Goal: Task Accomplishment & Management: Manage account settings

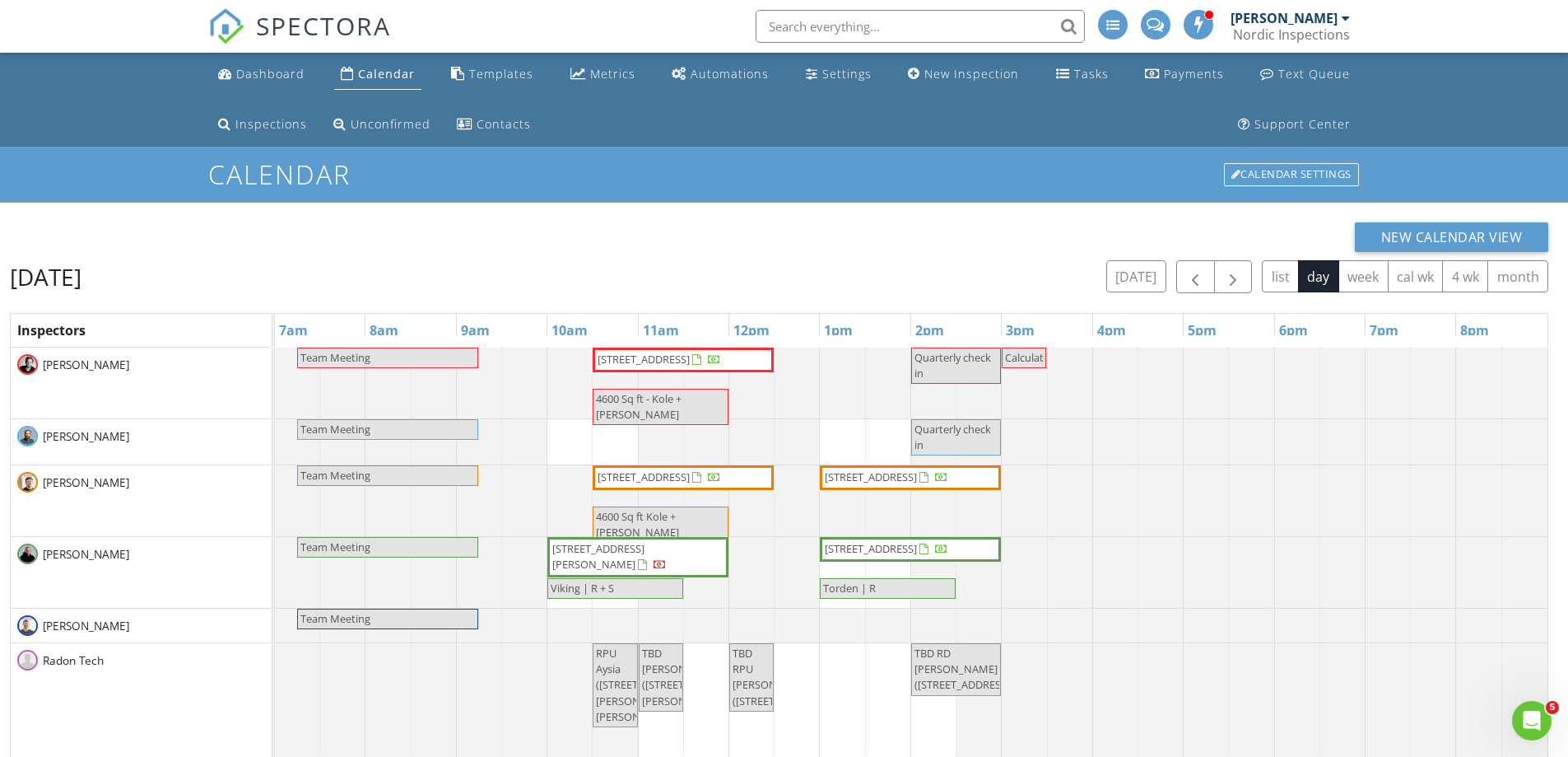
click at [872, 22] on input "text" at bounding box center [921, 26] width 329 height 33
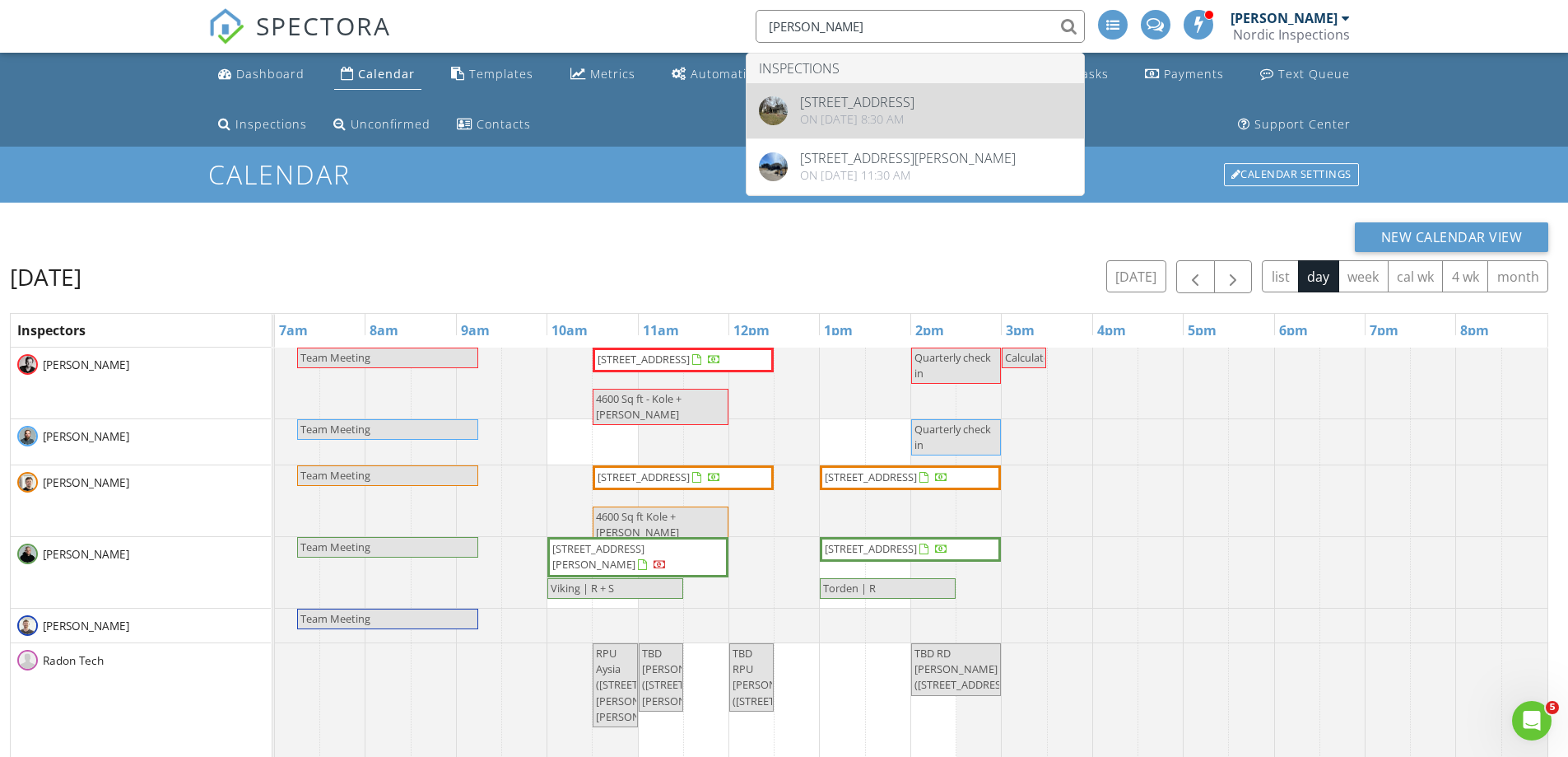
type input "kendra"
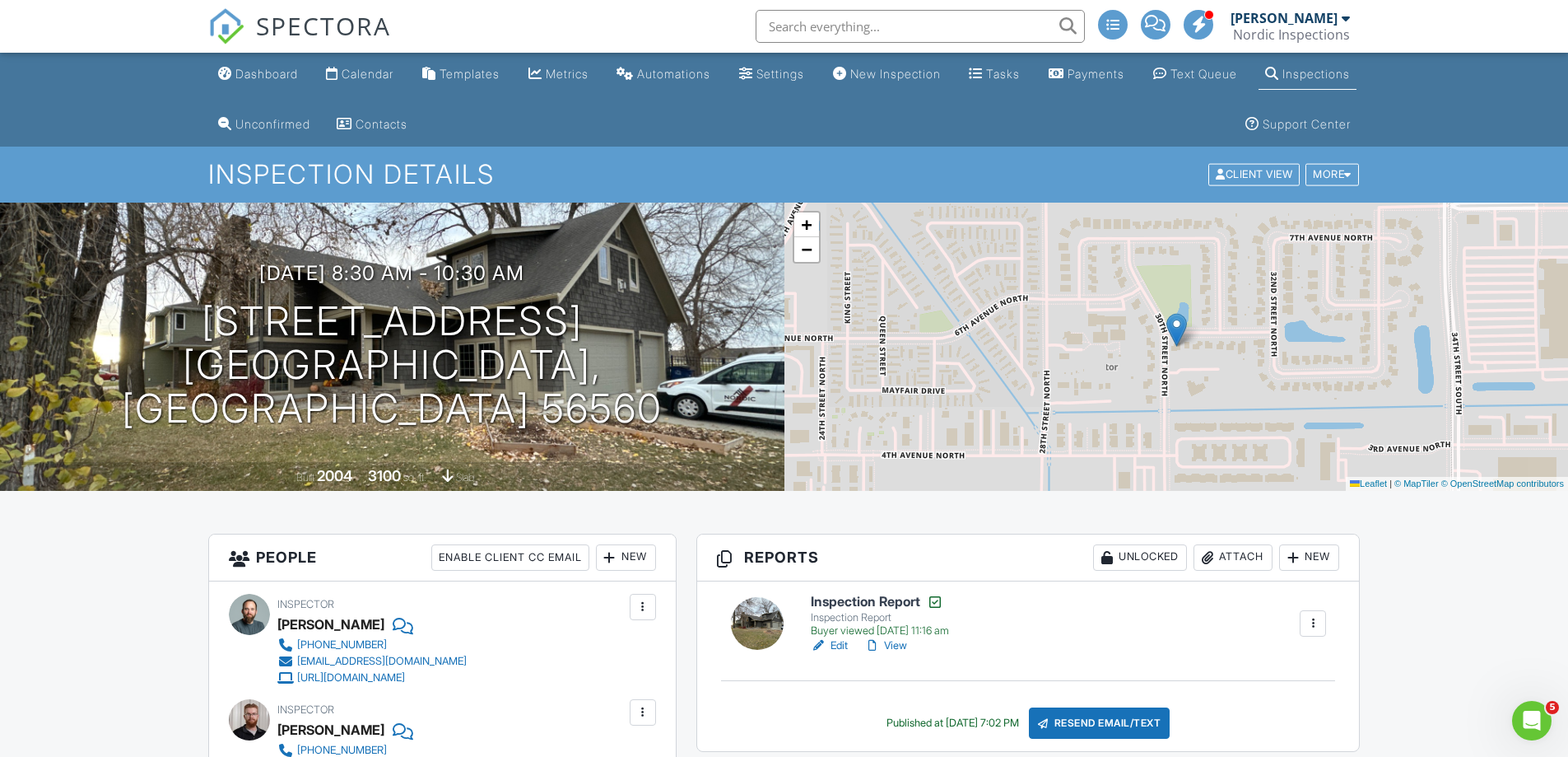
click at [1259, 90] on link "Inspections" at bounding box center [1308, 75] width 98 height 30
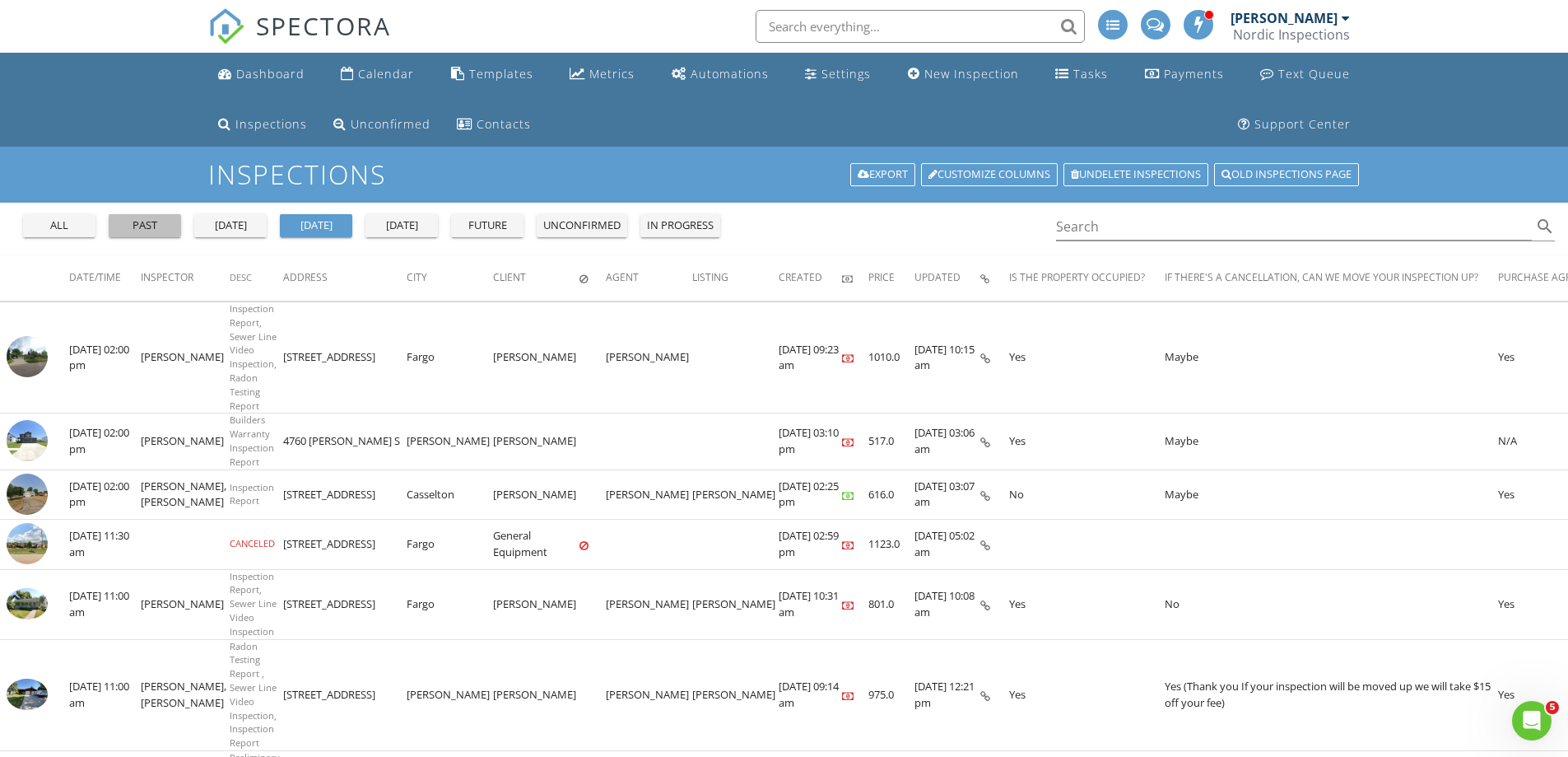
click at [126, 224] on div "past" at bounding box center [144, 225] width 60 height 16
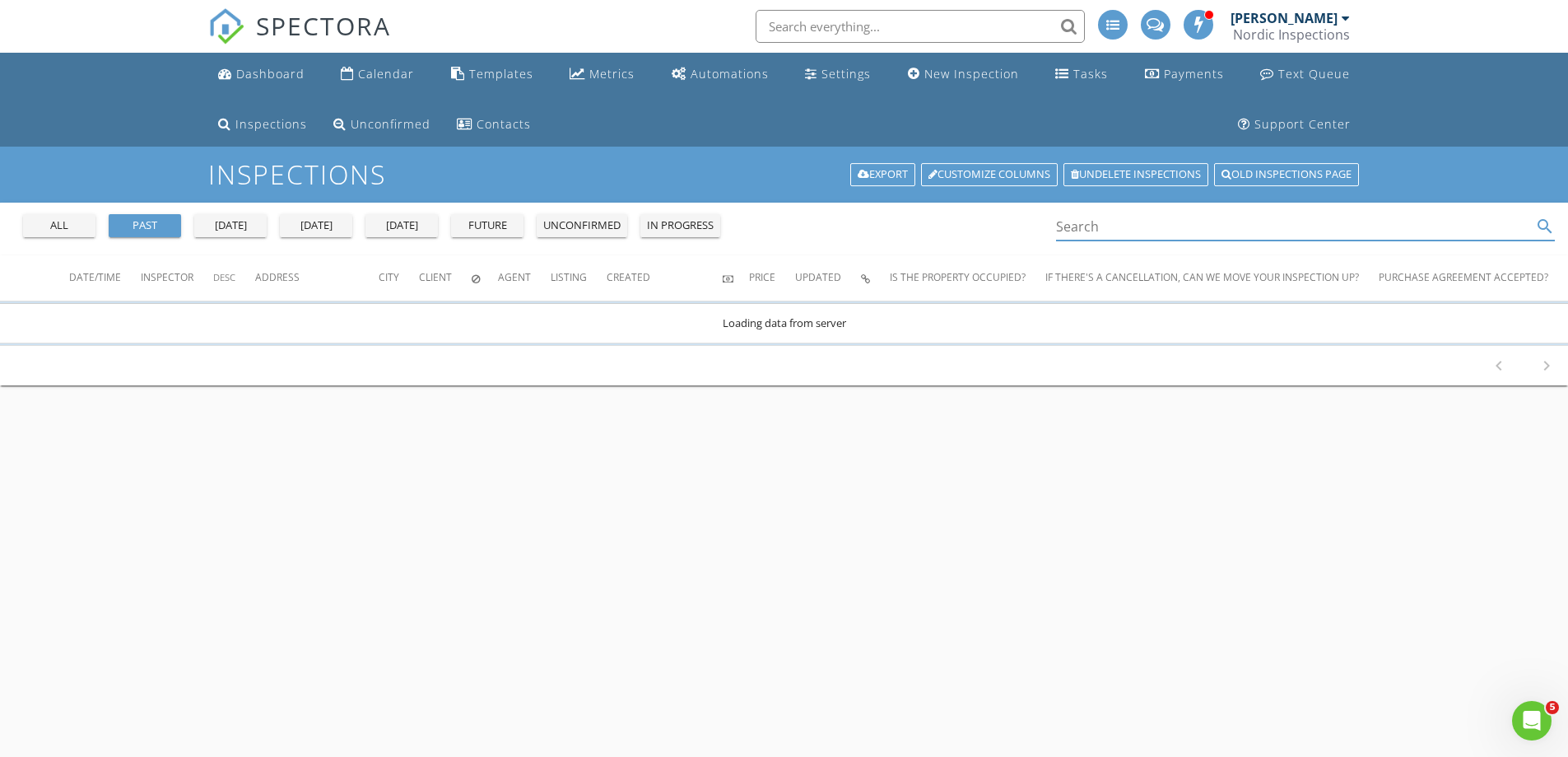
drag, startPoint x: 1060, startPoint y: 224, endPoint x: 1082, endPoint y: 224, distance: 22.0
click at [1064, 224] on input "Search" at bounding box center [1294, 226] width 476 height 28
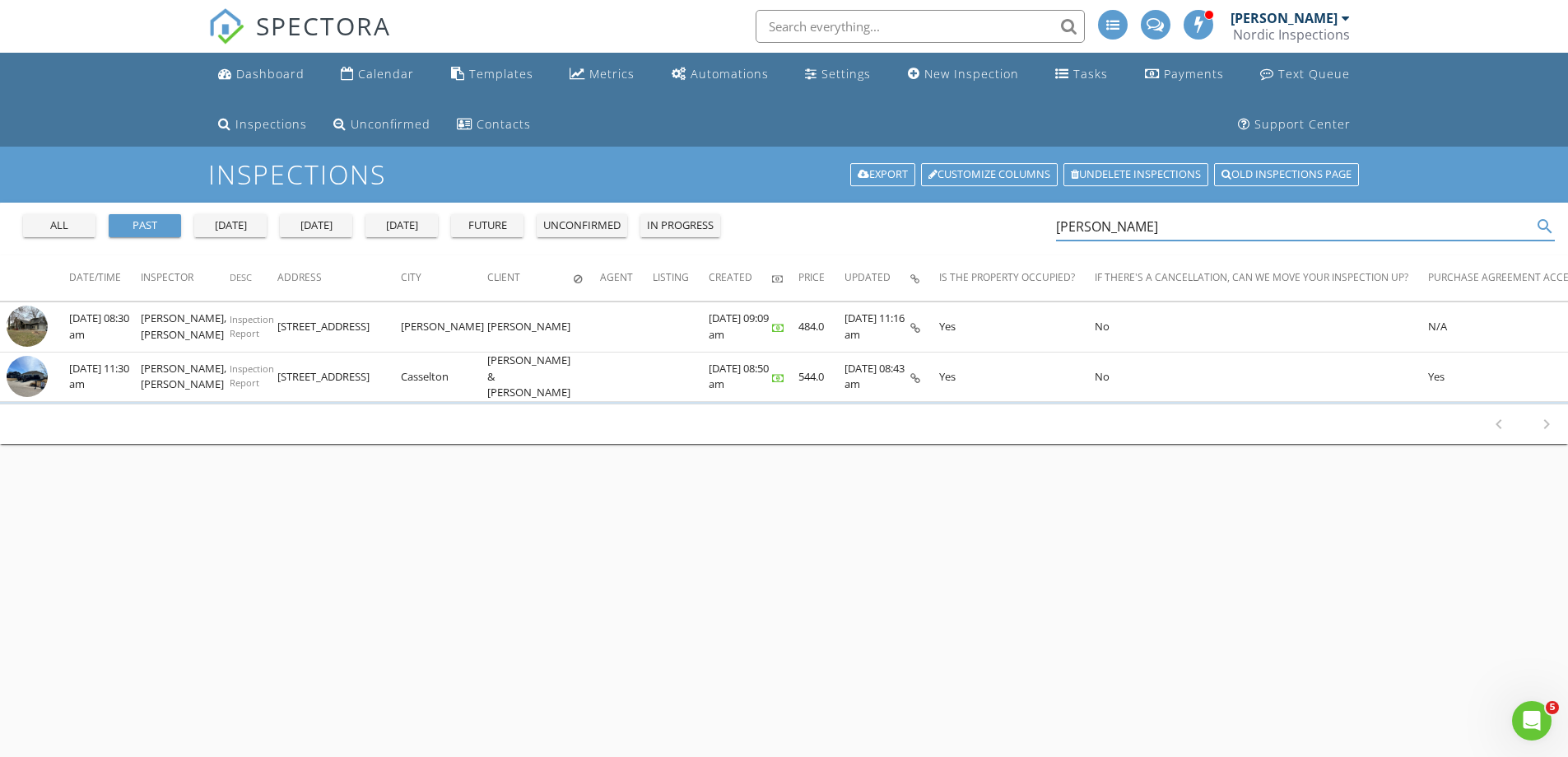
drag, startPoint x: 1043, startPoint y: 224, endPoint x: 973, endPoint y: 220, distance: 70.1
click at [1003, 221] on div "all past yesterday today tomorrow future unconfirmed in progress kendra search" at bounding box center [784, 228] width 1568 height 53
drag, startPoint x: 1148, startPoint y: 222, endPoint x: 1142, endPoint y: 230, distance: 10.0
click at [1147, 223] on input "kendra" at bounding box center [1294, 226] width 476 height 28
click at [1141, 231] on input "kendra" at bounding box center [1294, 226] width 476 height 28
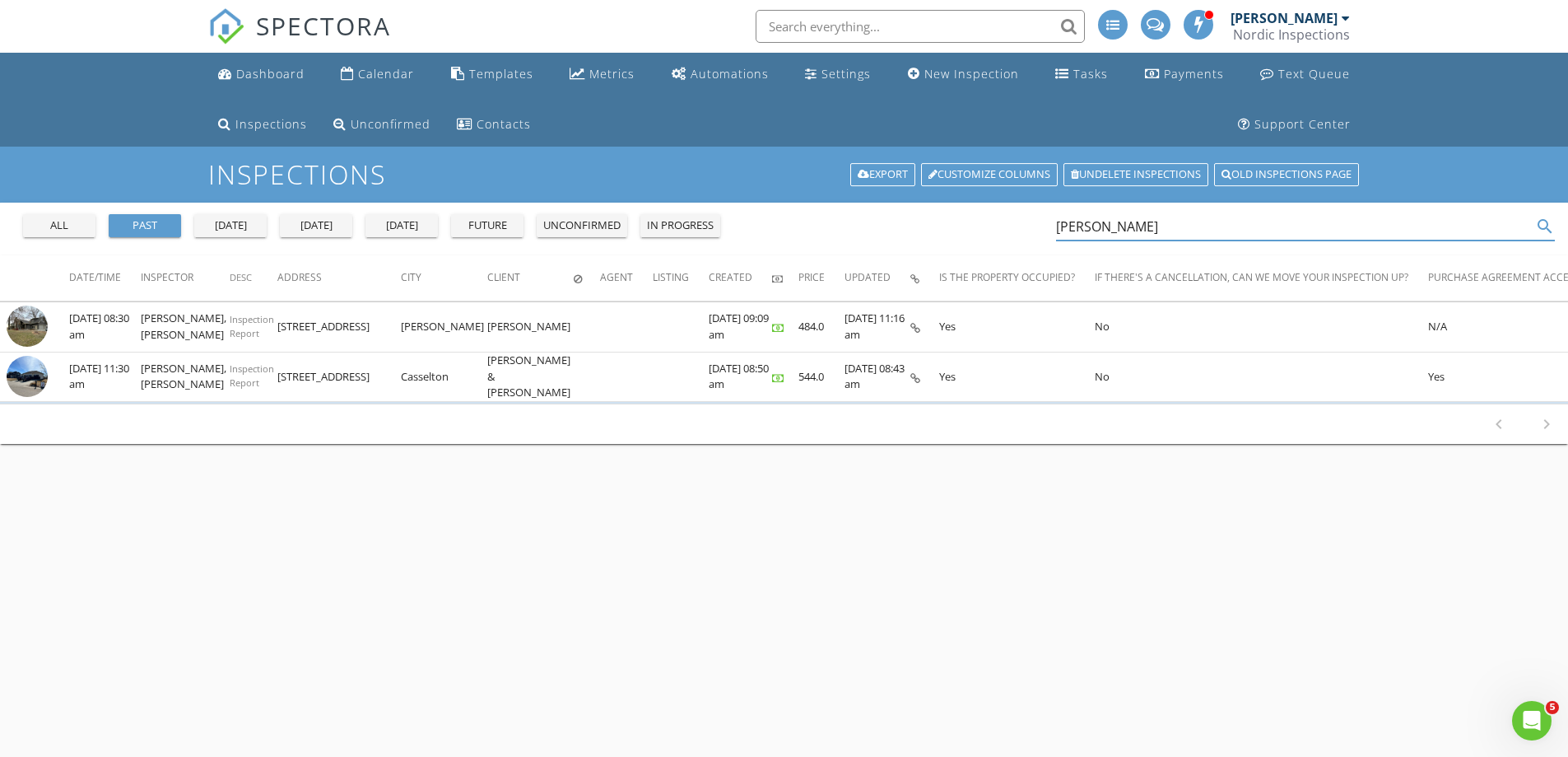
click at [1141, 231] on input "kendra" at bounding box center [1294, 226] width 476 height 28
click at [1133, 224] on input "kendra" at bounding box center [1294, 226] width 476 height 28
drag, startPoint x: 1111, startPoint y: 224, endPoint x: 994, endPoint y: 227, distance: 117.0
click at [995, 227] on div "all past yesterday today tomorrow future unconfirmed in progress kendra search" at bounding box center [784, 228] width 1568 height 53
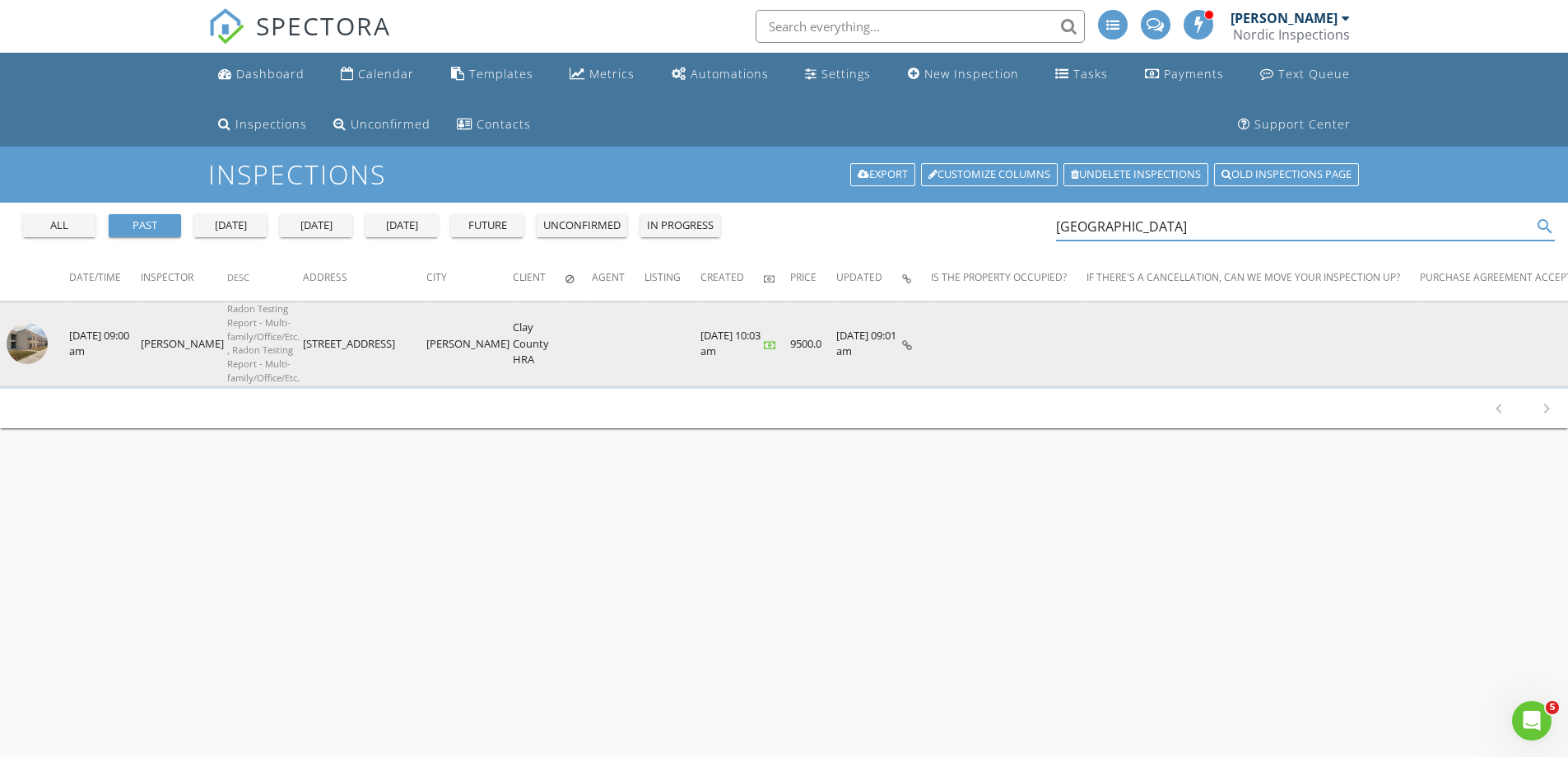
type input "clay county"
click at [30, 333] on img at bounding box center [27, 343] width 41 height 41
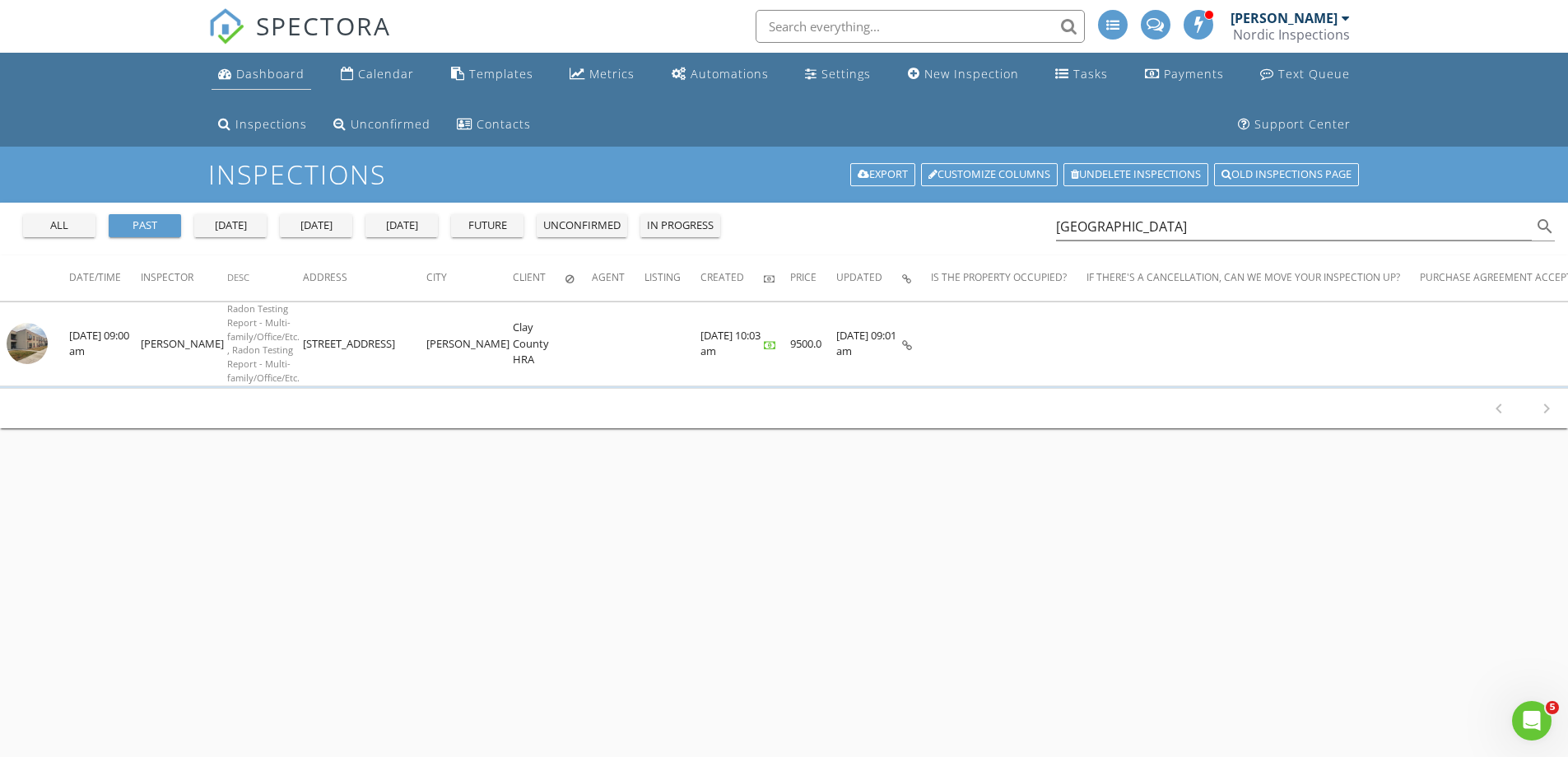
click at [239, 62] on link "Dashboard" at bounding box center [262, 75] width 100 height 30
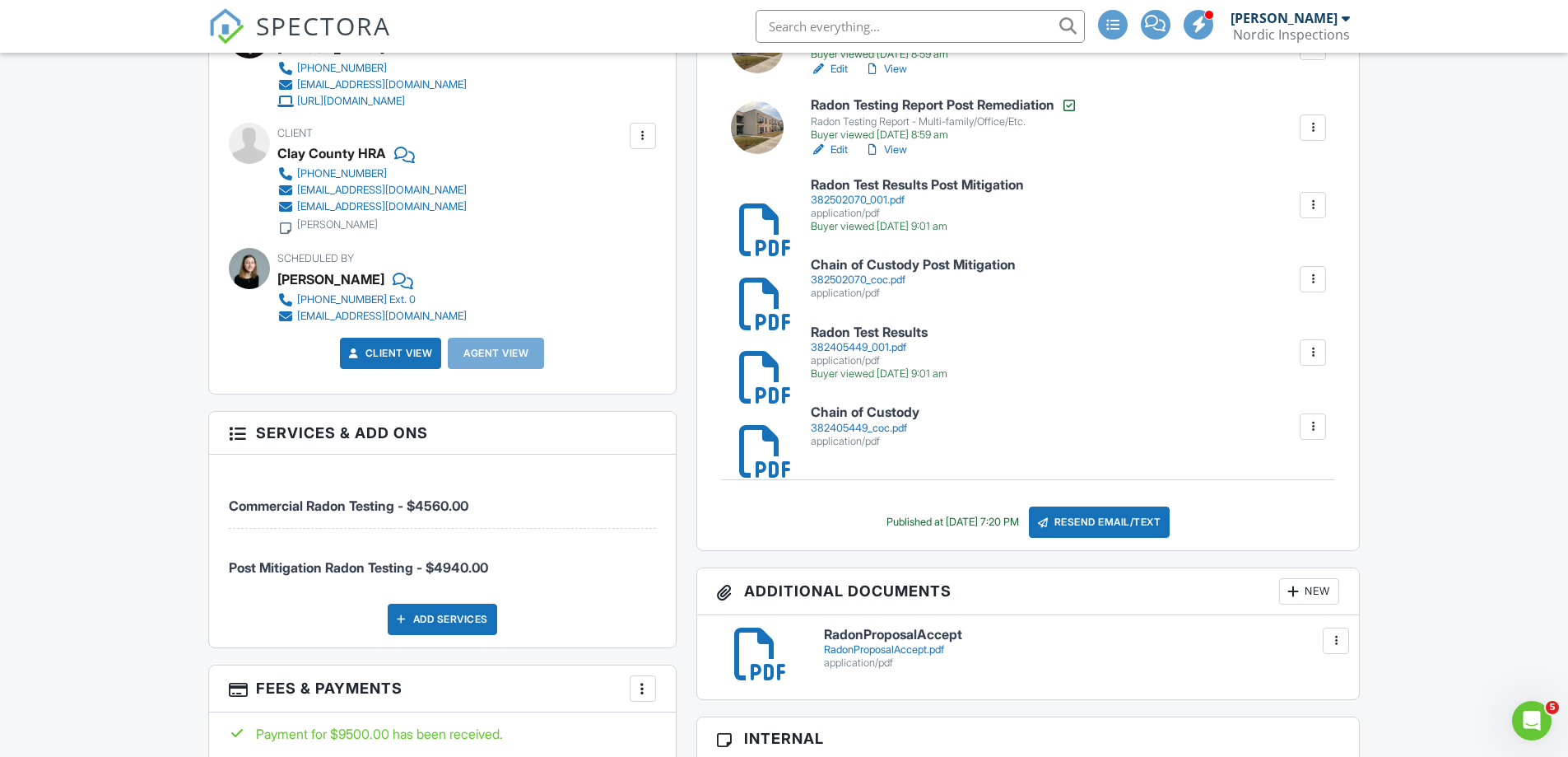
scroll to position [494, 0]
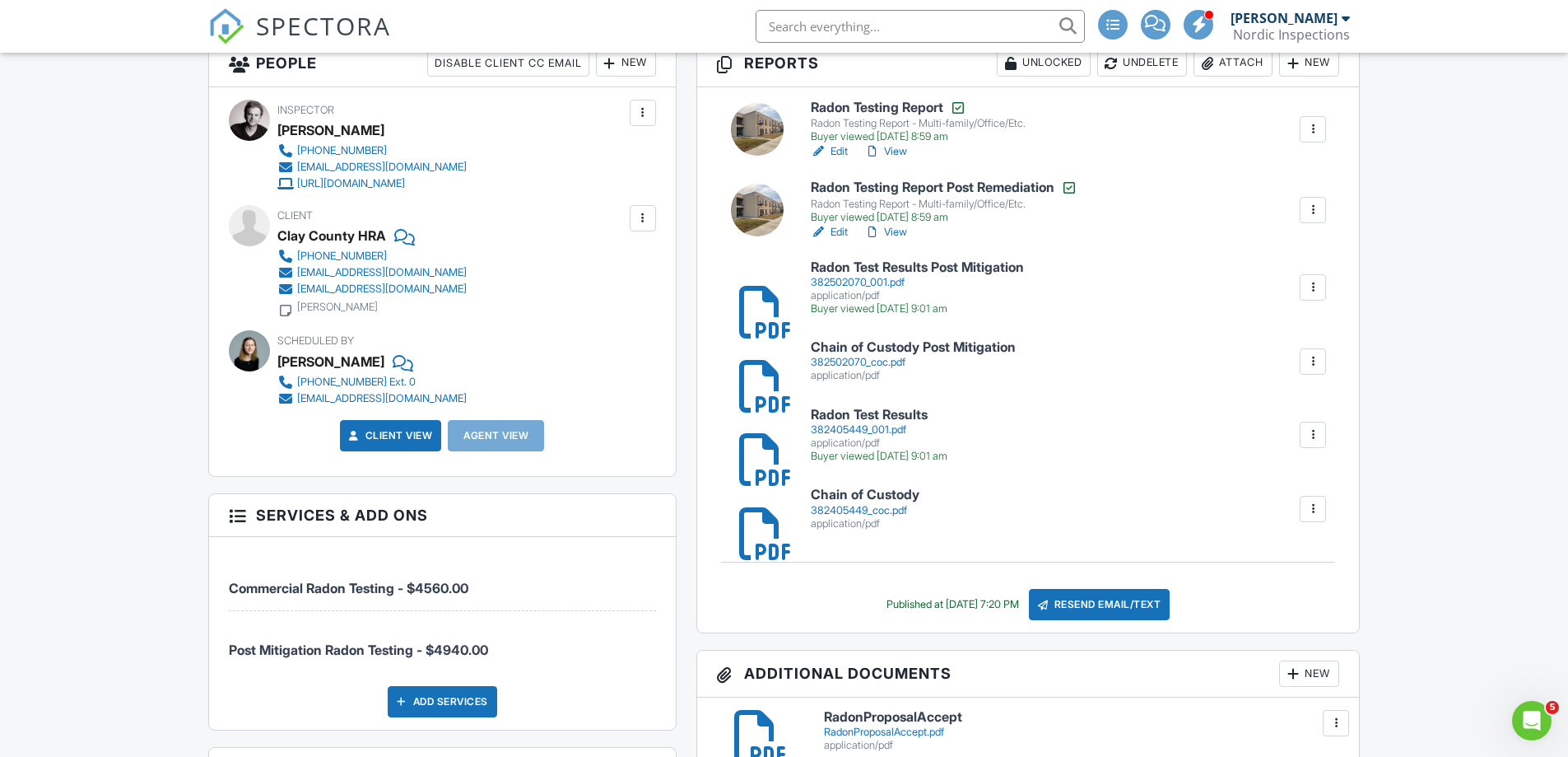
click at [893, 496] on h6 "Chain of Custody" at bounding box center [865, 494] width 109 height 15
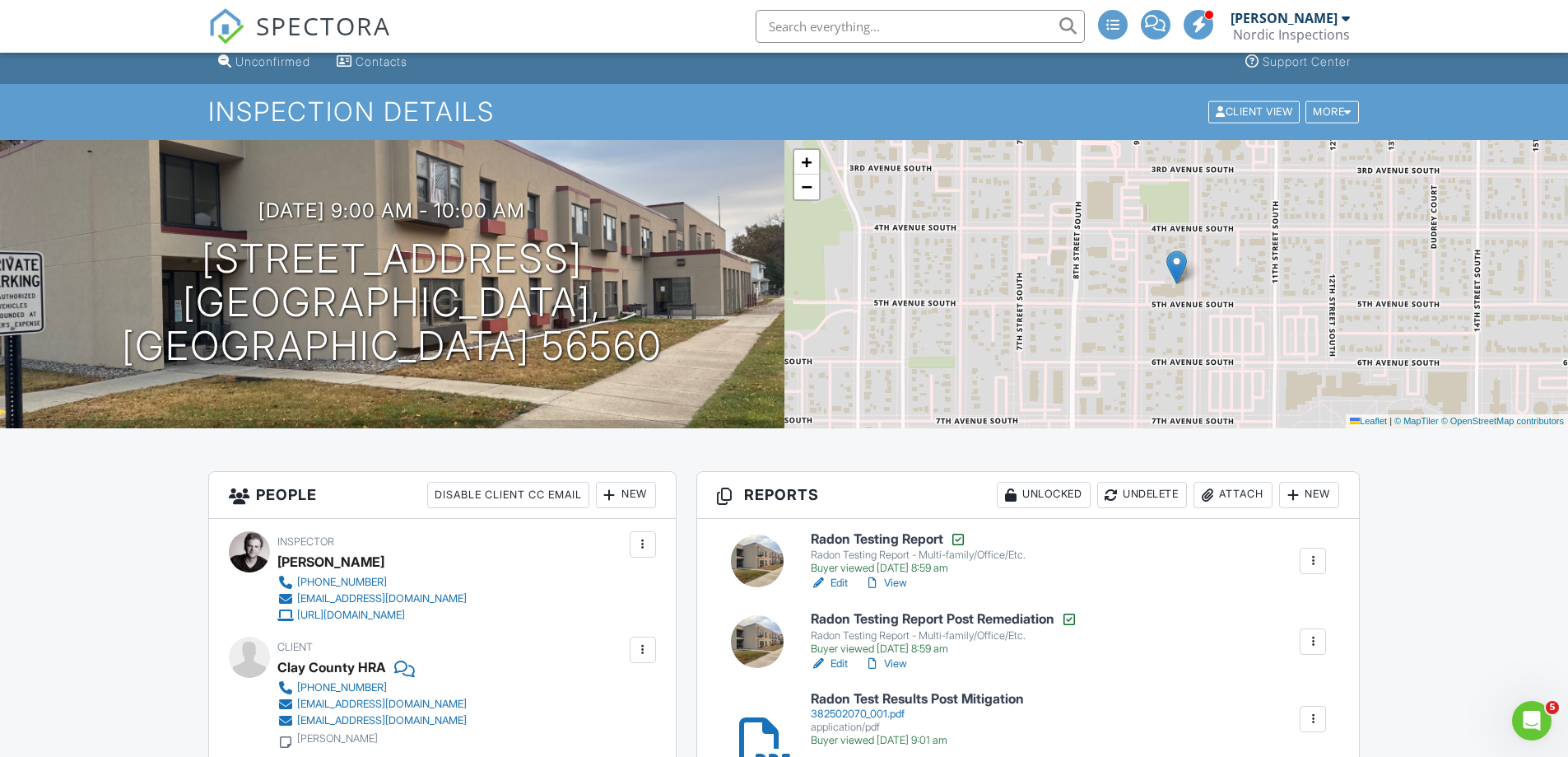
scroll to position [0, 0]
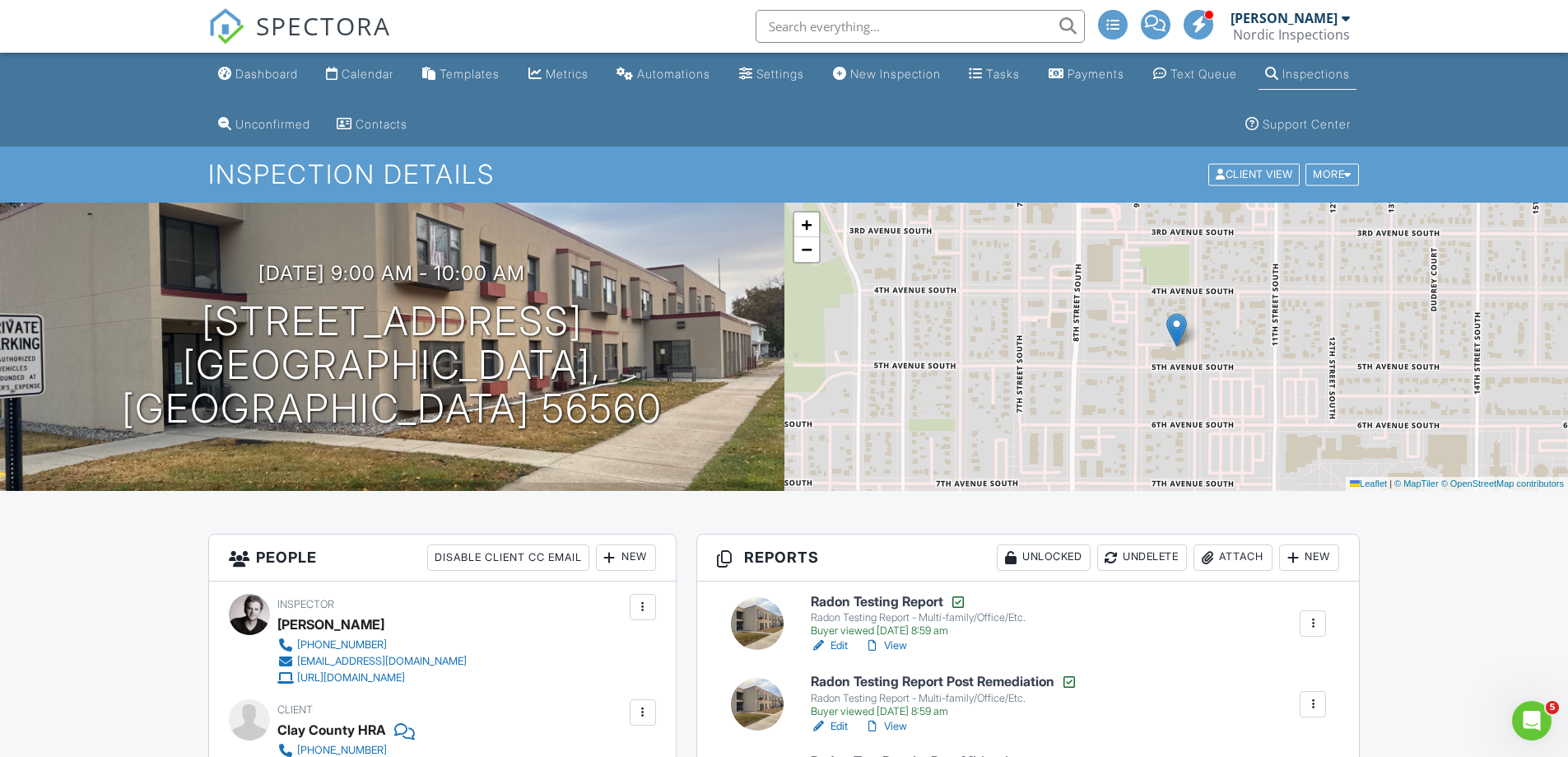
click at [277, 62] on link "Dashboard" at bounding box center [258, 75] width 93 height 30
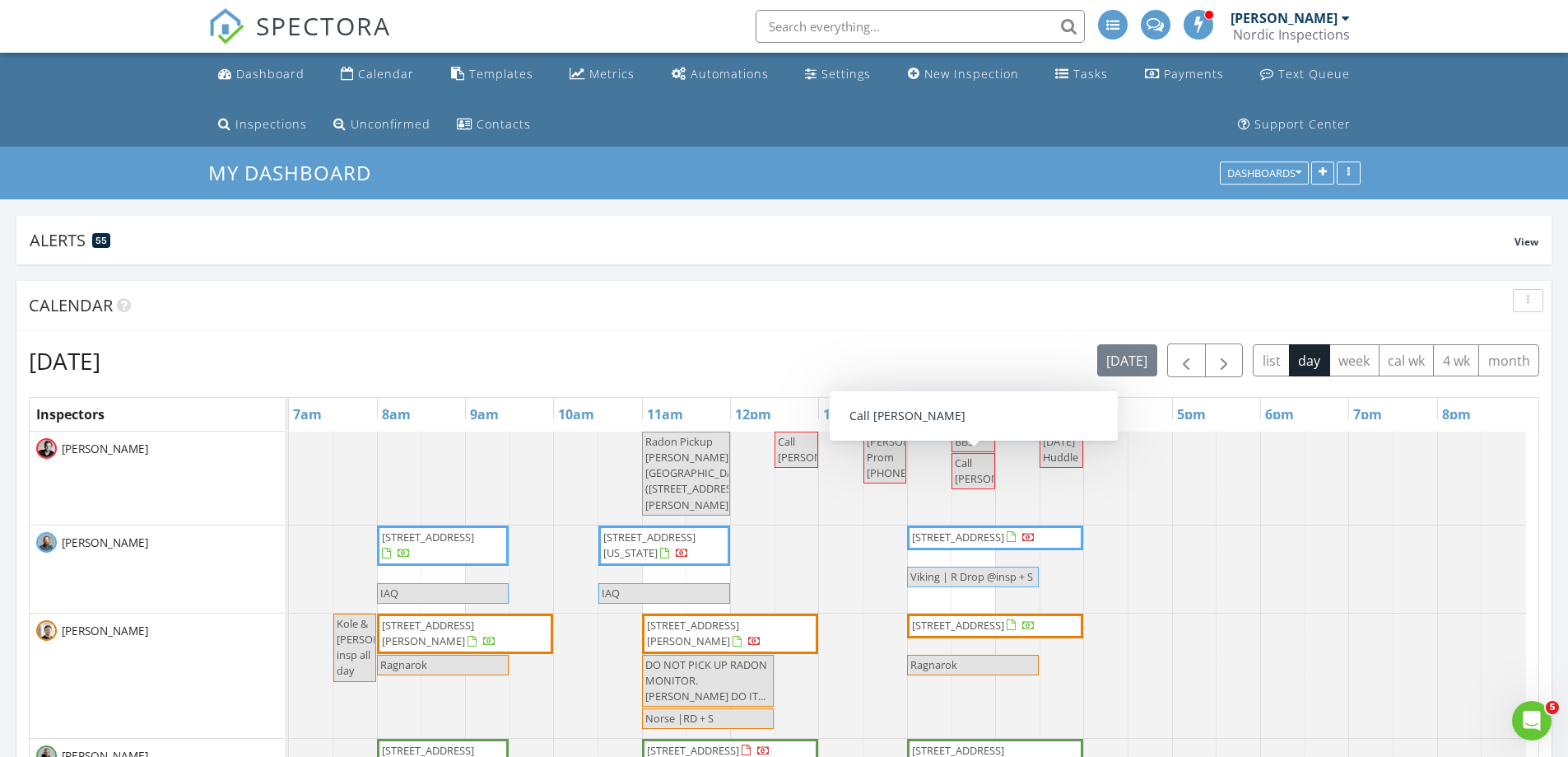
click at [971, 468] on span "Call Jill Pezham" at bounding box center [995, 470] width 83 height 30
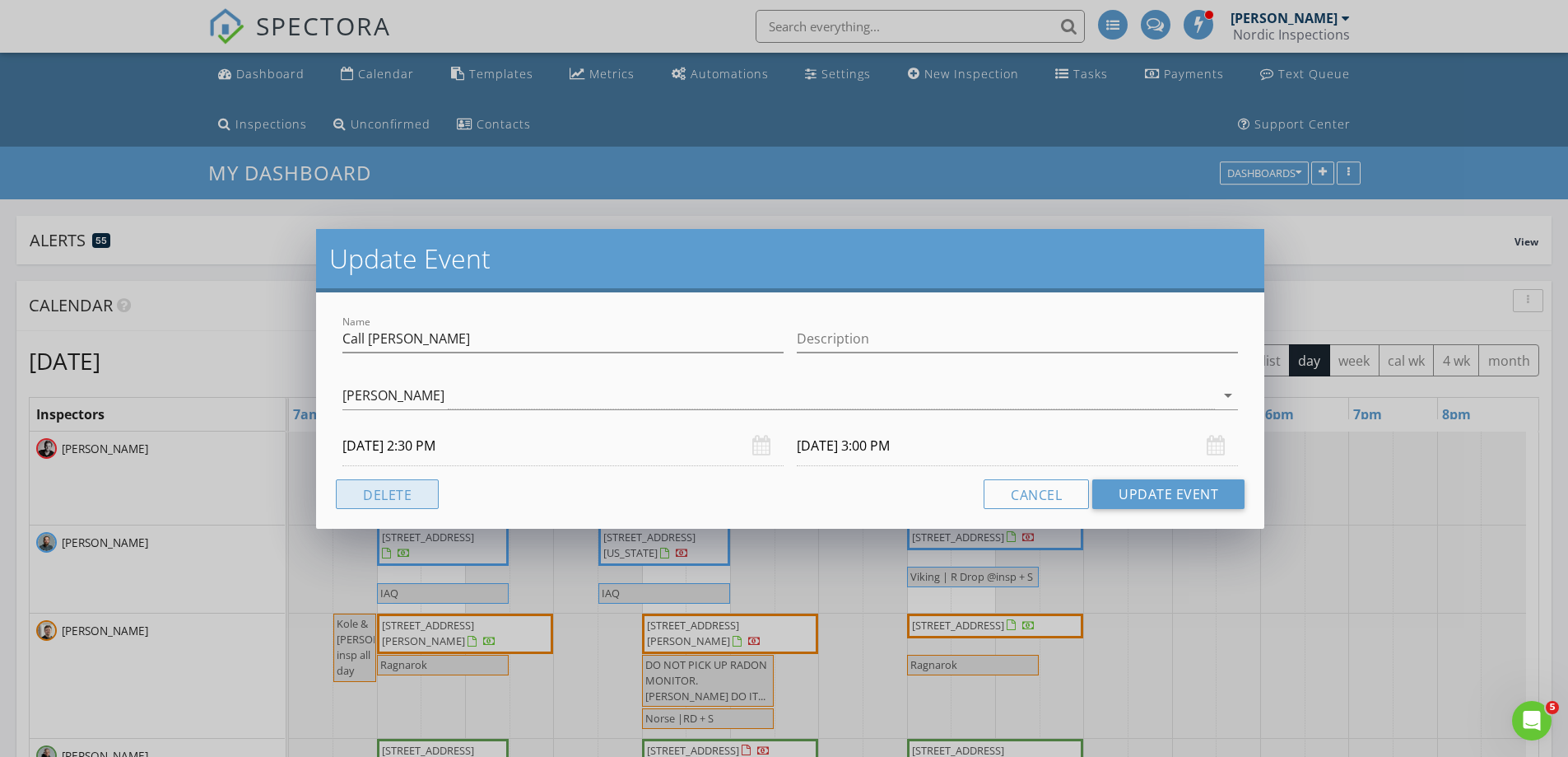
click at [392, 503] on button "Delete" at bounding box center [387, 493] width 103 height 29
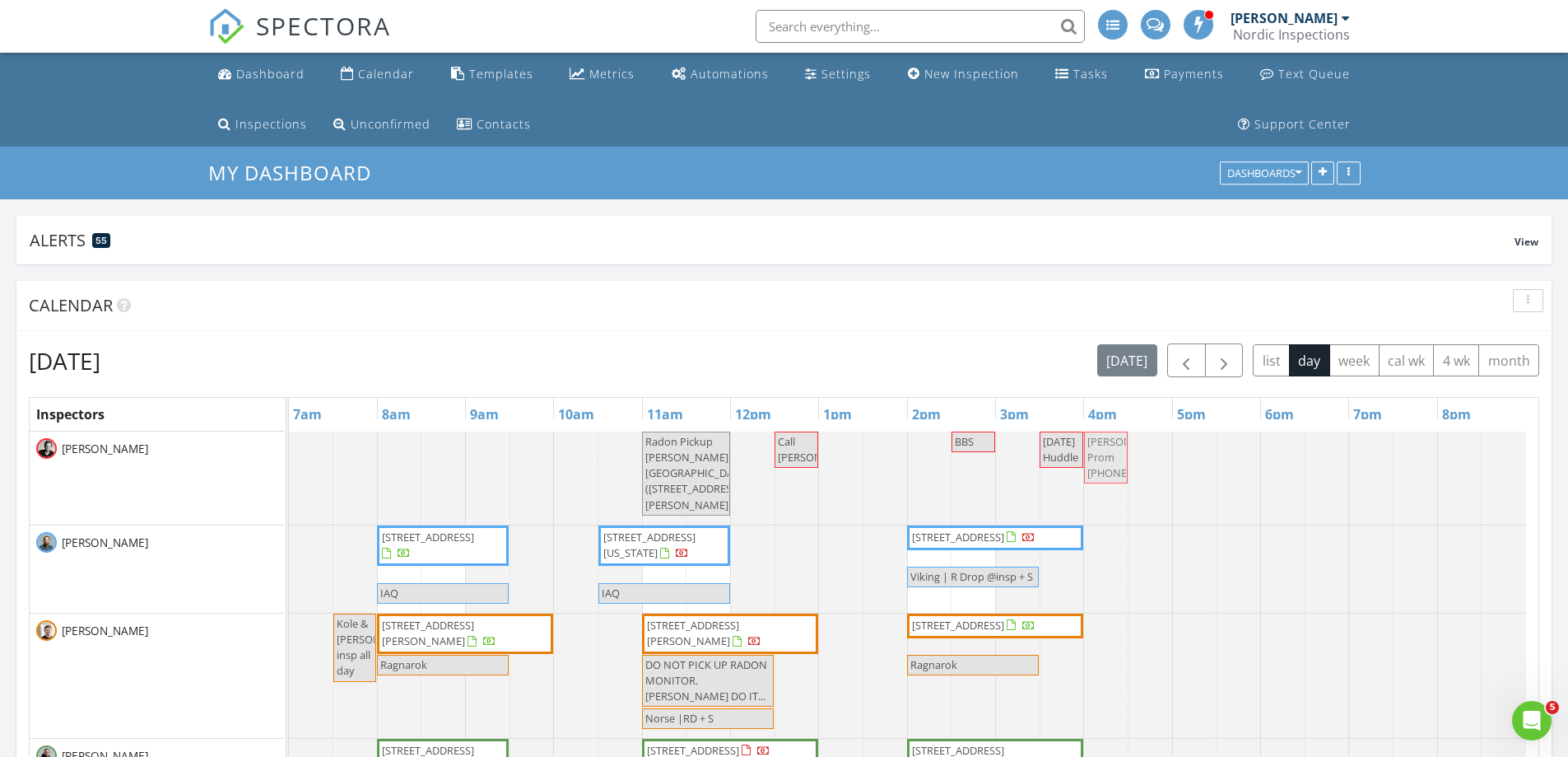
drag, startPoint x: 874, startPoint y: 463, endPoint x: 1117, endPoint y: 445, distance: 243.7
click at [289, 449] on div "Radon Pickup Dilworth Fire Station (709 1st Ave NW, Dilworth) Call Nick O Jeann…" at bounding box center [289, 477] width 0 height 93
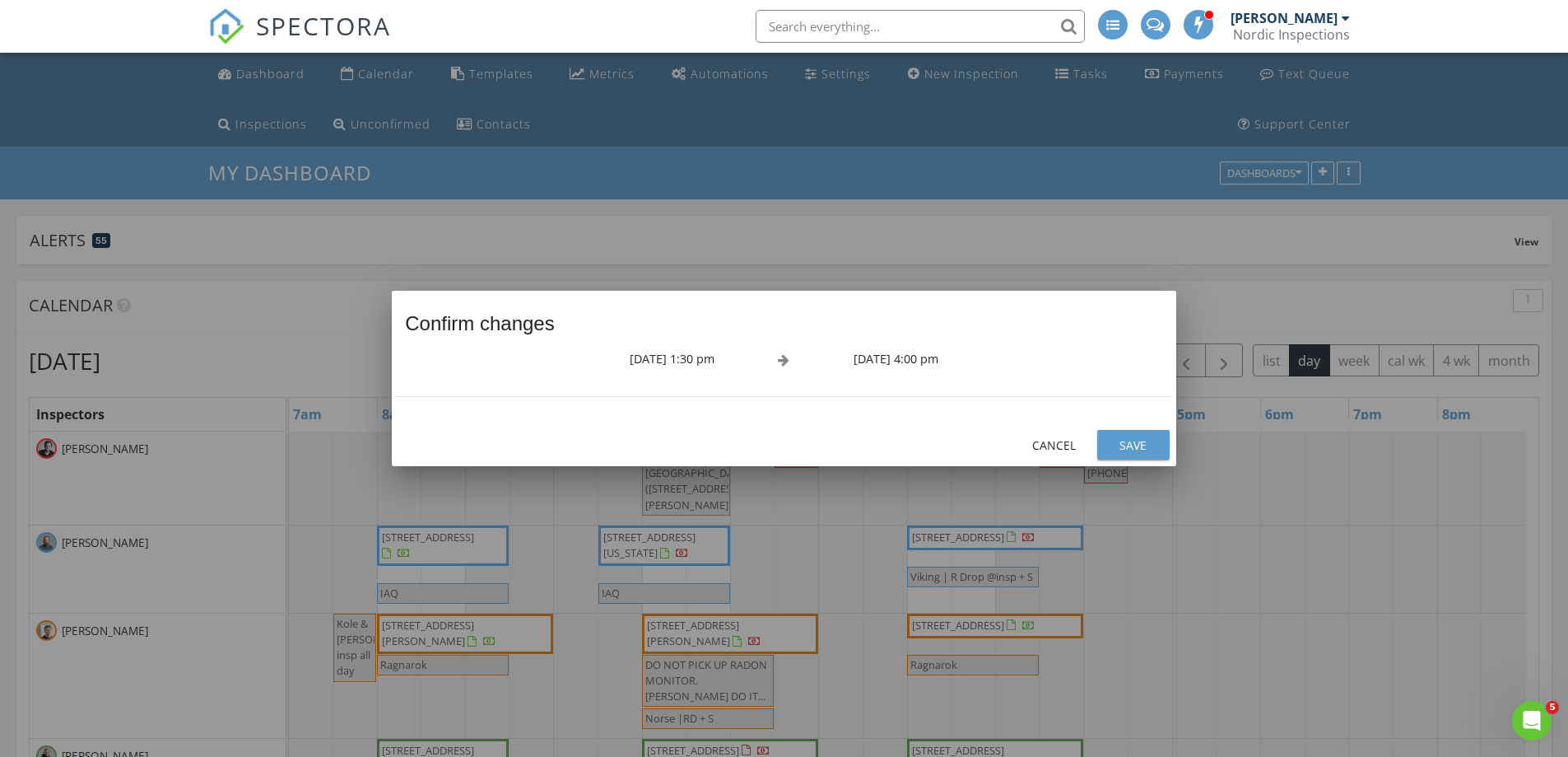
click at [1184, 508] on div at bounding box center [784, 378] width 1568 height 757
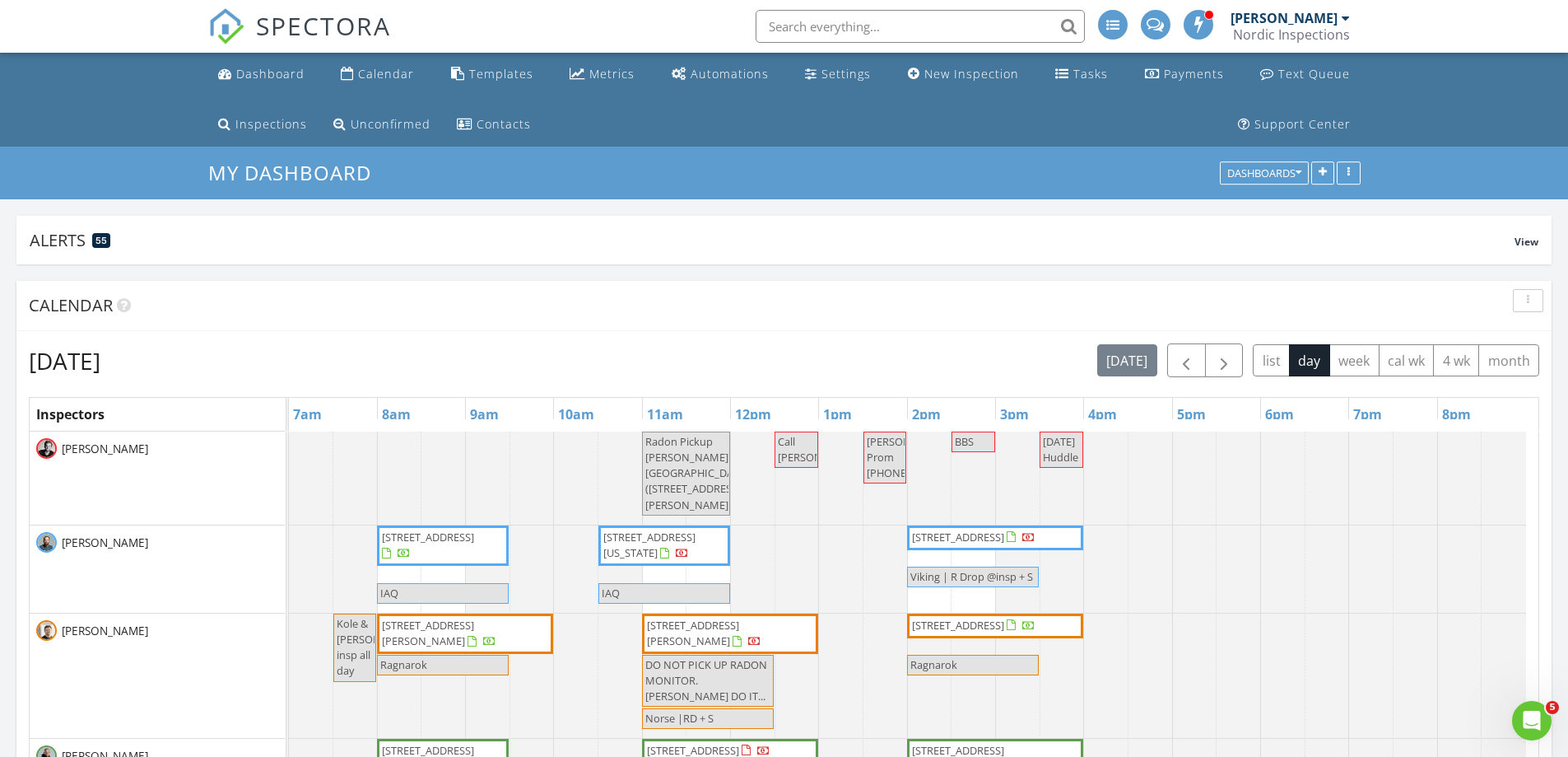
click at [900, 464] on span "Jeanne Prom 701 328 9749" at bounding box center [885, 458] width 39 height 48
select select "7"
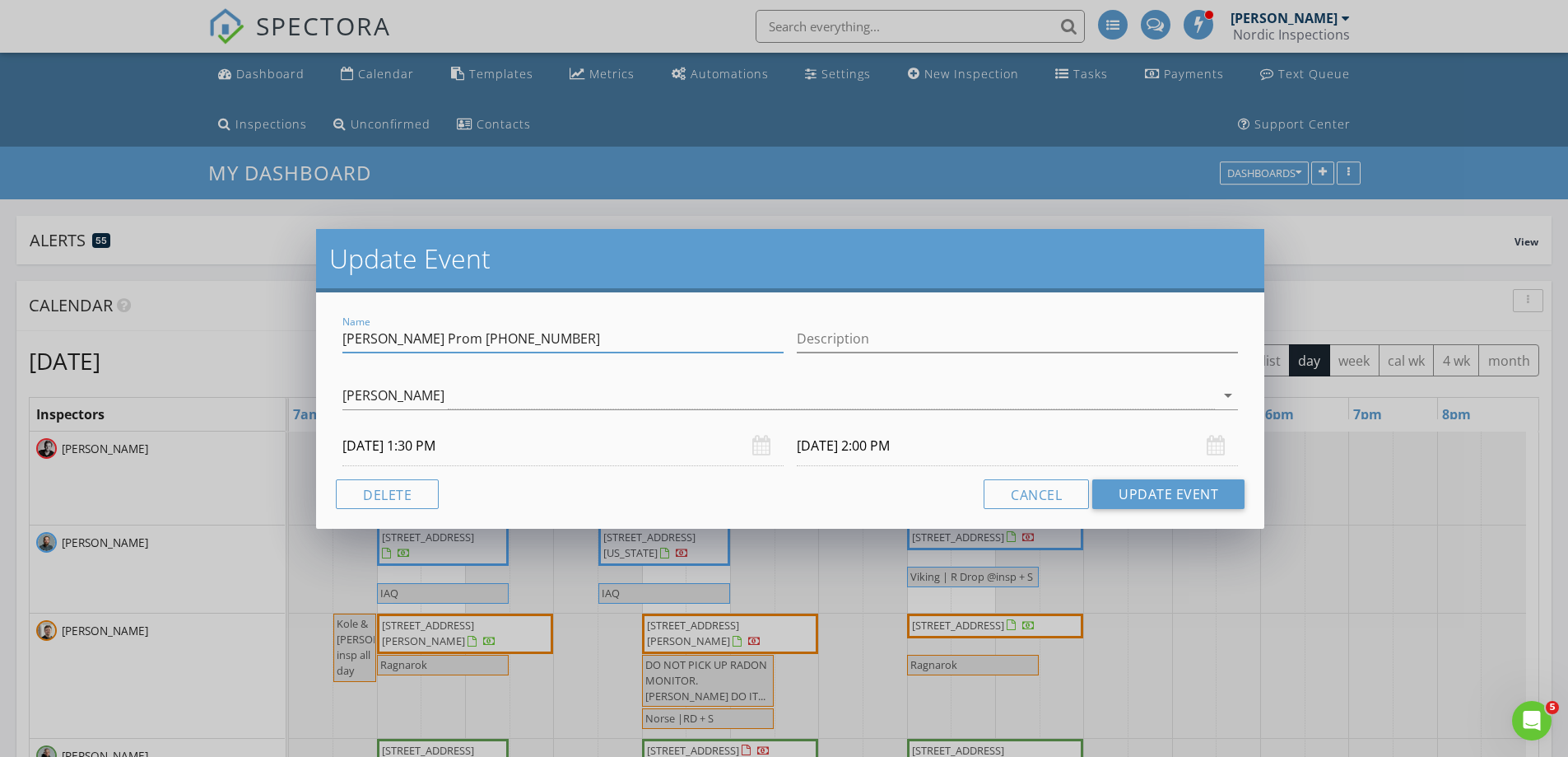
click at [478, 338] on input "Jeanne Prom 701 328 9749" at bounding box center [564, 338] width 442 height 28
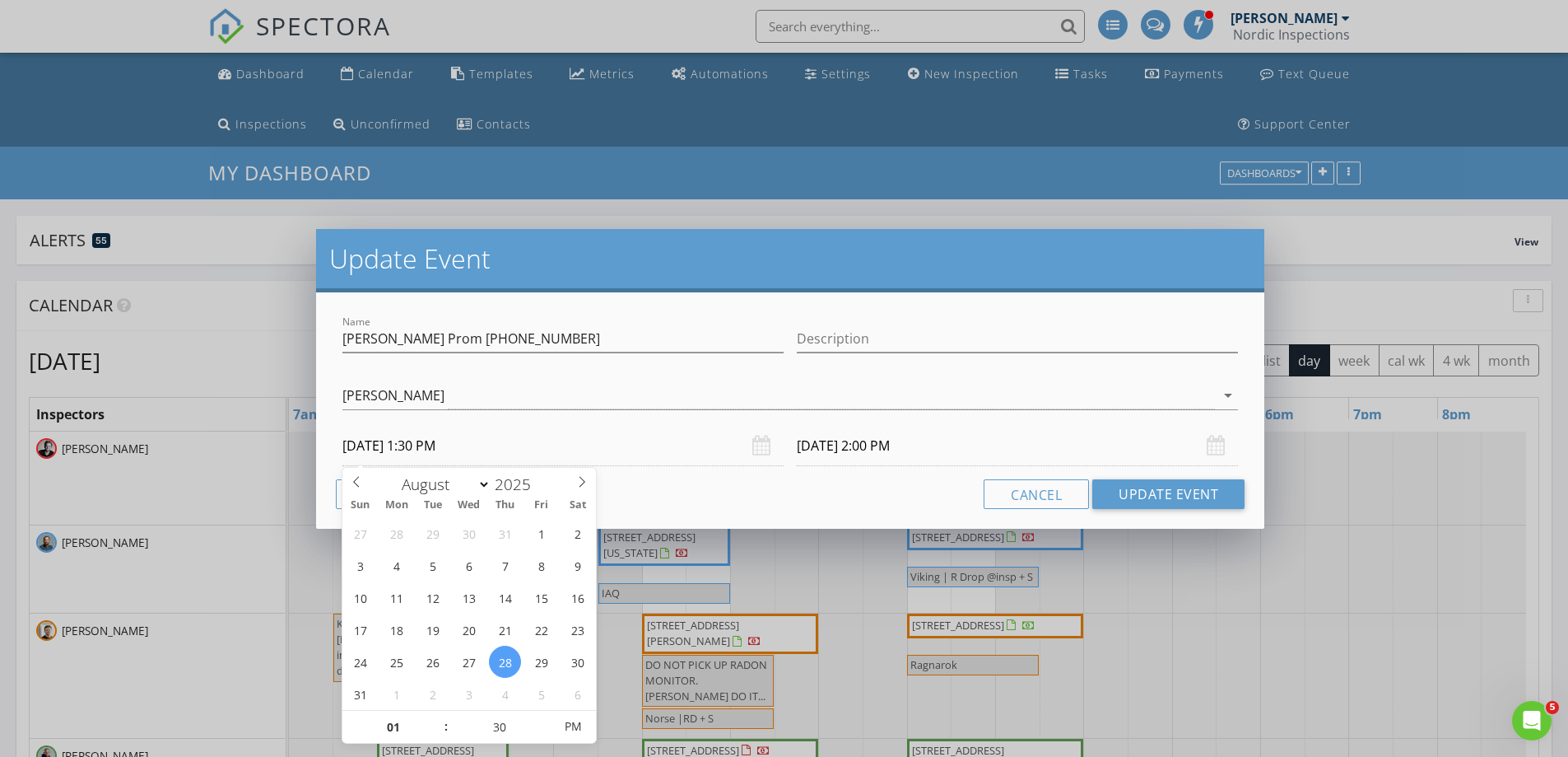
click at [456, 455] on input "08/28/2025 1:30 PM" at bounding box center [564, 445] width 442 height 40
type input "08/29/2025 1:30 PM"
type input "08/29/2025 2:00 PM"
drag, startPoint x: 1146, startPoint y: 489, endPoint x: 1178, endPoint y: 468, distance: 38.3
click at [1146, 488] on button "Update Event" at bounding box center [1168, 493] width 152 height 29
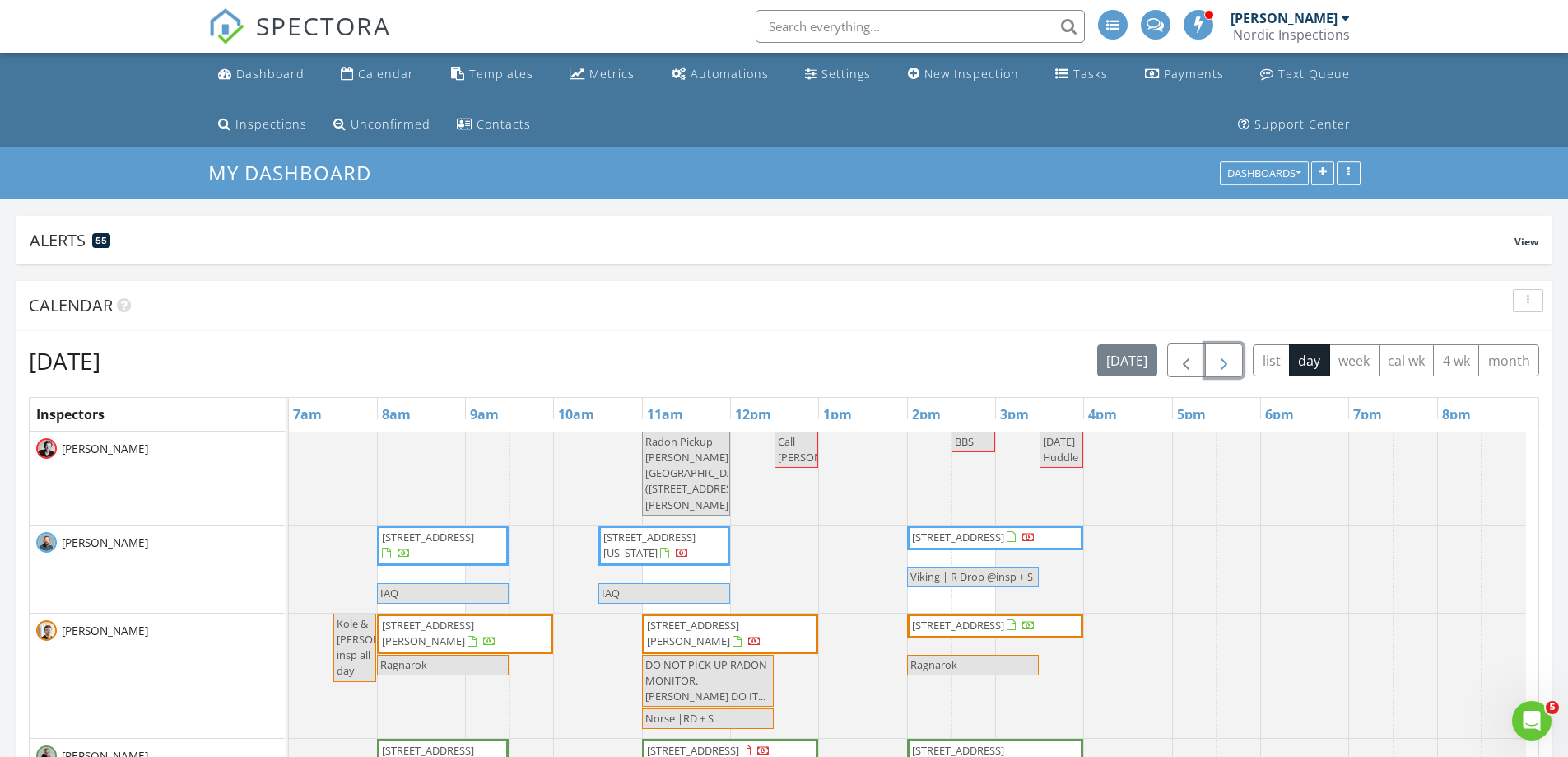
click at [1229, 359] on span "button" at bounding box center [1224, 361] width 20 height 20
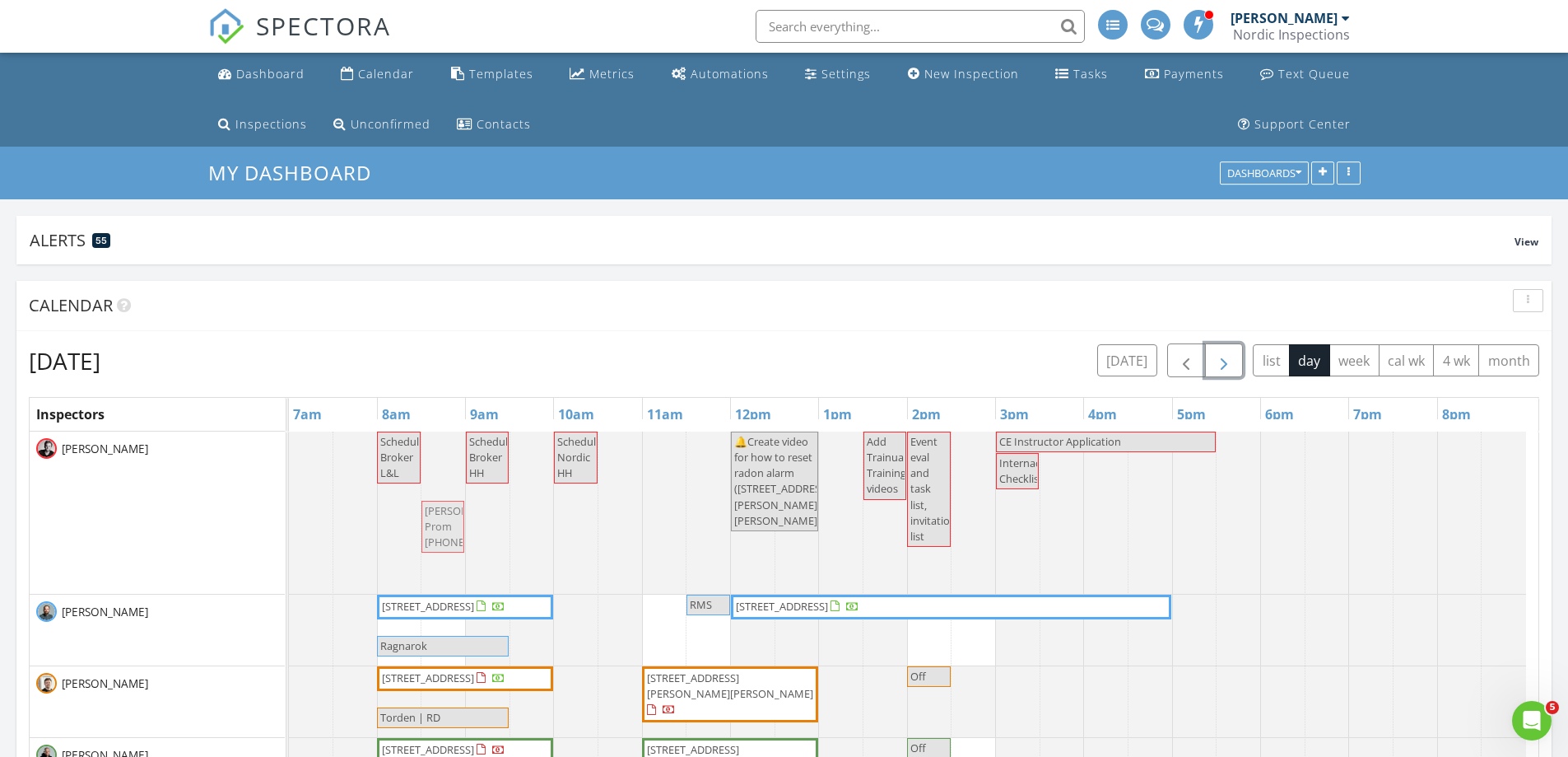
drag, startPoint x: 901, startPoint y: 549, endPoint x: 461, endPoint y: 557, distance: 440.1
click at [289, 556] on div "Schedule Broker L&L Schedule Broker HH Schedule Nordic HH 🔔Create video for how…" at bounding box center [289, 512] width 0 height 162
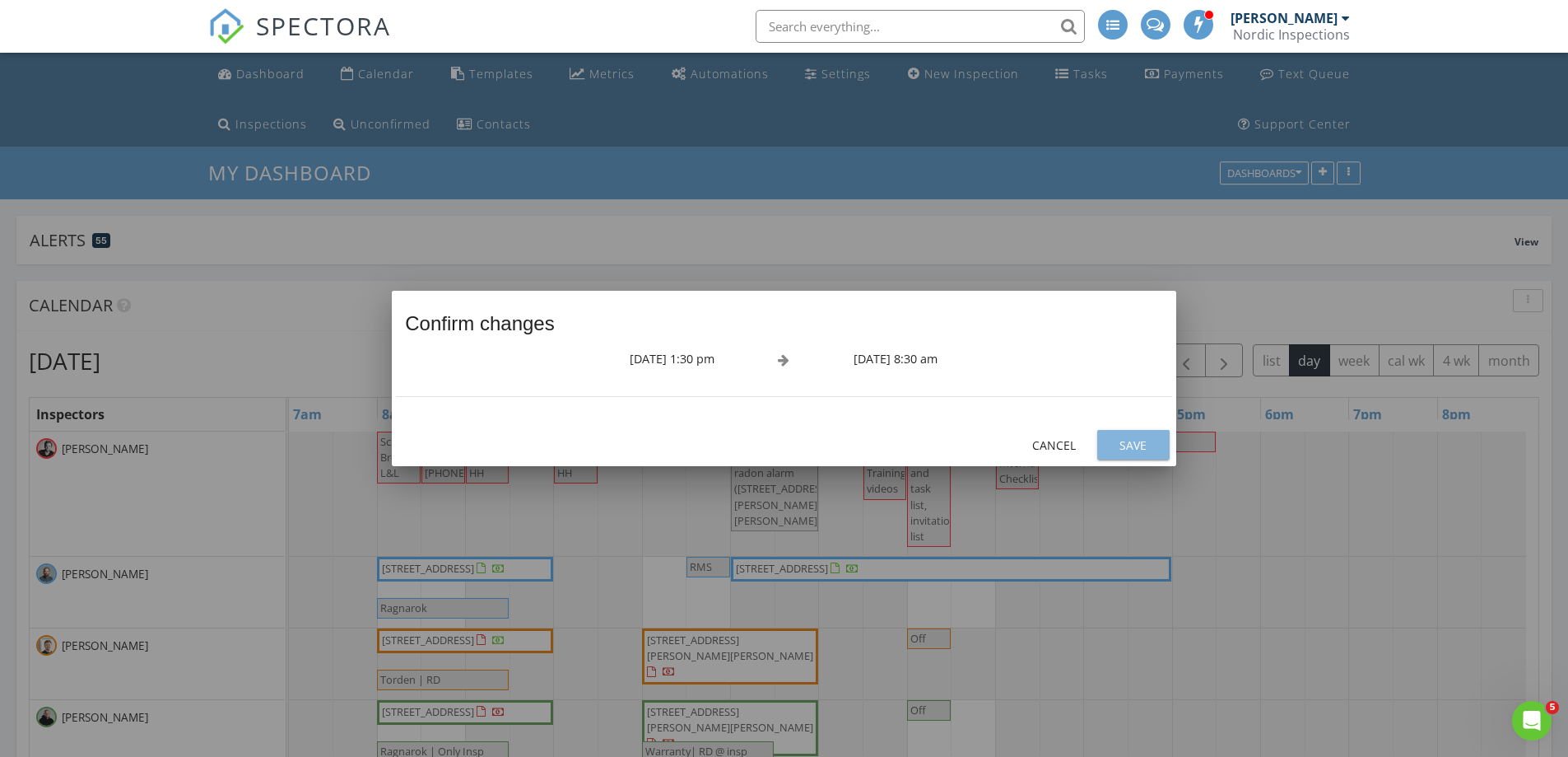
click at [1140, 446] on div "Save" at bounding box center [1133, 444] width 46 height 17
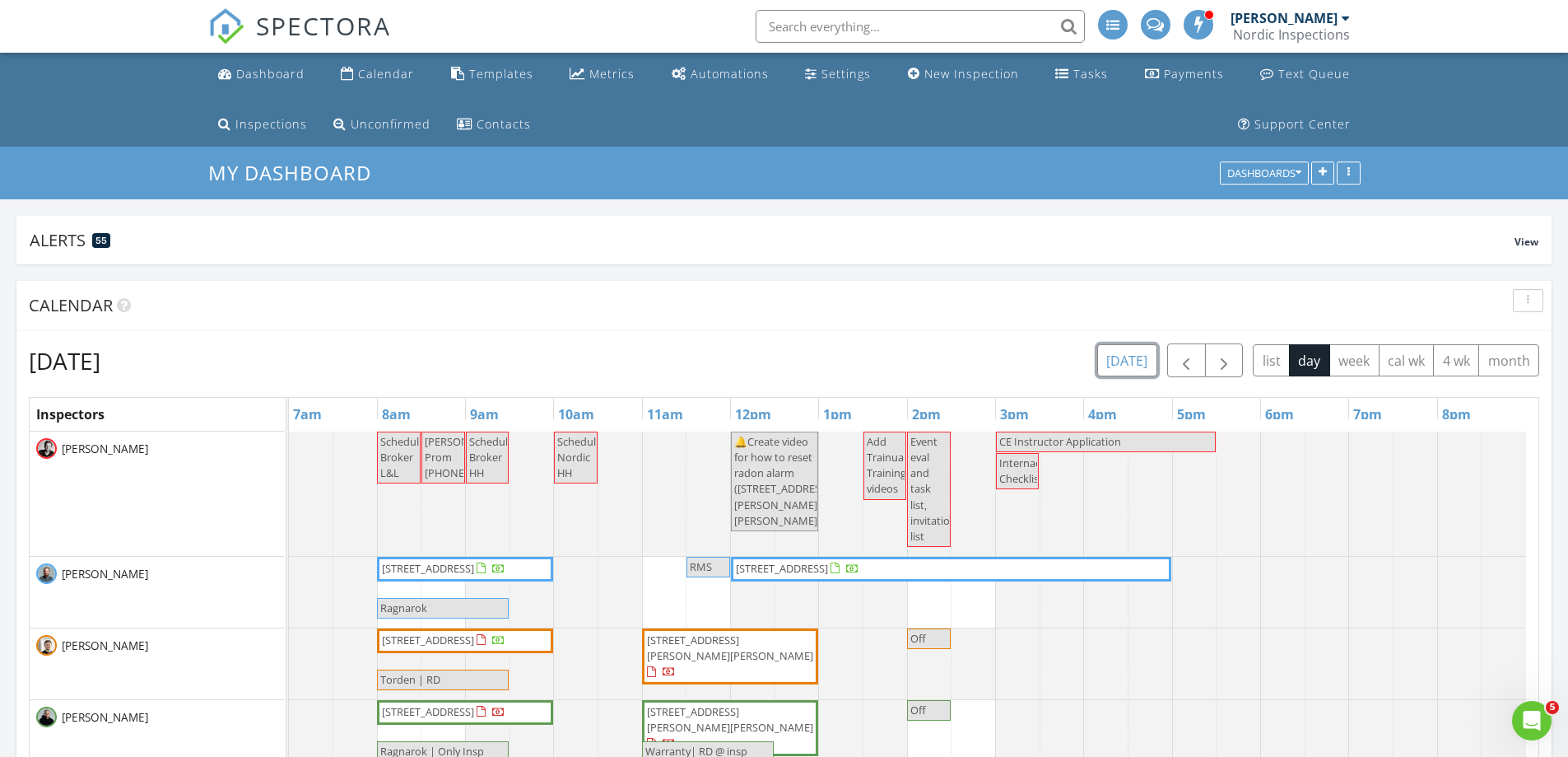
click at [1127, 369] on button "[DATE]" at bounding box center [1126, 360] width 60 height 32
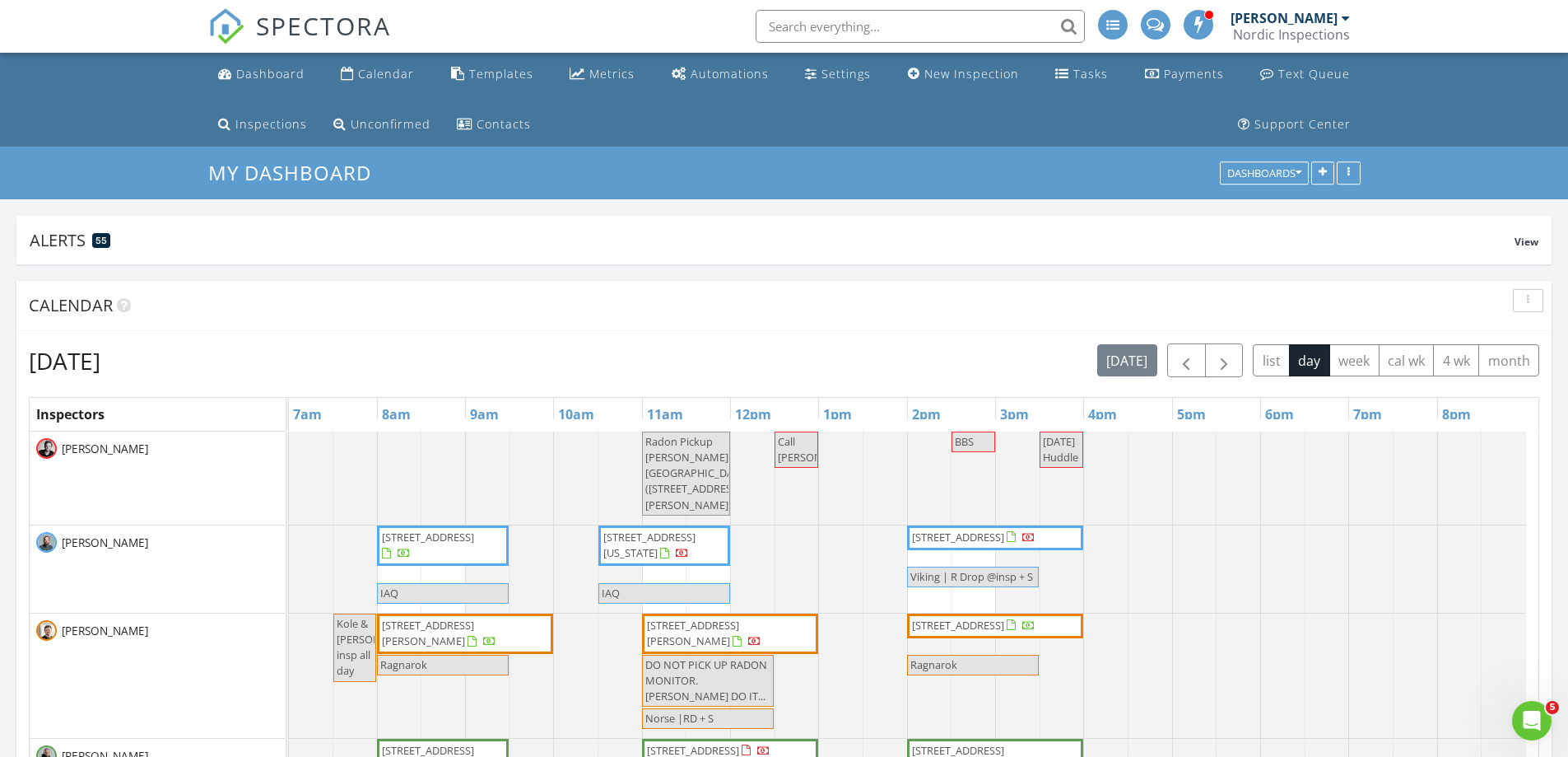
click at [789, 453] on span "Call Nick O" at bounding box center [819, 449] width 83 height 30
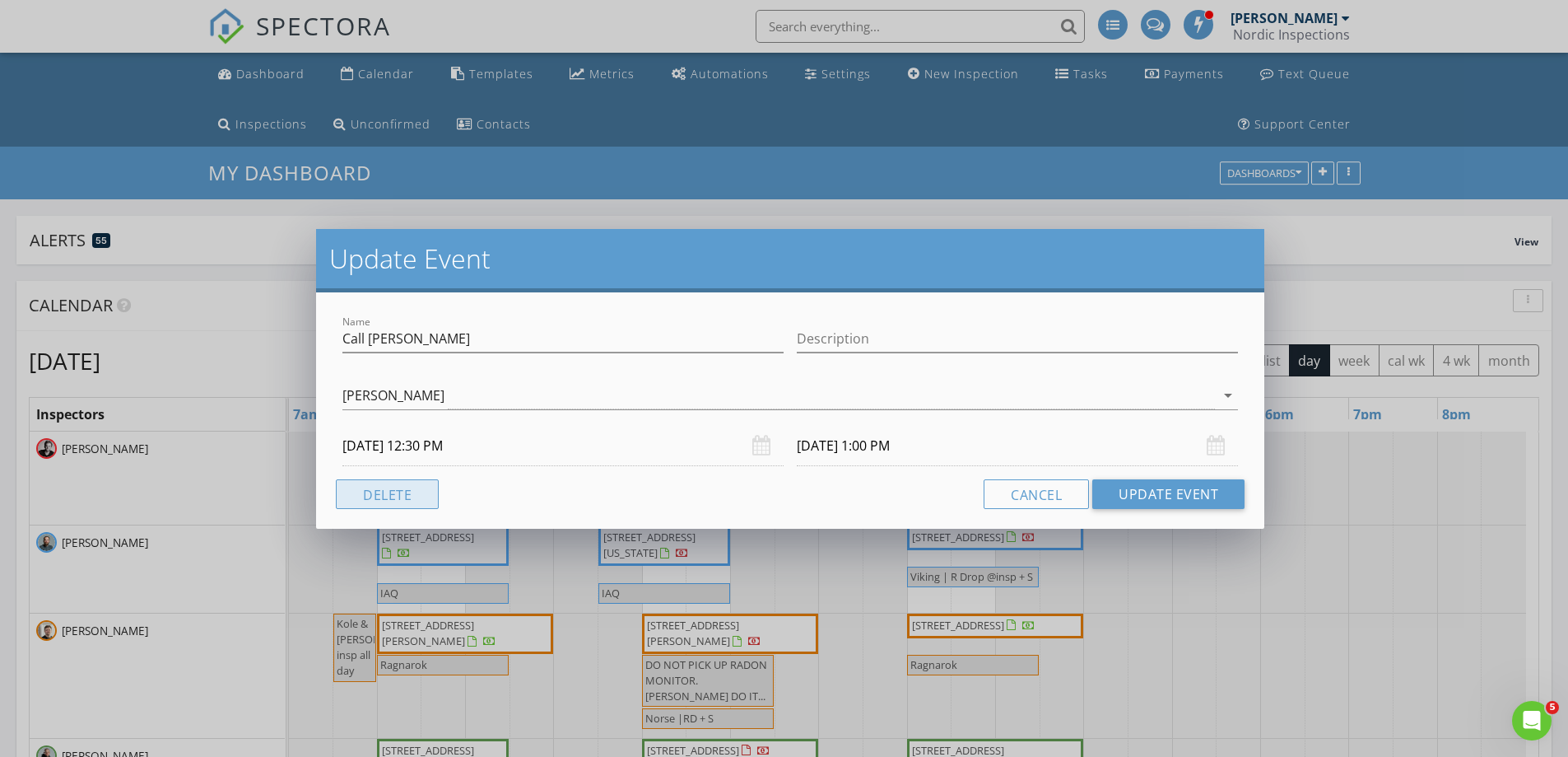
click at [416, 501] on button "Delete" at bounding box center [387, 493] width 103 height 29
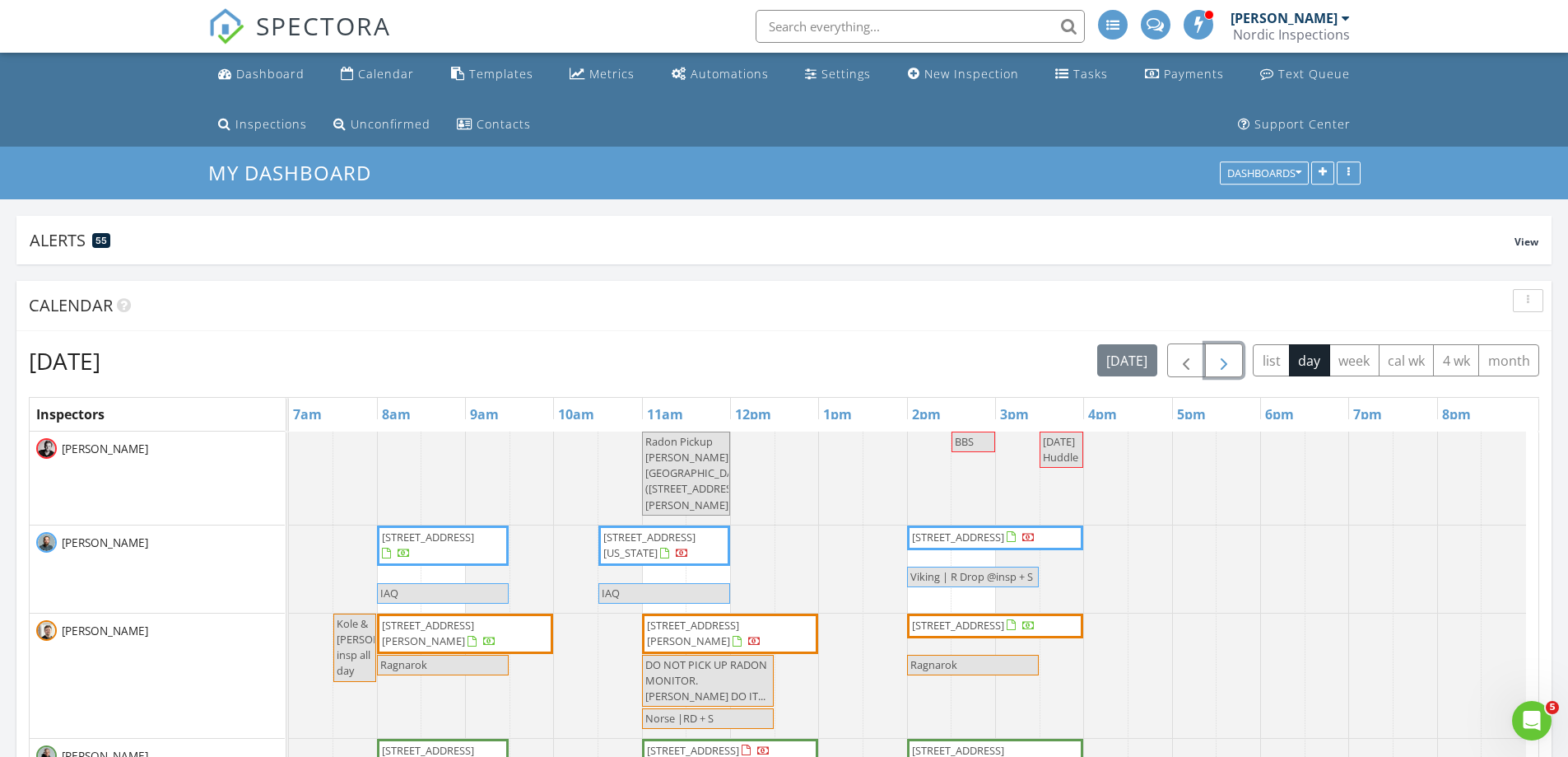
click at [1221, 365] on span "button" at bounding box center [1224, 361] width 20 height 20
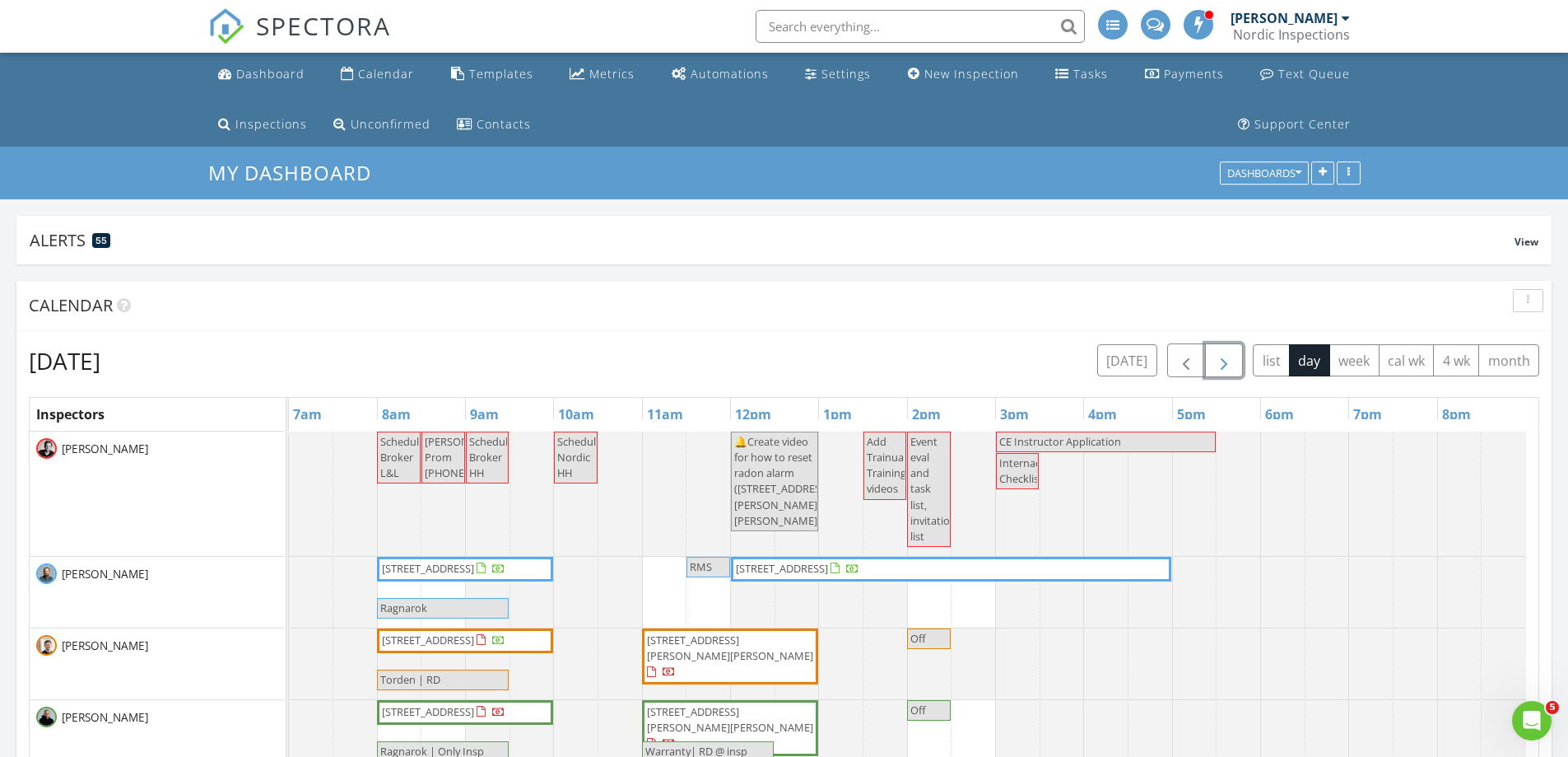
click at [289, 512] on div at bounding box center [289, 493] width 0 height 125
click at [520, 468] on link "Event" at bounding box center [529, 468] width 85 height 27
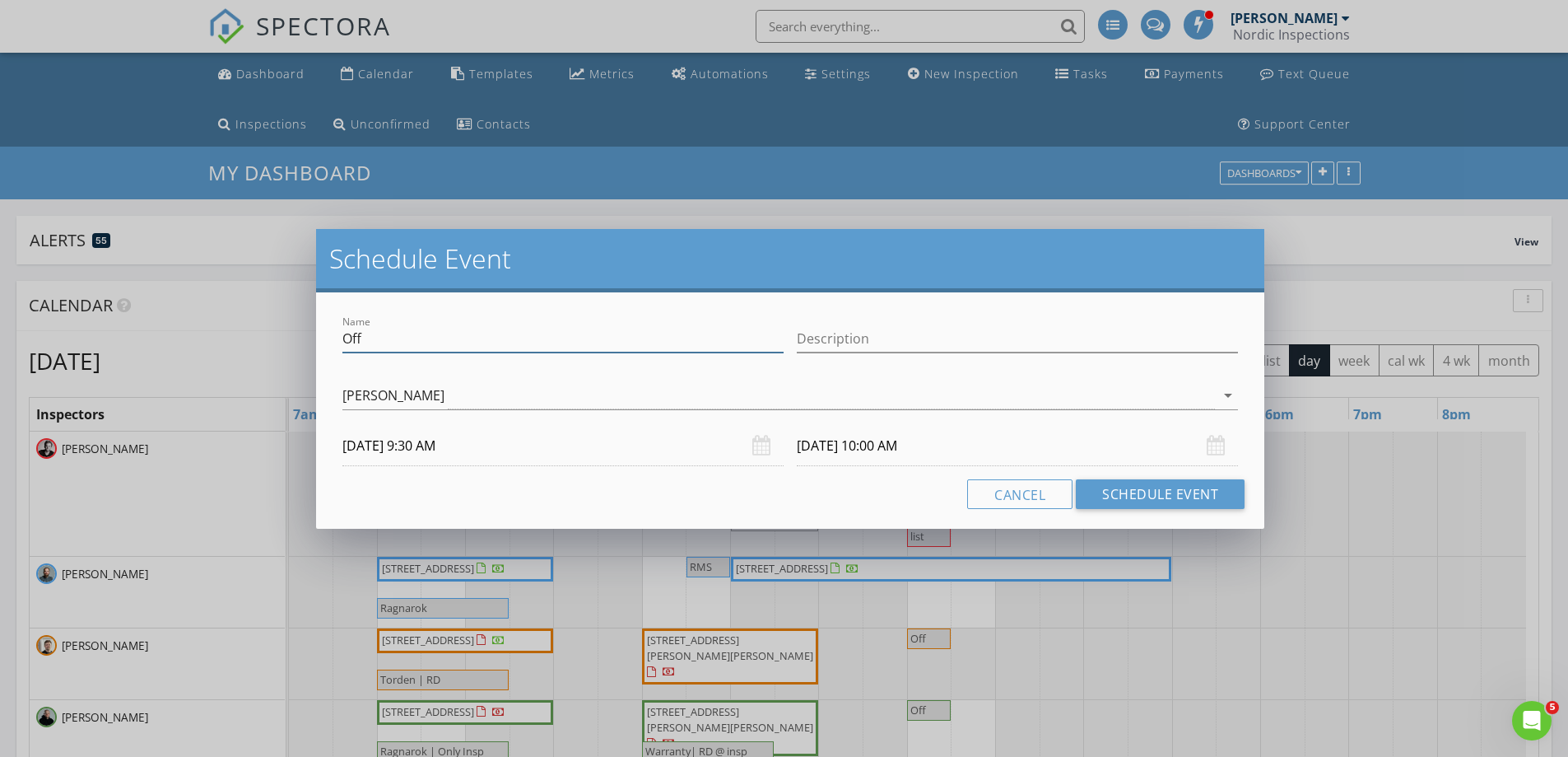
click at [379, 341] on input "Off" at bounding box center [564, 338] width 442 height 28
type input "Breck Flight"
click at [1159, 479] on button "Schedule Event" at bounding box center [1160, 493] width 169 height 29
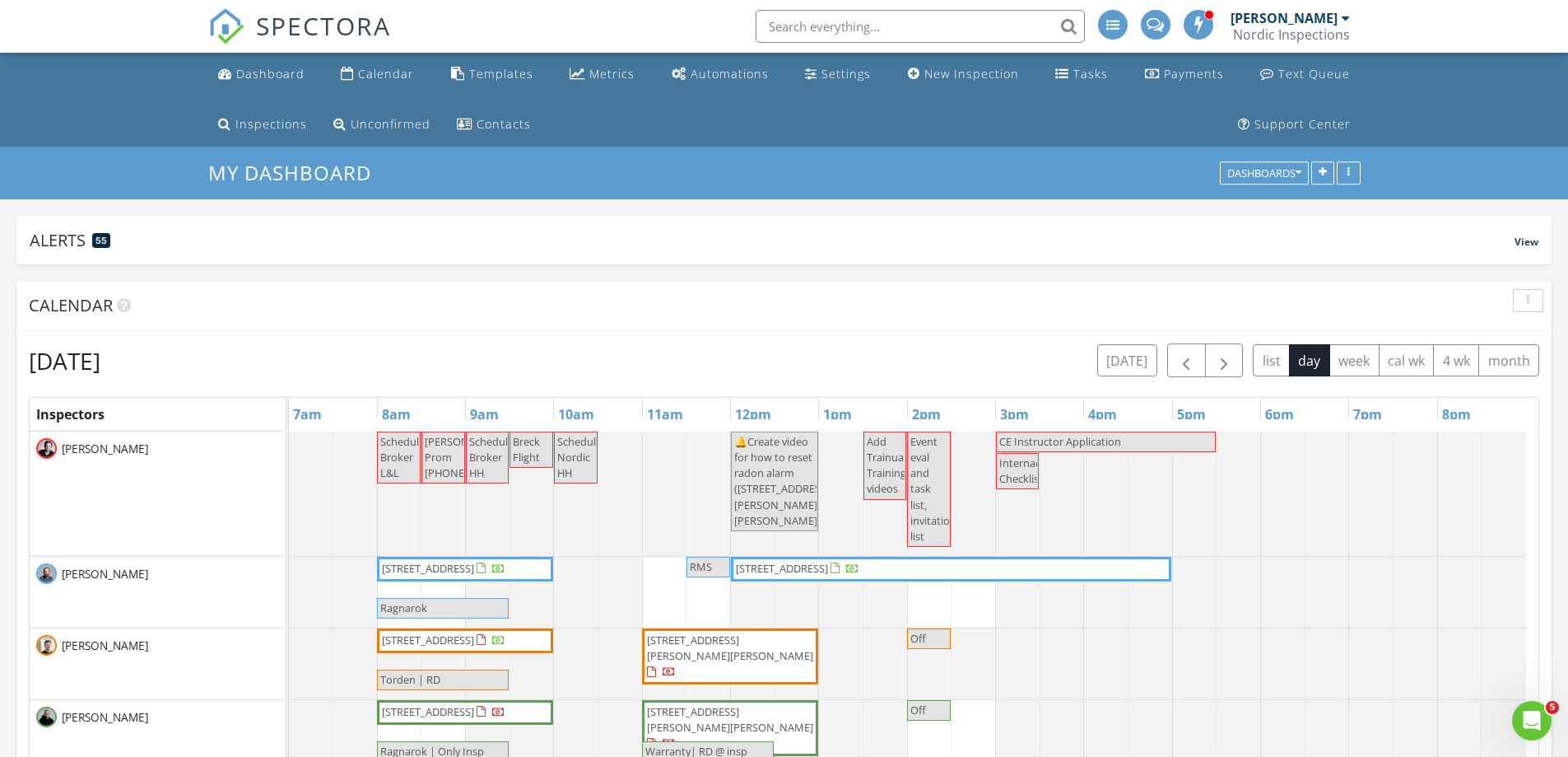
click at [1245, 369] on div "today list day week cal wk 4 wk month" at bounding box center [1318, 361] width 442 height 34
click at [1227, 369] on span "button" at bounding box center [1224, 361] width 20 height 20
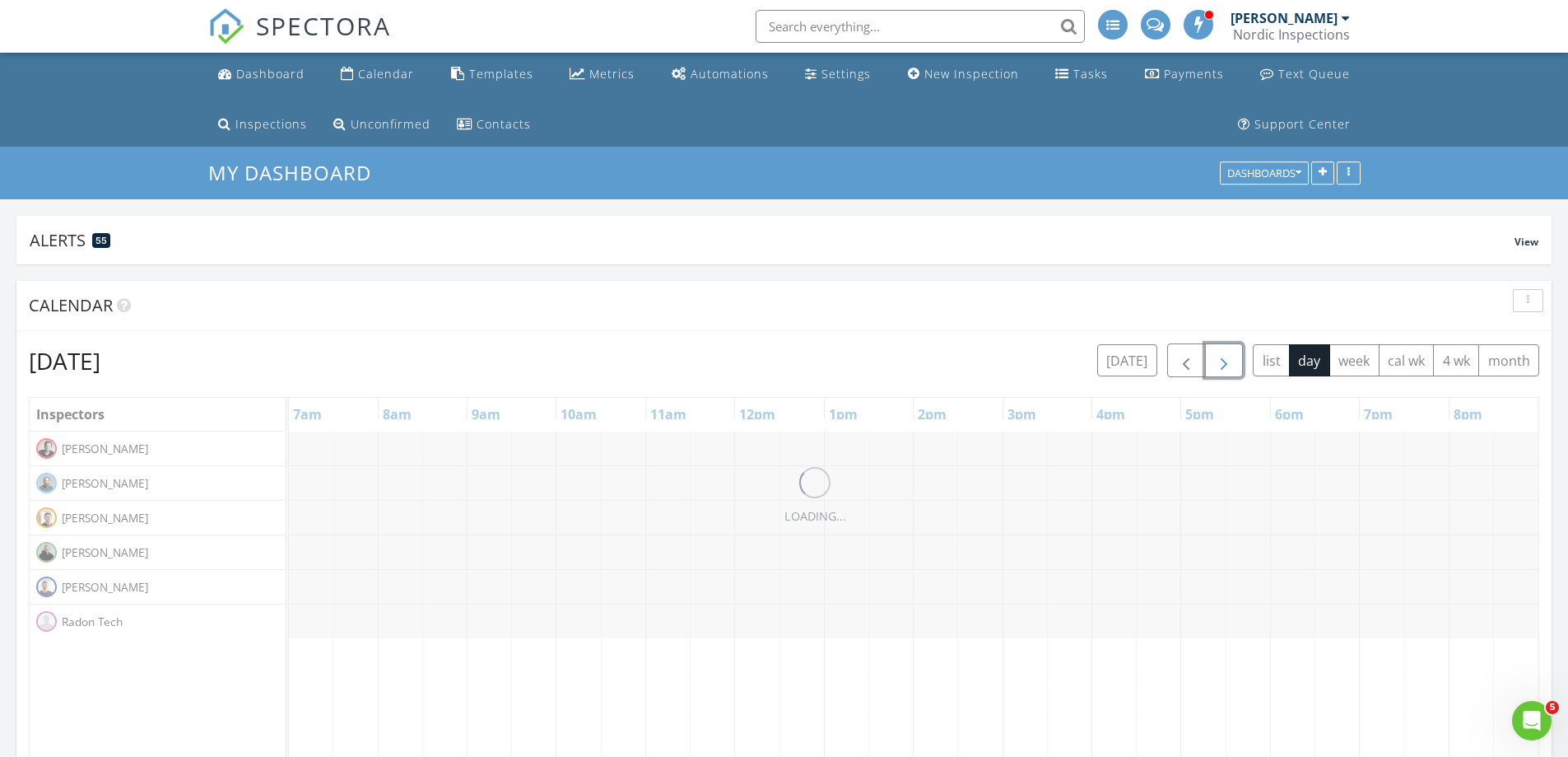
click at [1227, 369] on span "button" at bounding box center [1224, 361] width 20 height 20
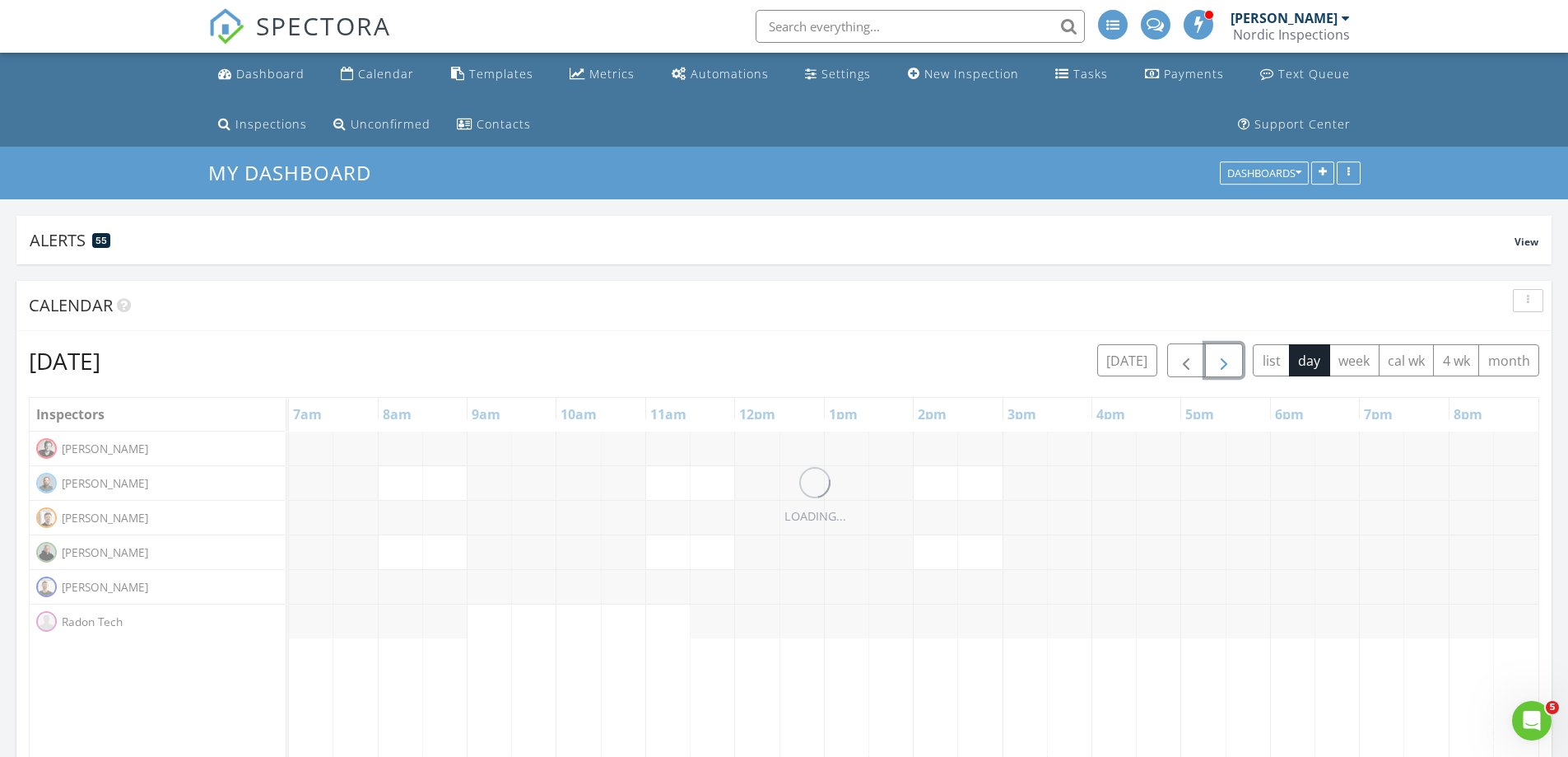
click at [1227, 369] on span "button" at bounding box center [1224, 361] width 20 height 20
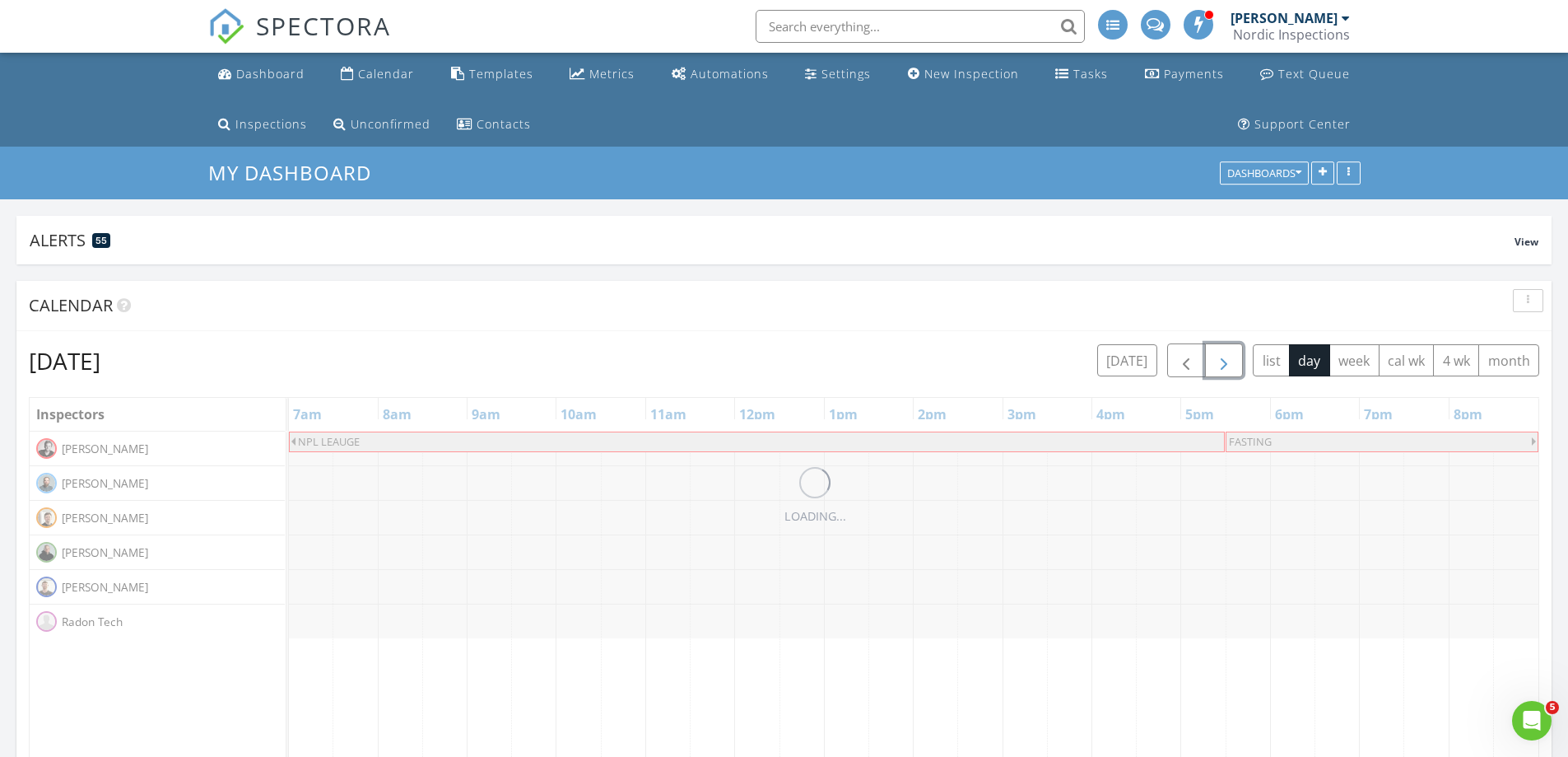
click at [1227, 369] on span "button" at bounding box center [1224, 361] width 20 height 20
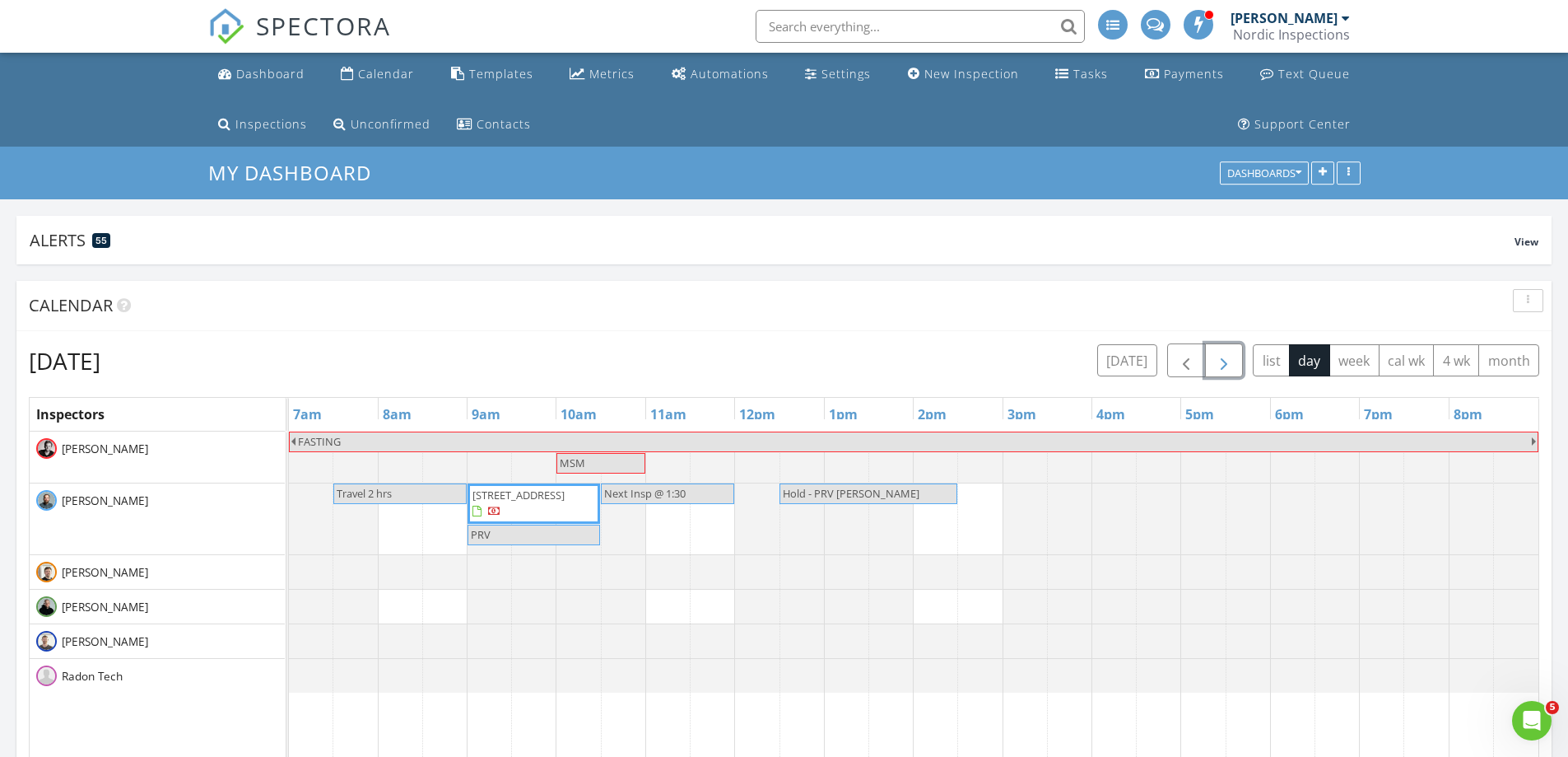
click at [1227, 369] on span "button" at bounding box center [1224, 361] width 20 height 20
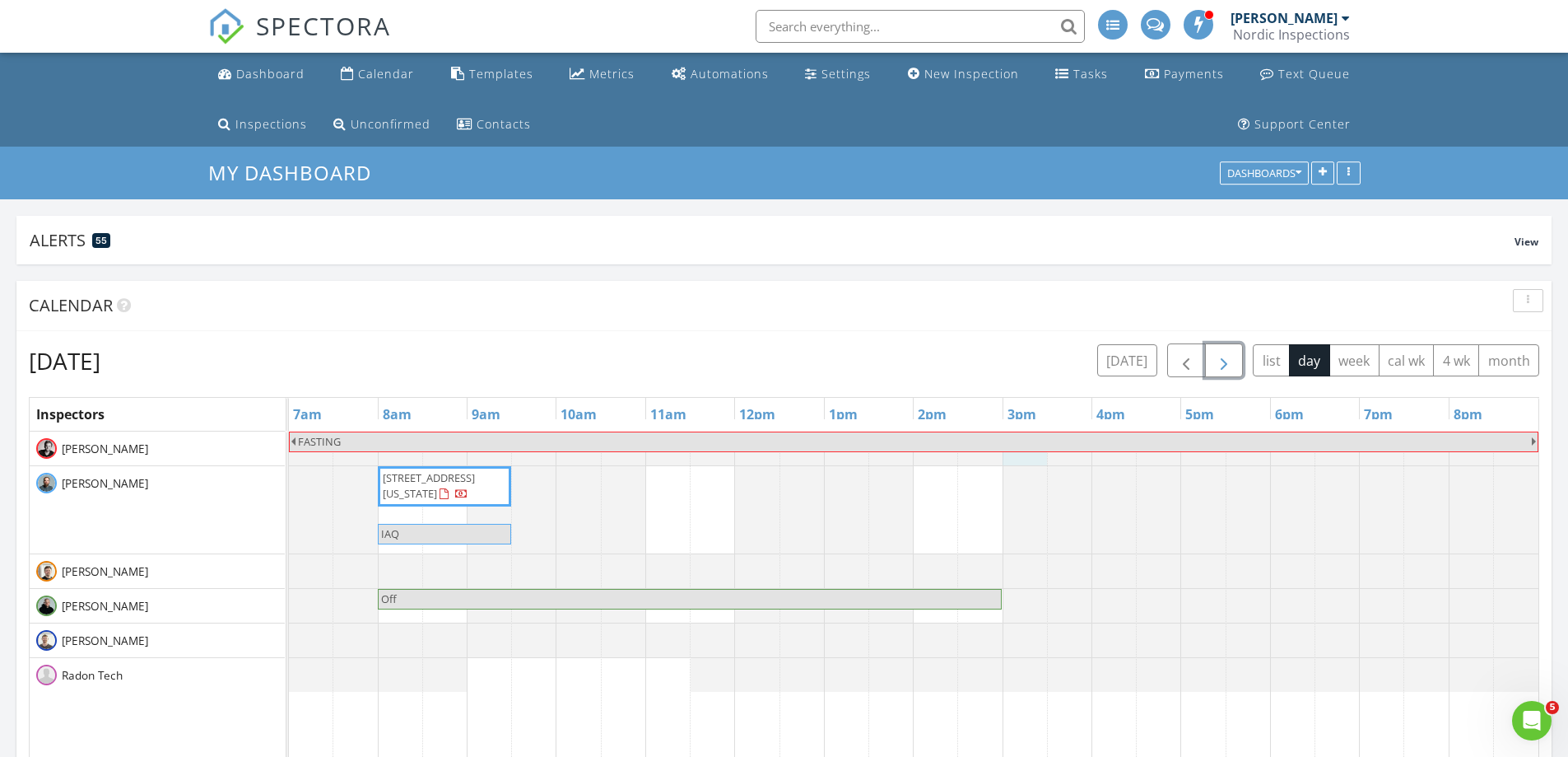
click at [289, 458] on div at bounding box center [289, 448] width 0 height 34
click at [1003, 419] on link "Event" at bounding box center [1022, 414] width 85 height 27
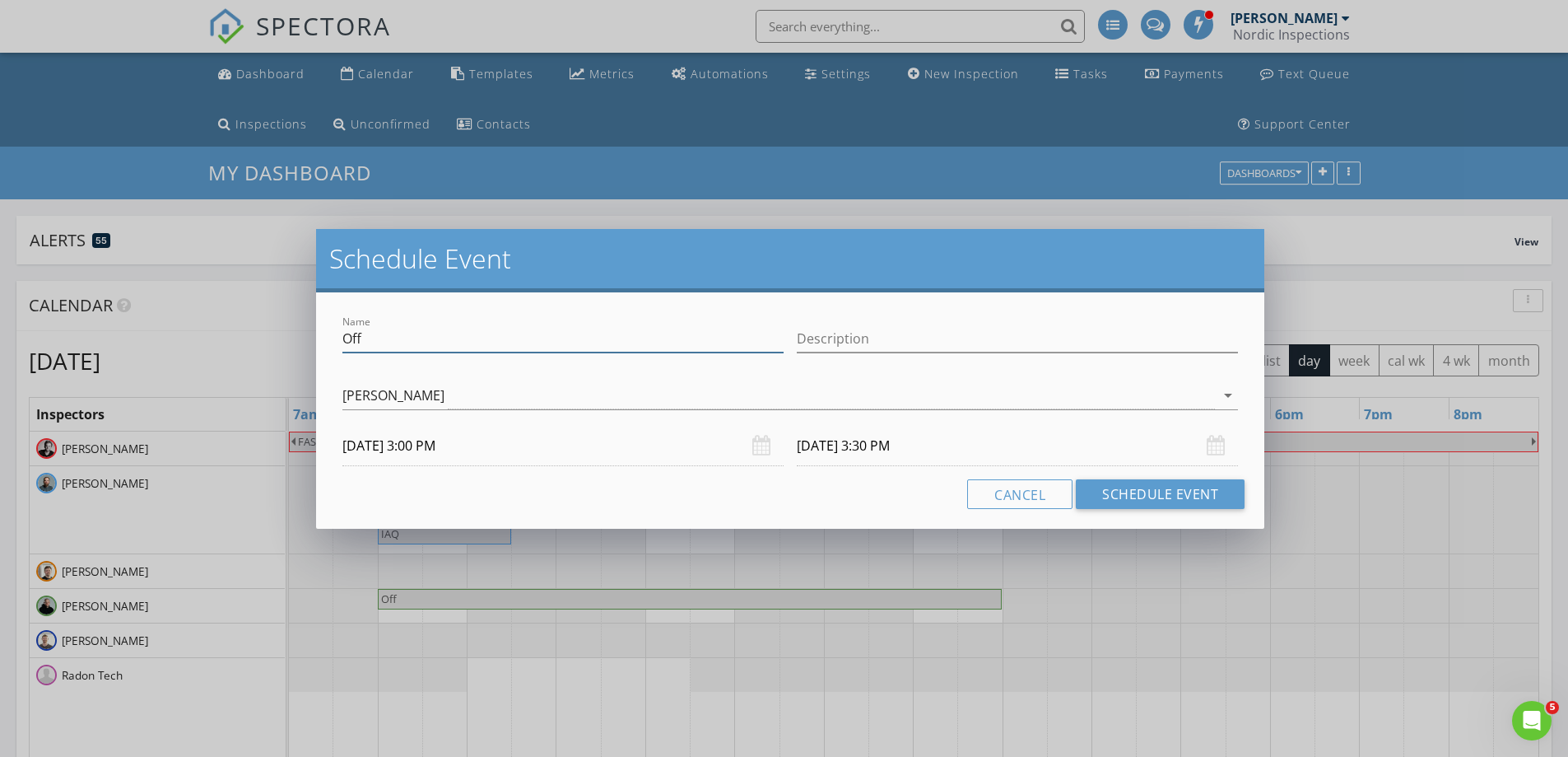
click at [452, 339] on input "Off" at bounding box center [564, 338] width 442 height 28
paste input "Tri-City United Soccer Club's Annual Soccer Sale"
type input "Tri-City United Soccer Club's Annual Soccer Sale"
click at [573, 248] on h2 "Schedule Event" at bounding box center [790, 258] width 922 height 33
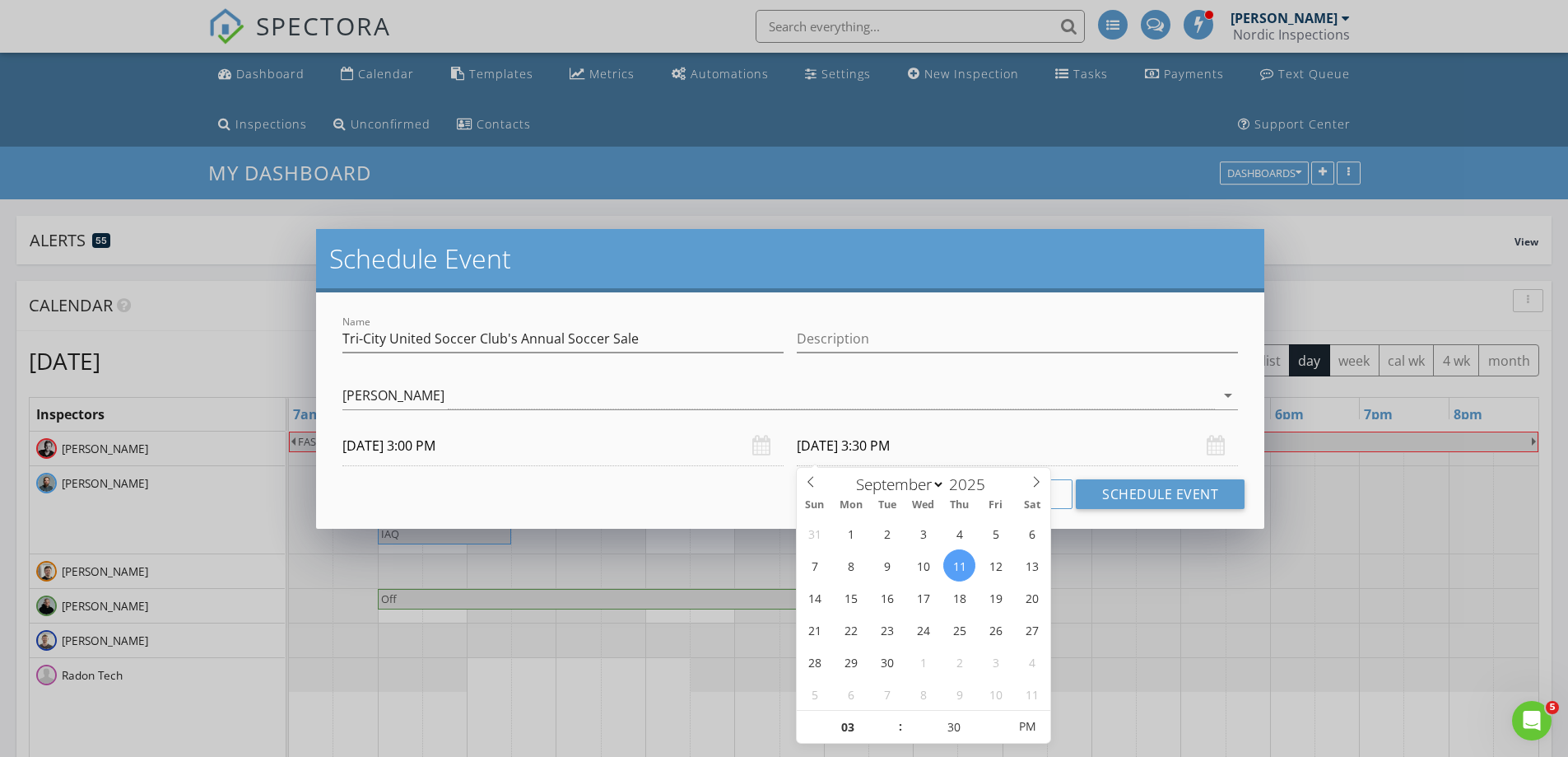
click at [915, 448] on input "09/11/2025 3:30 PM" at bounding box center [1018, 445] width 442 height 40
click at [886, 714] on input "03" at bounding box center [848, 727] width 102 height 33
type input "04"
type input "09/11/2025 4:30 PM"
click at [890, 714] on span at bounding box center [892, 719] width 12 height 16
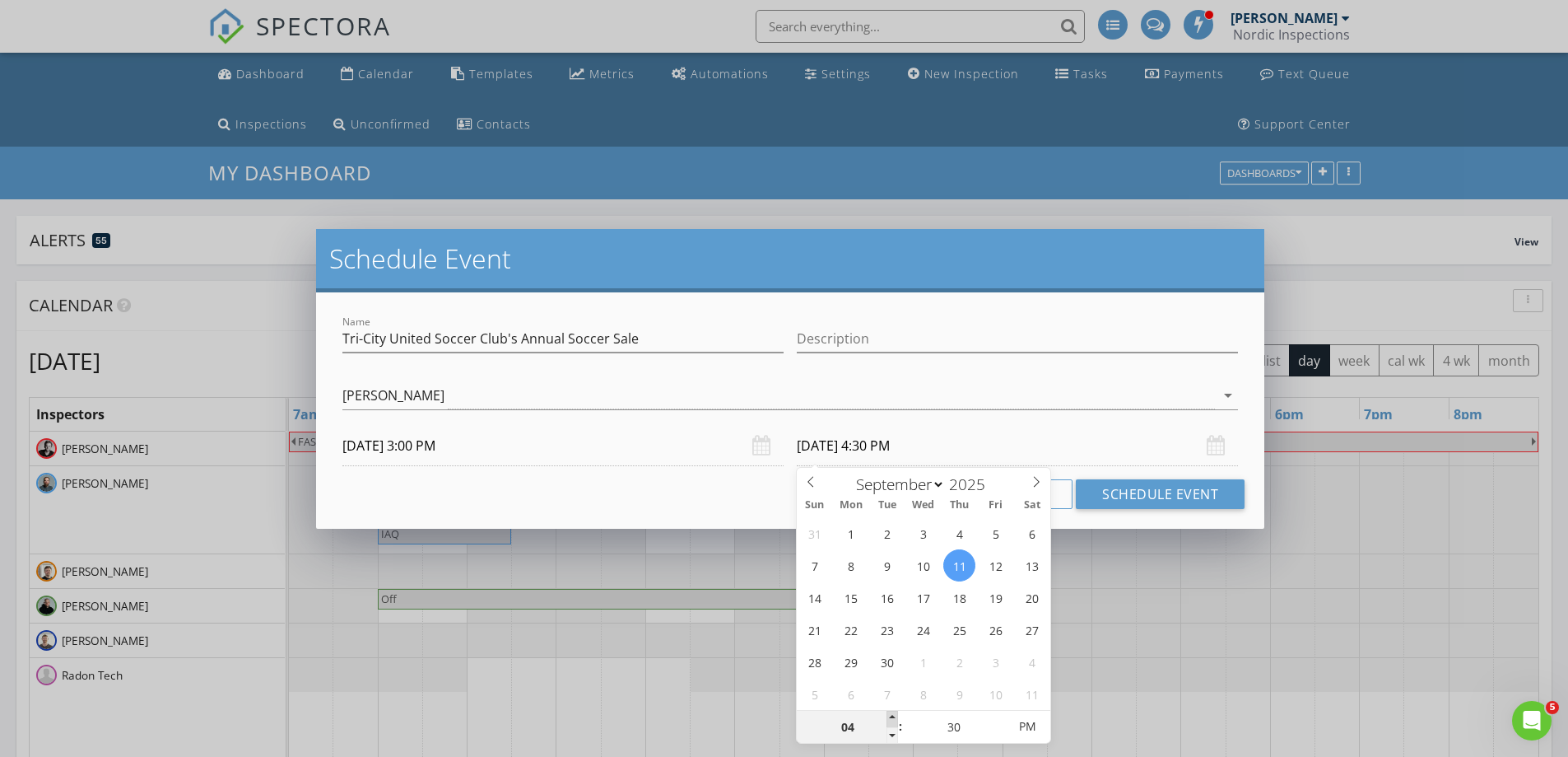
type input "05"
type input "09/11/2025 5:30 PM"
click at [893, 714] on span at bounding box center [892, 719] width 12 height 16
type input "25"
type input "09/11/2025 5:25 PM"
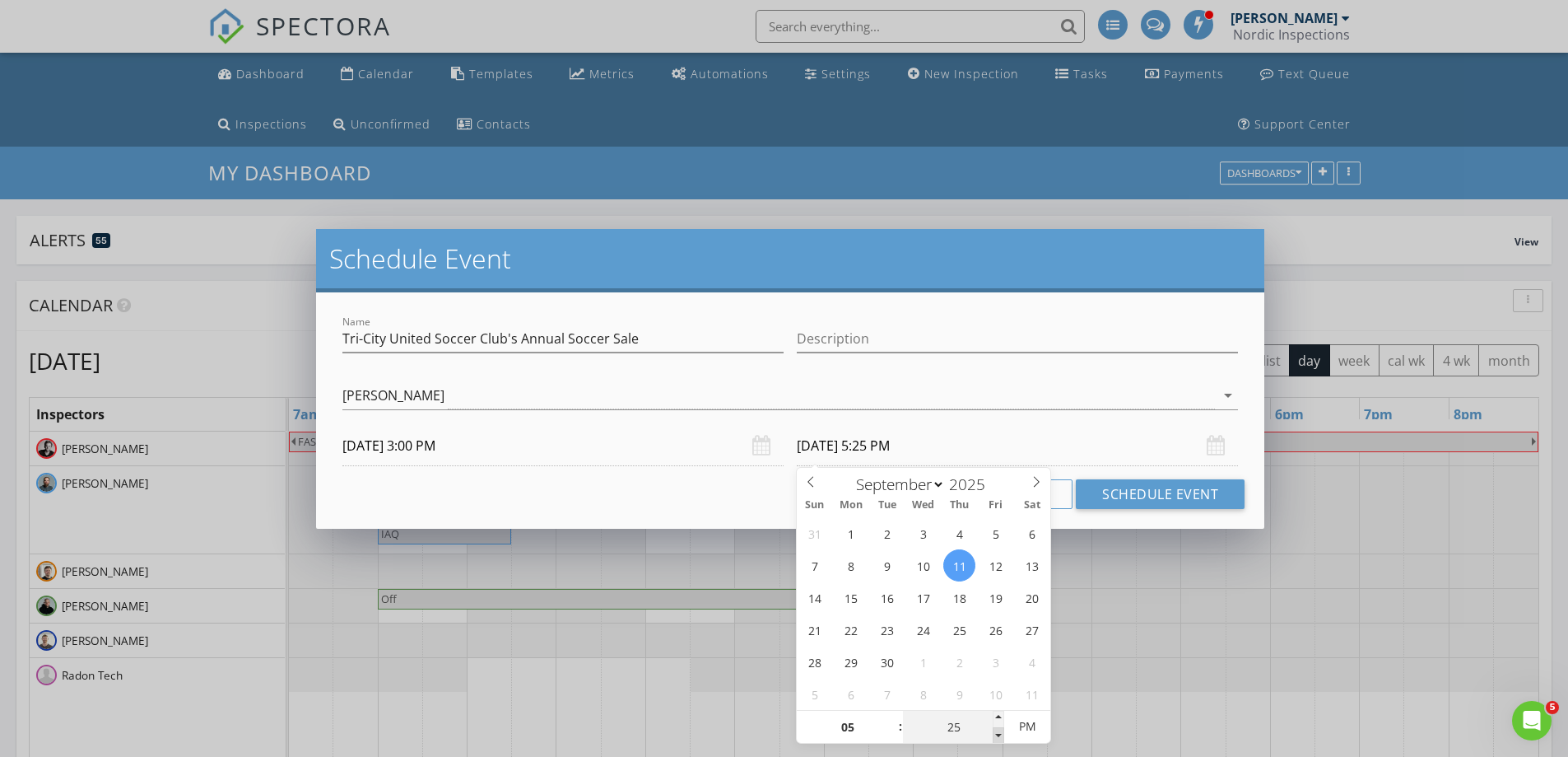
click at [993, 735] on span at bounding box center [998, 735] width 12 height 16
type input "20"
type input "09/11/2025 5:20 PM"
click at [993, 735] on span at bounding box center [998, 735] width 12 height 16
type input "15"
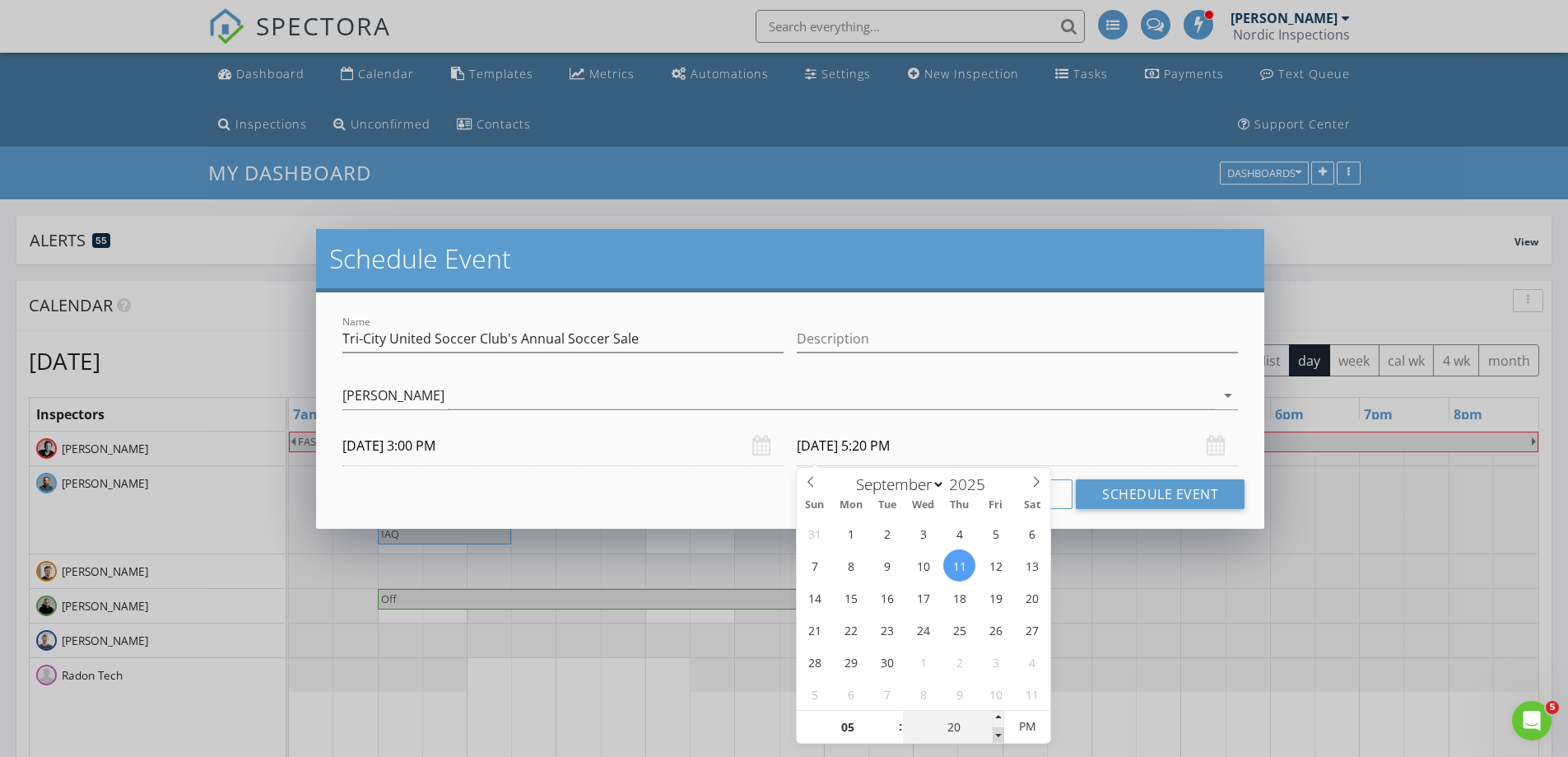
type input "09/11/2025 5:15 PM"
click at [993, 735] on span at bounding box center [998, 735] width 12 height 16
type input "10"
type input "09/11/2025 5:10 PM"
click at [993, 735] on span at bounding box center [998, 735] width 12 height 16
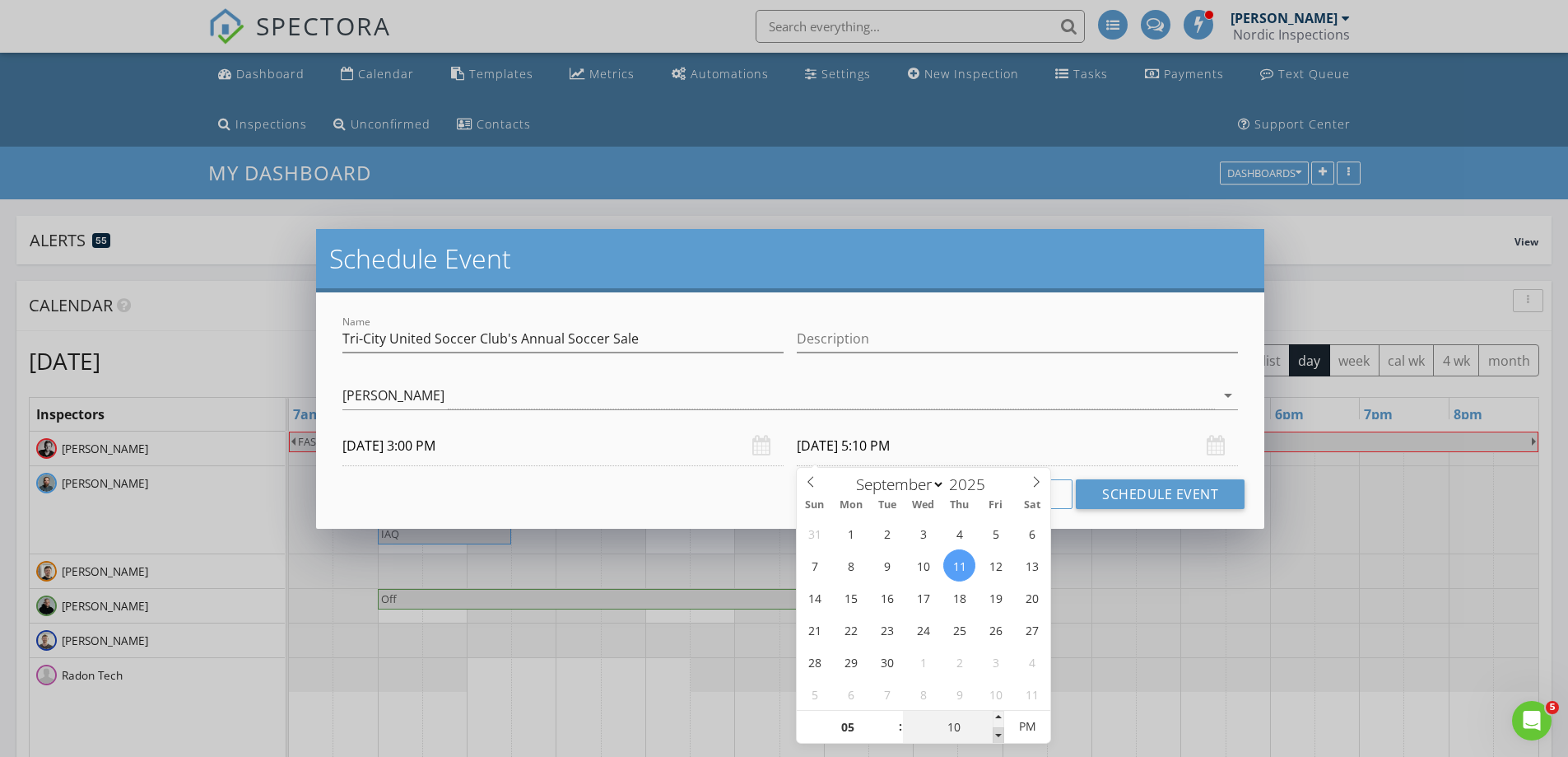
type input "05"
type input "09/11/2025 5:05 PM"
click at [994, 735] on span at bounding box center [998, 735] width 12 height 16
type input "00"
type input "09/11/2025 5:00 PM"
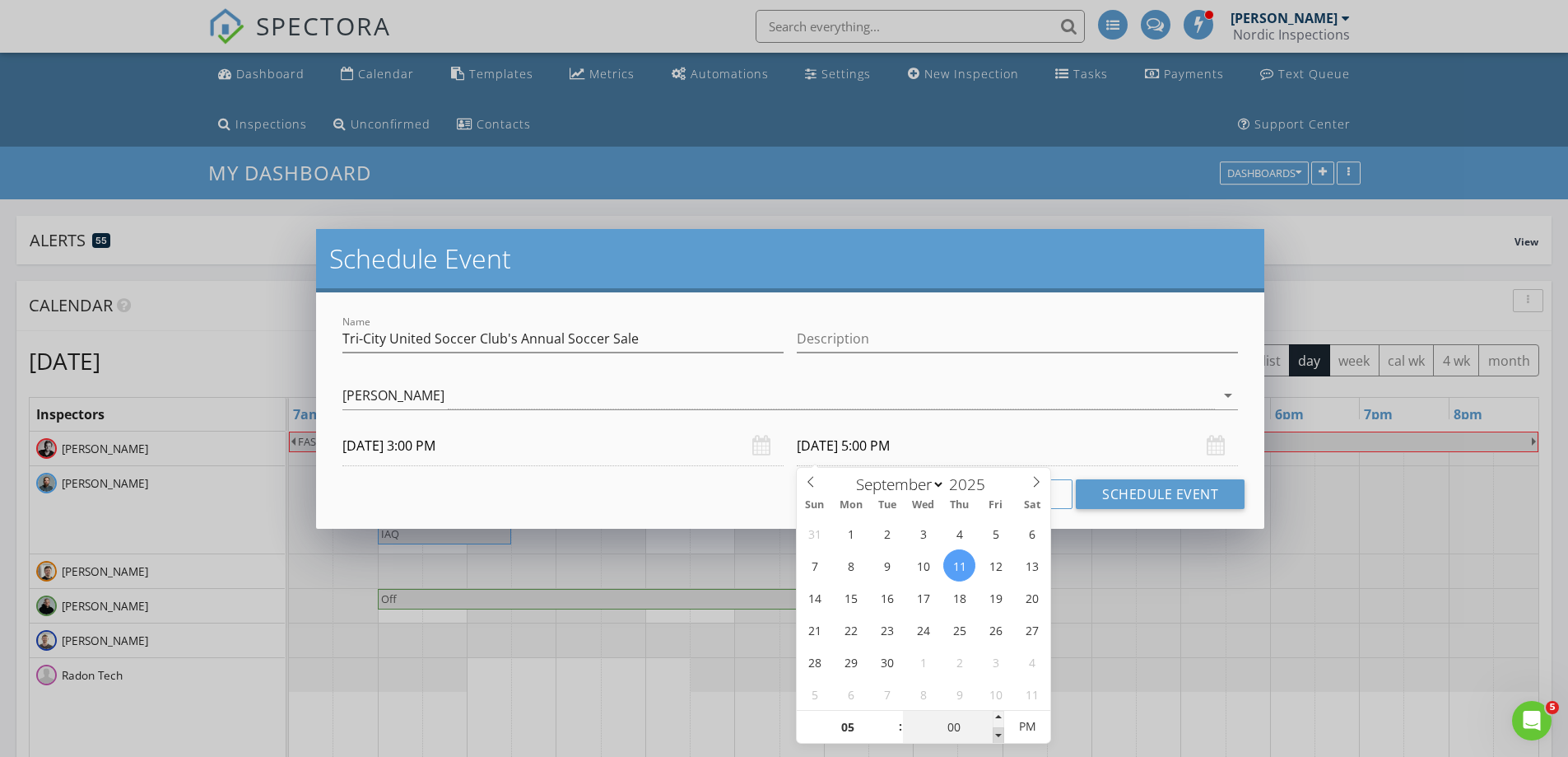
click at [994, 735] on span at bounding box center [998, 735] width 12 height 16
click at [865, 329] on input "Description" at bounding box center [1018, 338] width 442 height 28
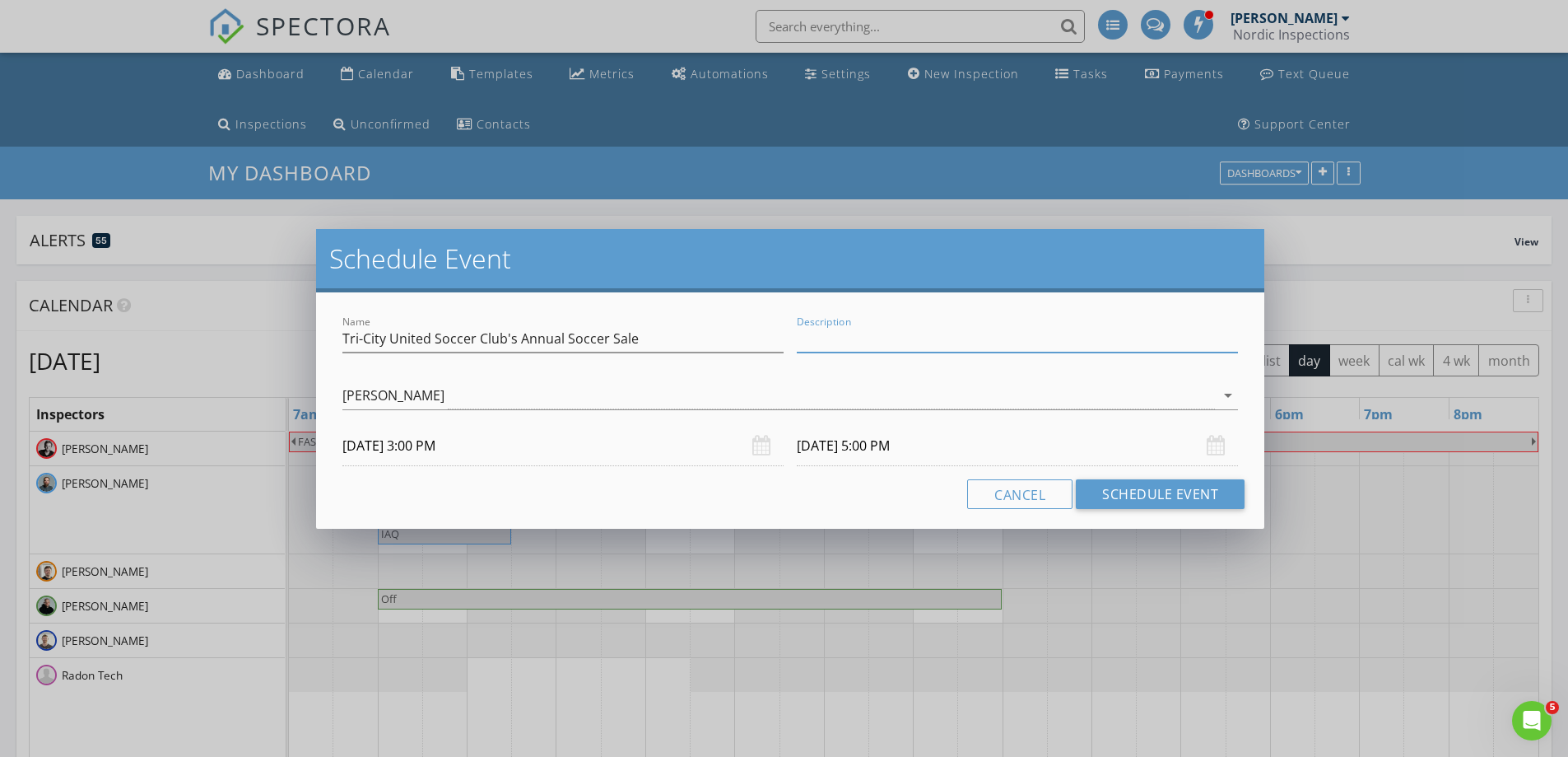
paste input "2761 12th Ave S"
type input "2761 12th Ave S"
click at [771, 498] on div "Cancel Schedule Event" at bounding box center [790, 493] width 909 height 29
click at [1125, 492] on button "Schedule Event" at bounding box center [1160, 493] width 169 height 29
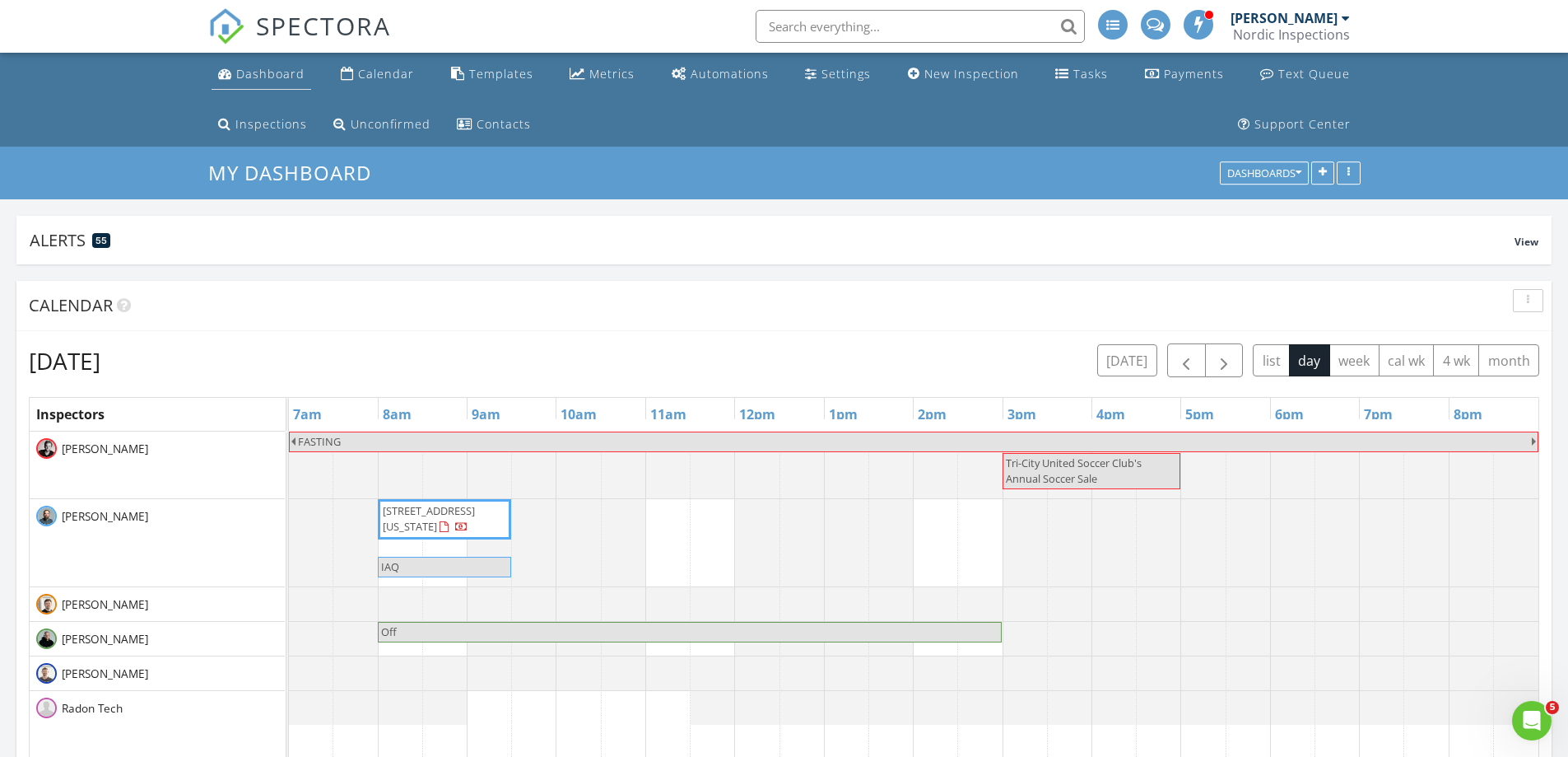
click at [219, 77] on div "Dashboard" at bounding box center [225, 73] width 14 height 13
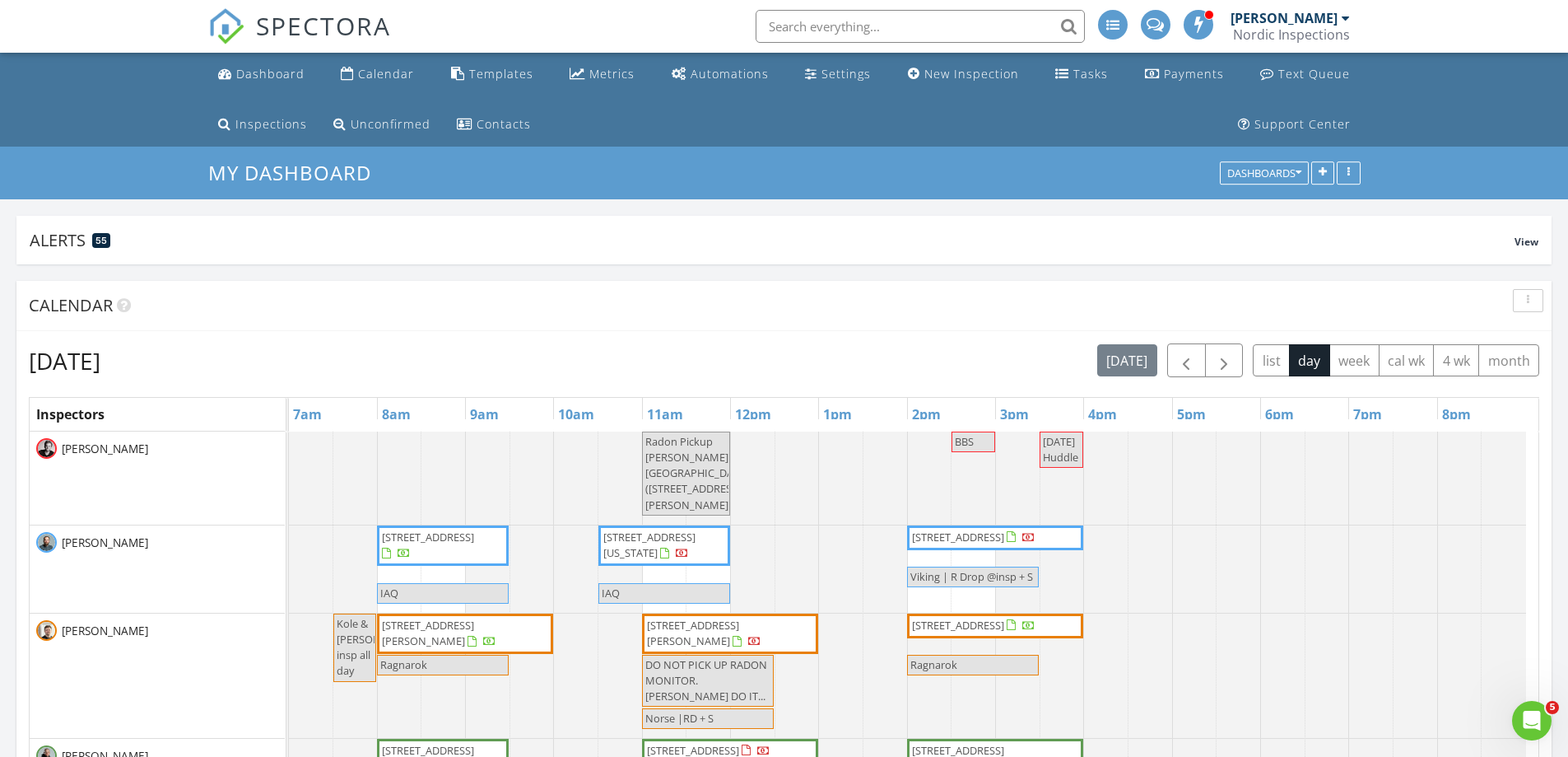
click at [1062, 445] on span "Tuesday Huddle" at bounding box center [1060, 449] width 36 height 30
click at [1292, 285] on div at bounding box center [784, 378] width 1568 height 757
click at [1211, 359] on button "button" at bounding box center [1224, 361] width 38 height 34
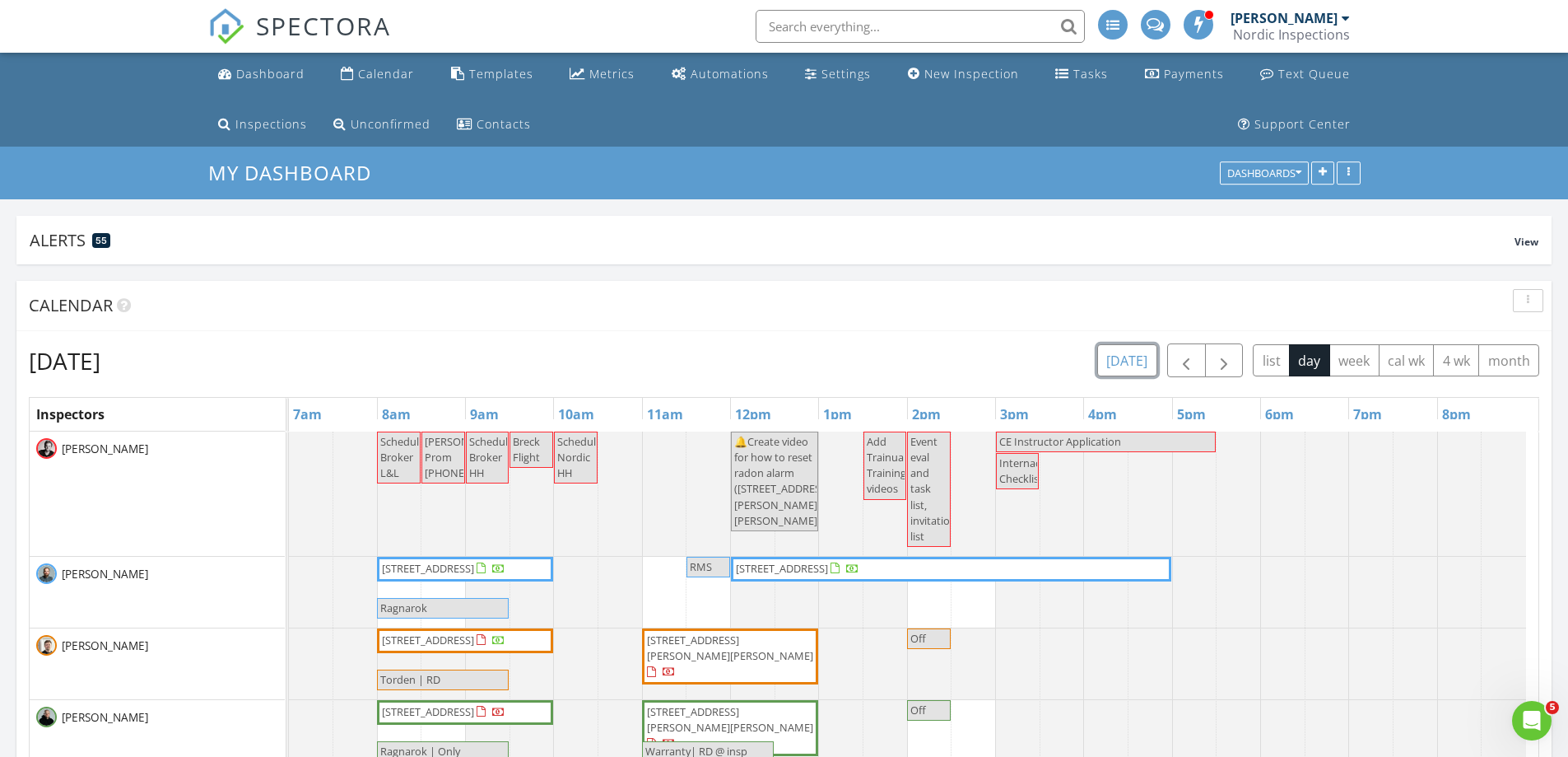
click at [1145, 354] on button "today" at bounding box center [1126, 360] width 60 height 32
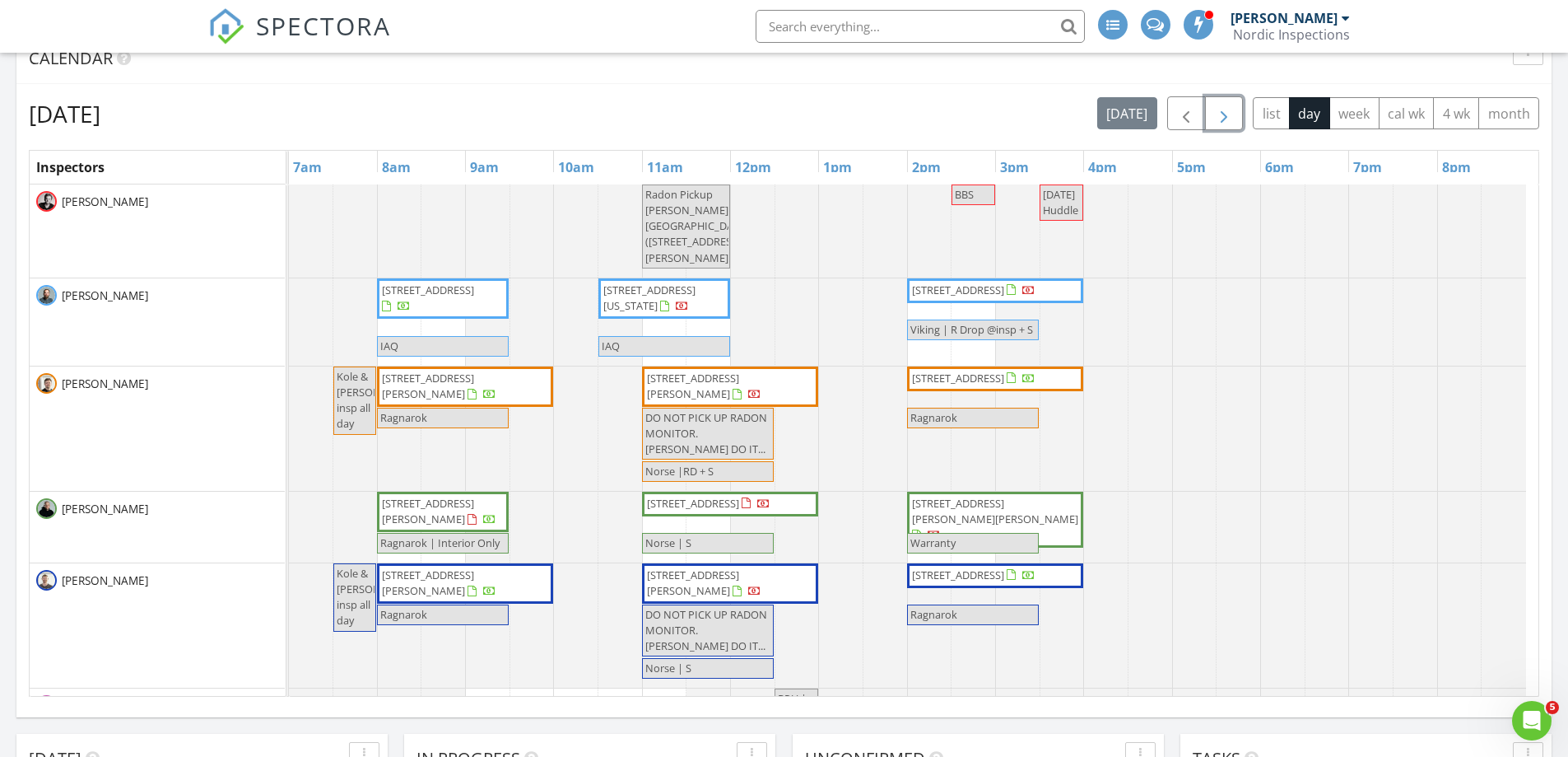
click at [1228, 118] on span "button" at bounding box center [1224, 113] width 20 height 20
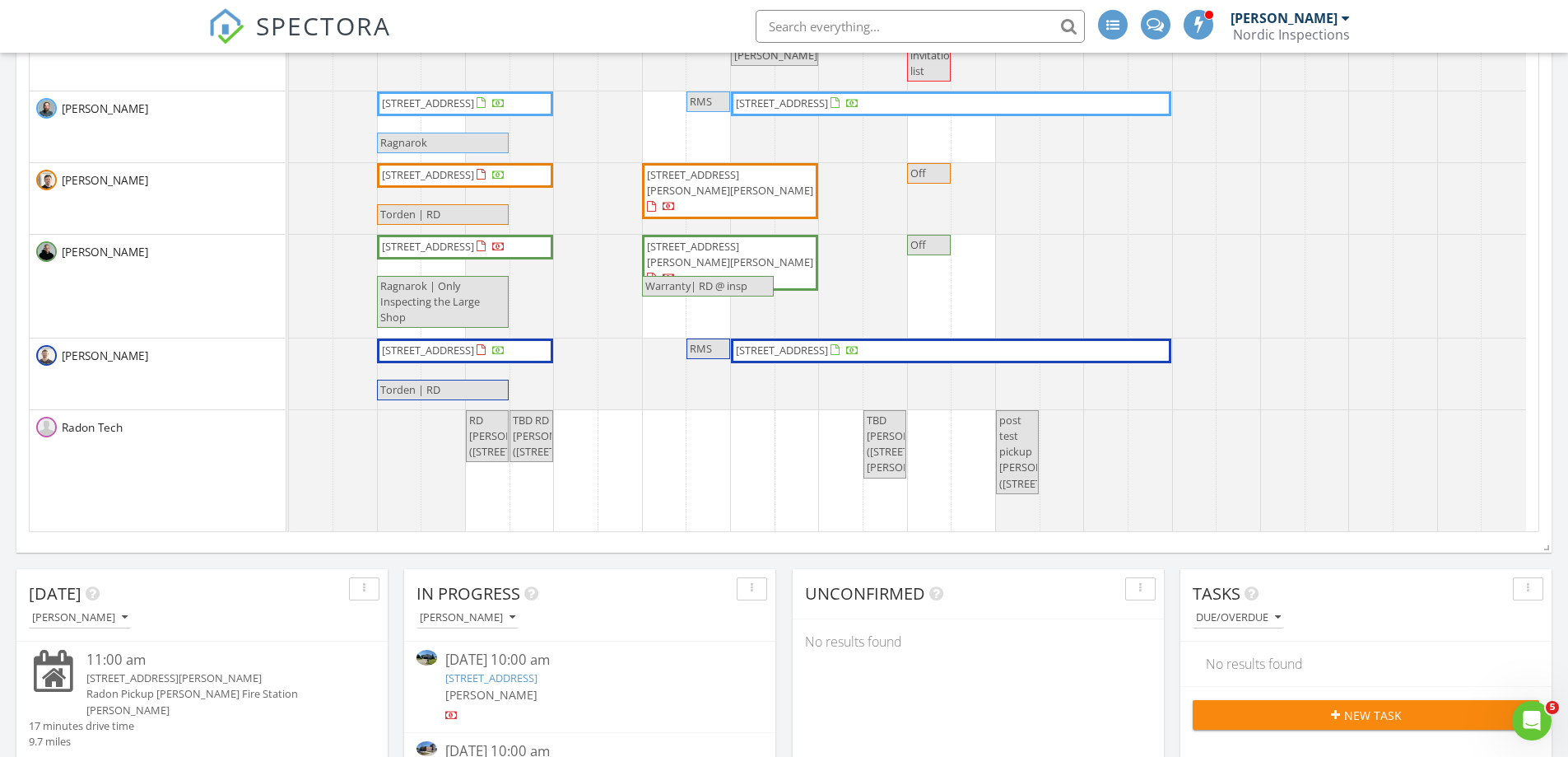
scroll to position [72, 0]
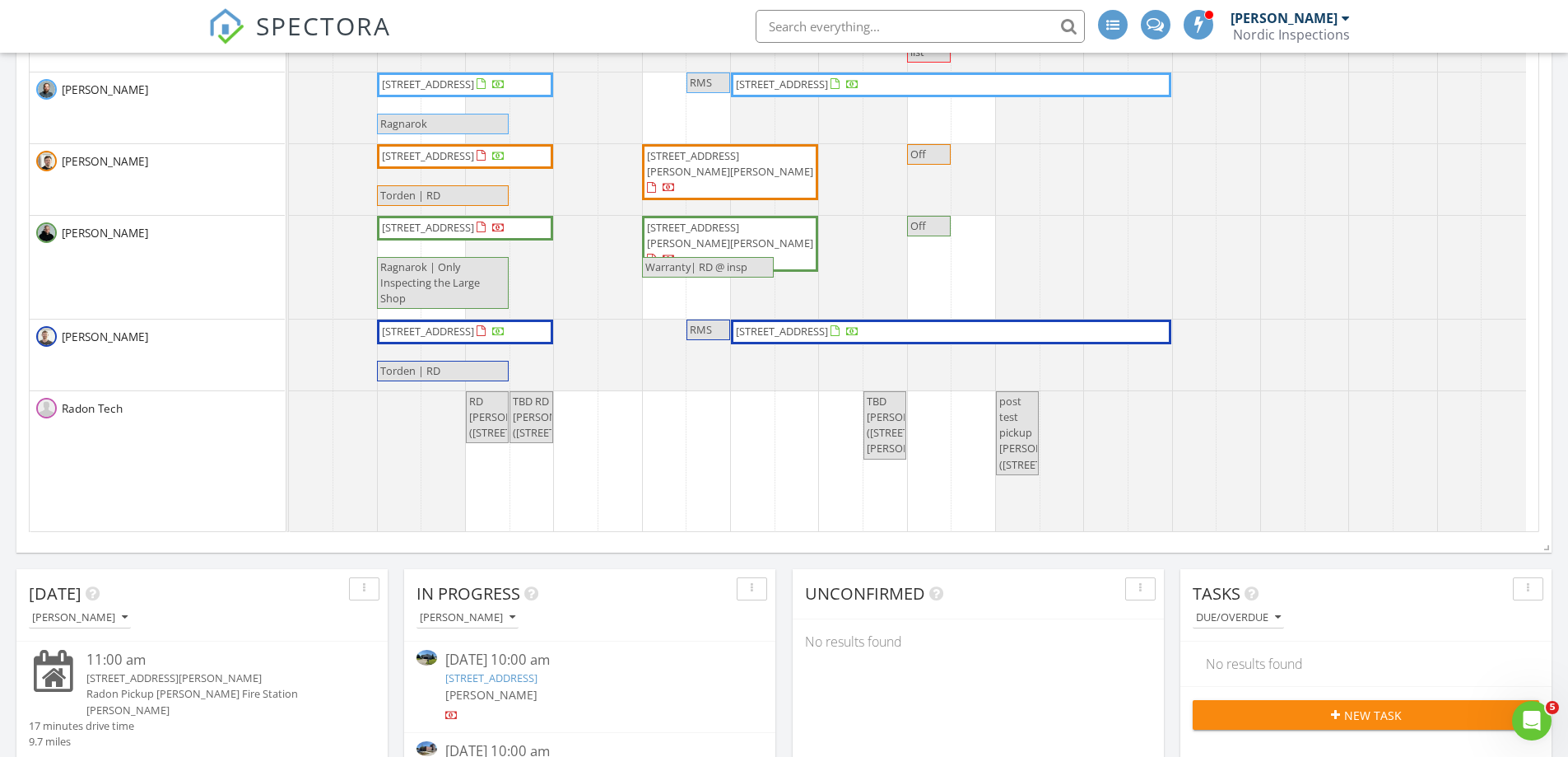
click at [467, 236] on span "[STREET_ADDRESS]" at bounding box center [443, 228] width 126 height 16
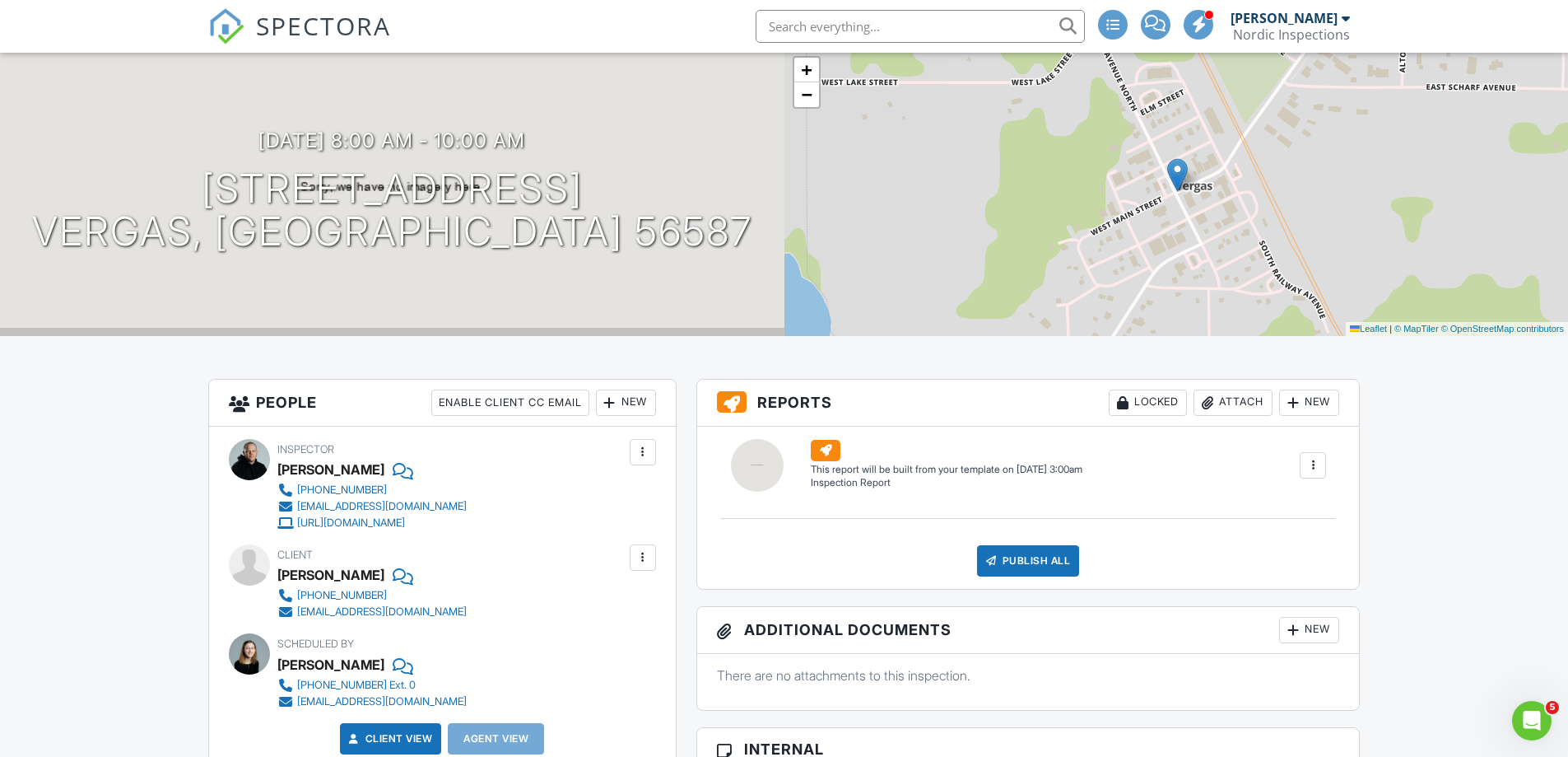
scroll to position [82, 0]
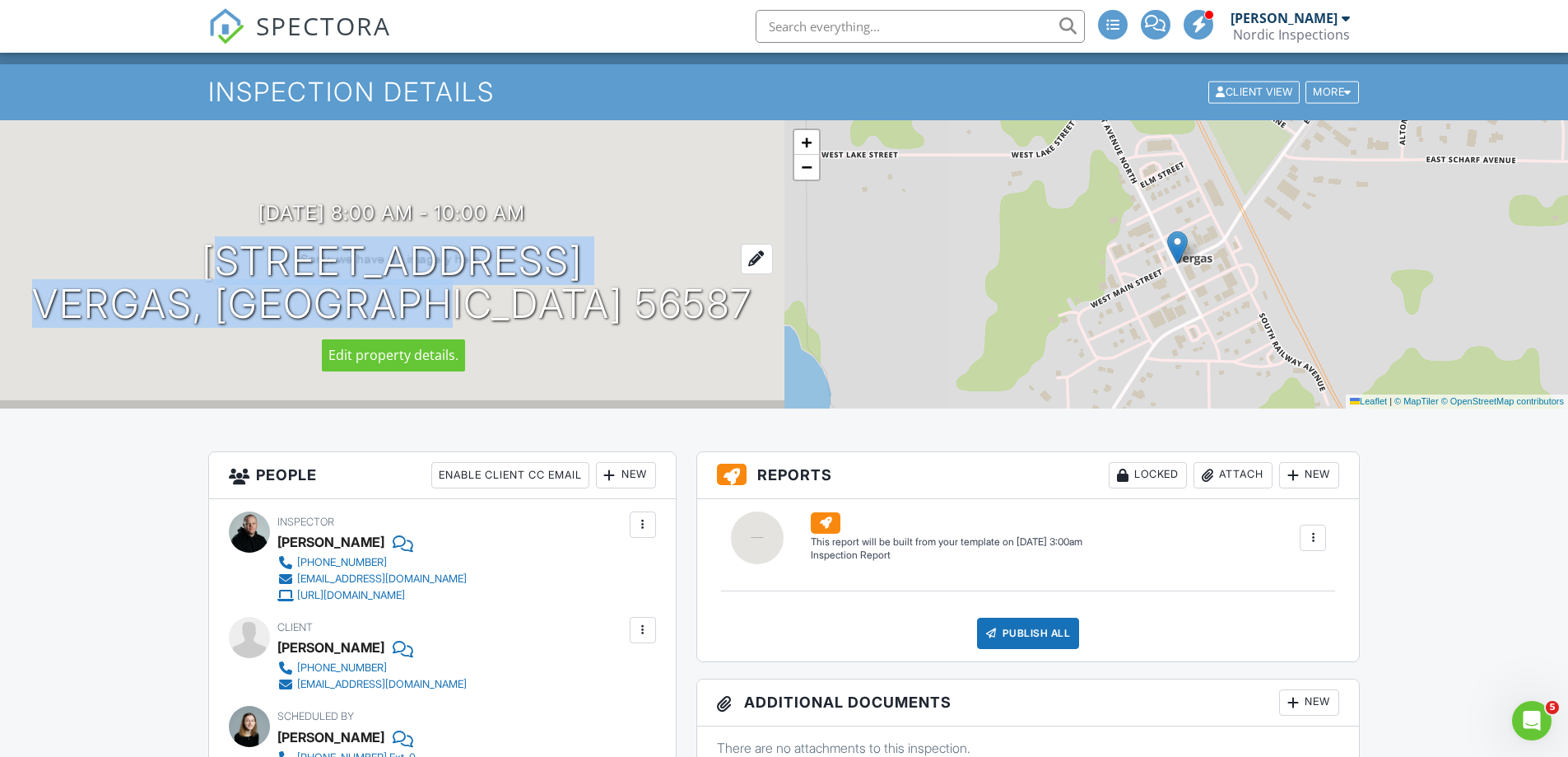
drag, startPoint x: 223, startPoint y: 259, endPoint x: 571, endPoint y: 311, distance: 351.9
click at [571, 311] on h1 "[STREET_ADDRESS] [GEOGRAPHIC_DATA], MN 56587" at bounding box center [392, 283] width 720 height 87
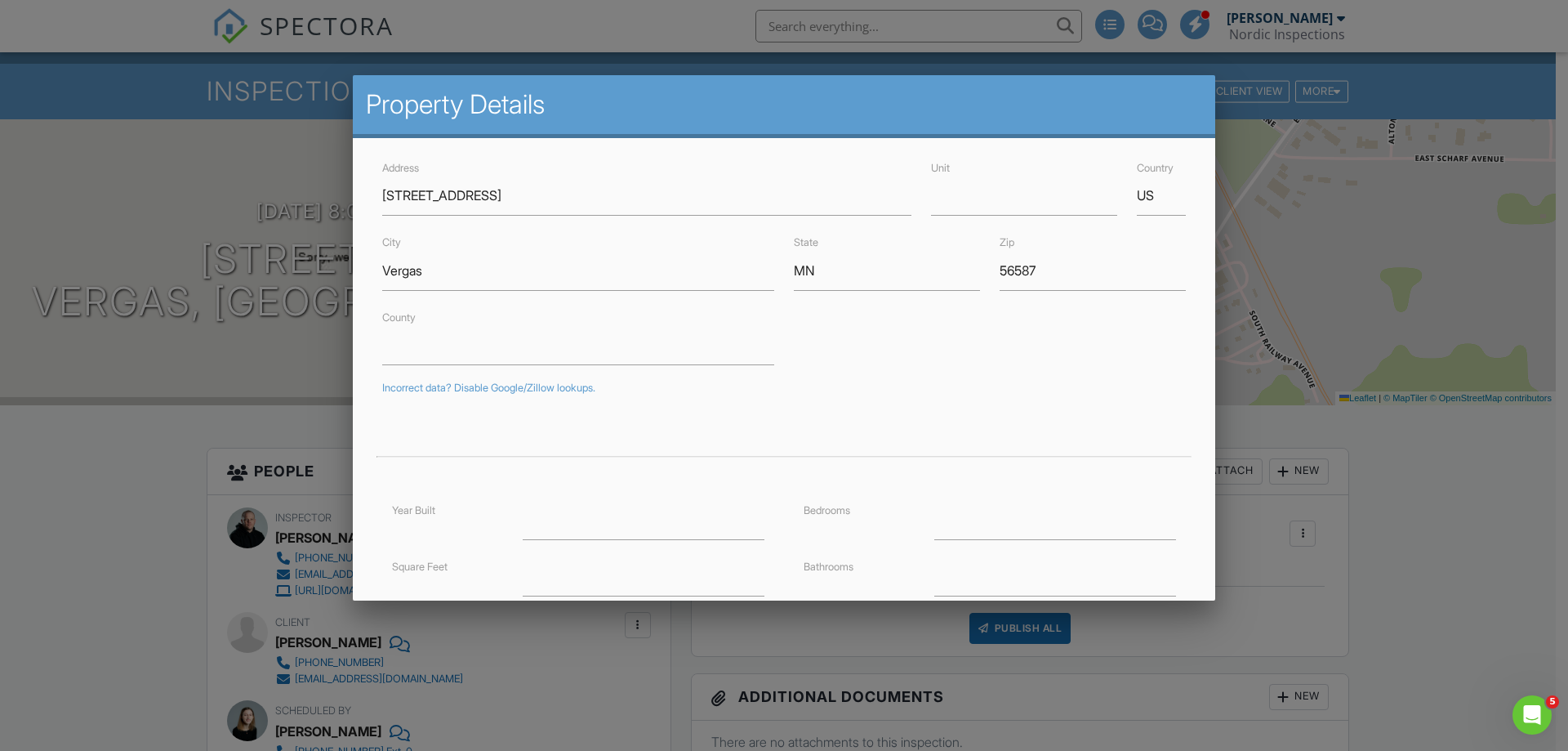
drag, startPoint x: 549, startPoint y: 301, endPoint x: 331, endPoint y: 267, distance: 220.6
drag, startPoint x: 331, startPoint y: 267, endPoint x: 514, endPoint y: 191, distance: 198.2
click at [514, 191] on input "[STREET_ADDRESS]" at bounding box center [647, 195] width 529 height 40
drag, startPoint x: 507, startPoint y: 195, endPoint x: 367, endPoint y: 198, distance: 140.0
click at [369, 198] on div "Address 42984 175th Ave Unit Country US City Vergas State MN Zip 56587 County I…" at bounding box center [784, 514] width 862 height 754
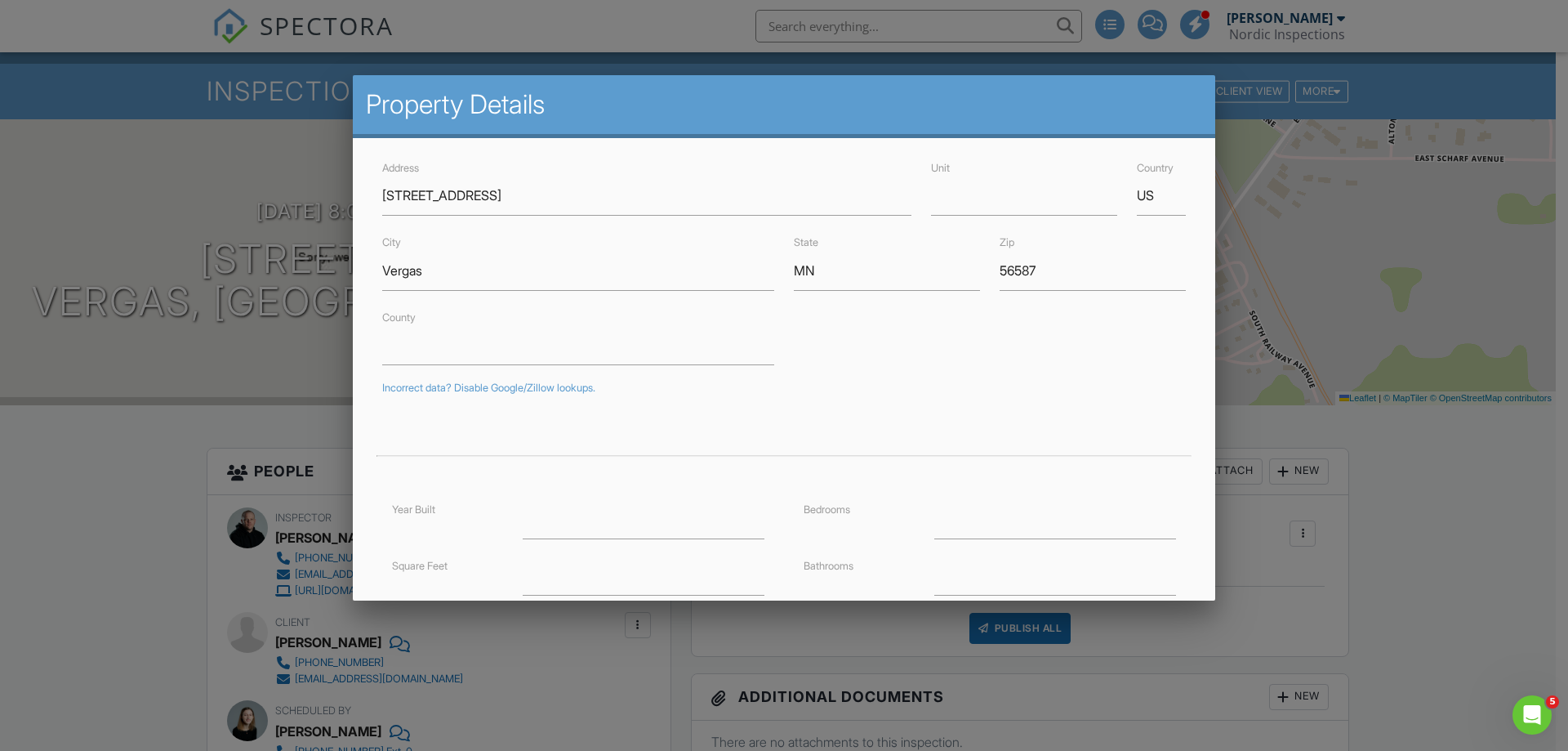
drag, startPoint x: 49, startPoint y: 351, endPoint x: 535, endPoint y: 436, distance: 493.4
click at [49, 350] on div at bounding box center [784, 388] width 1568 height 938
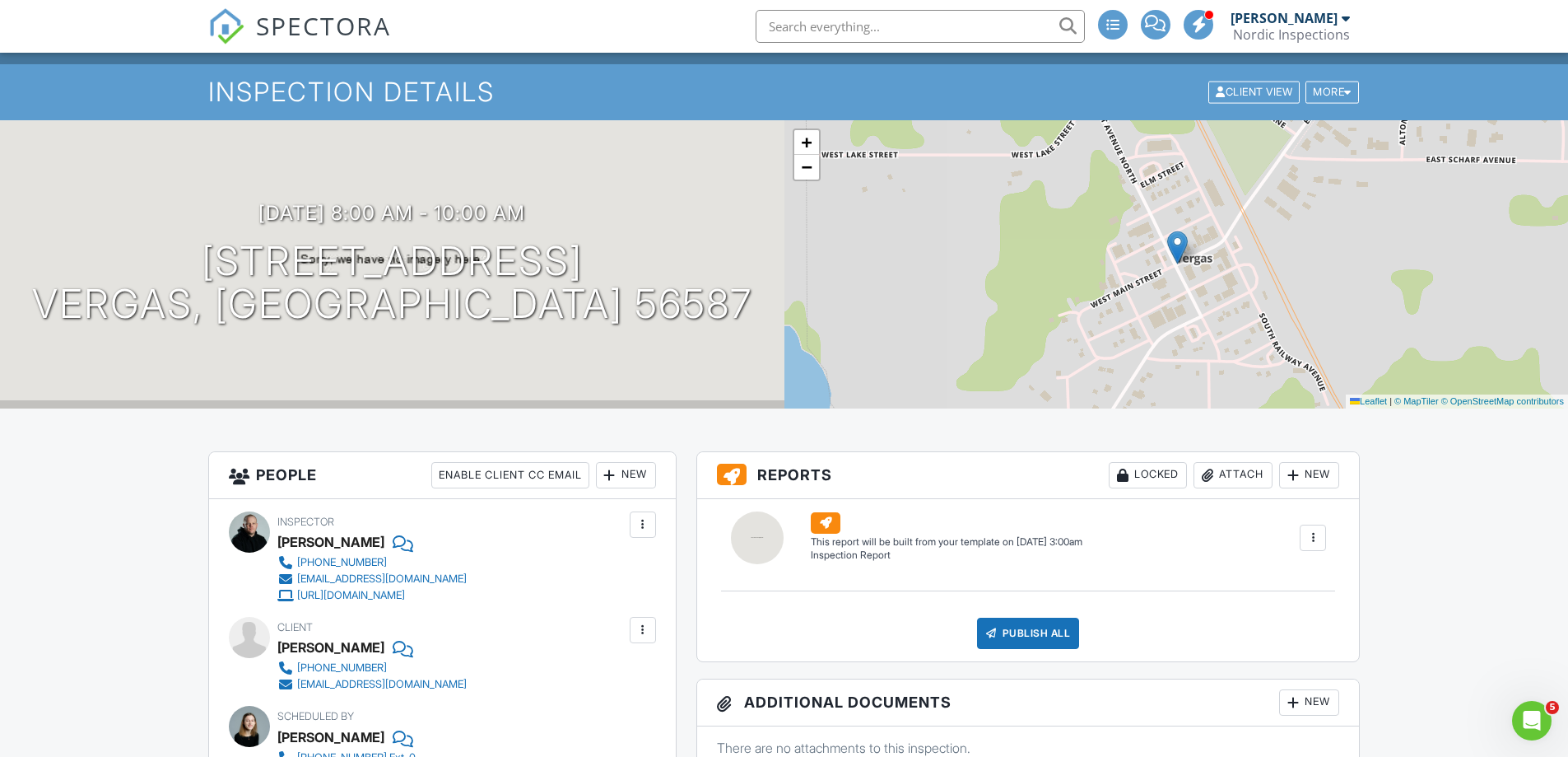
click at [1234, 478] on div "Attach" at bounding box center [1233, 476] width 79 height 27
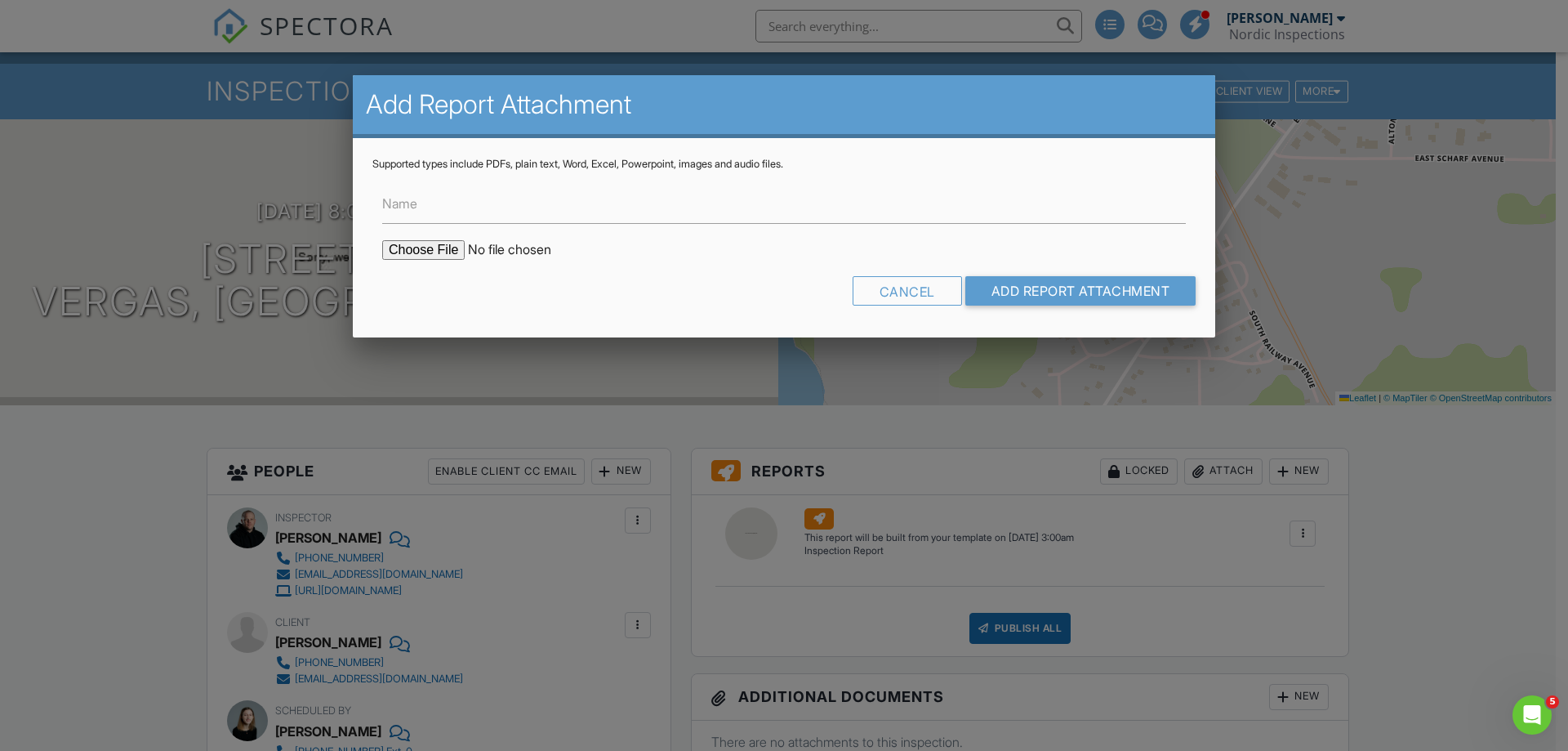
click at [655, 382] on div at bounding box center [784, 388] width 1568 height 938
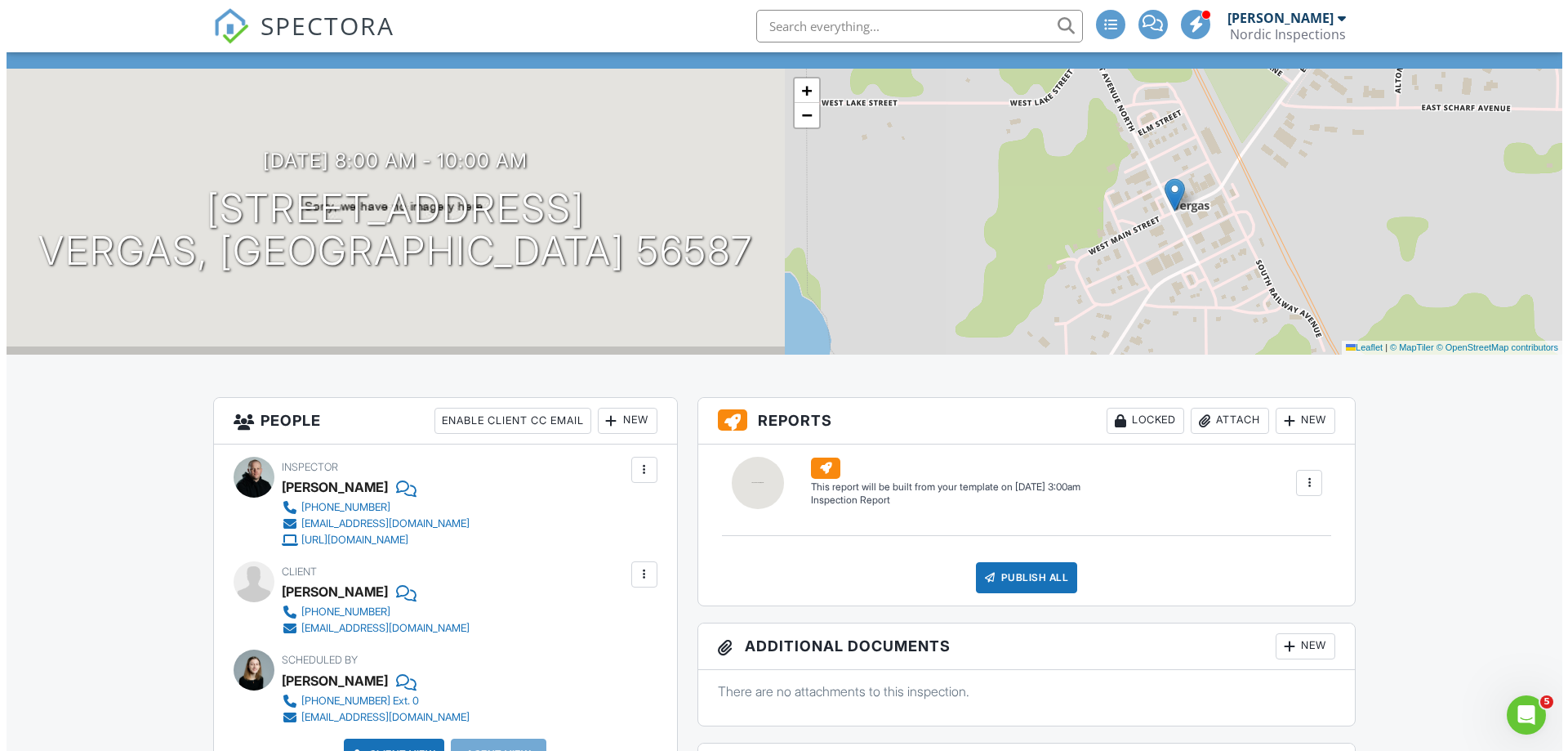
scroll to position [327, 0]
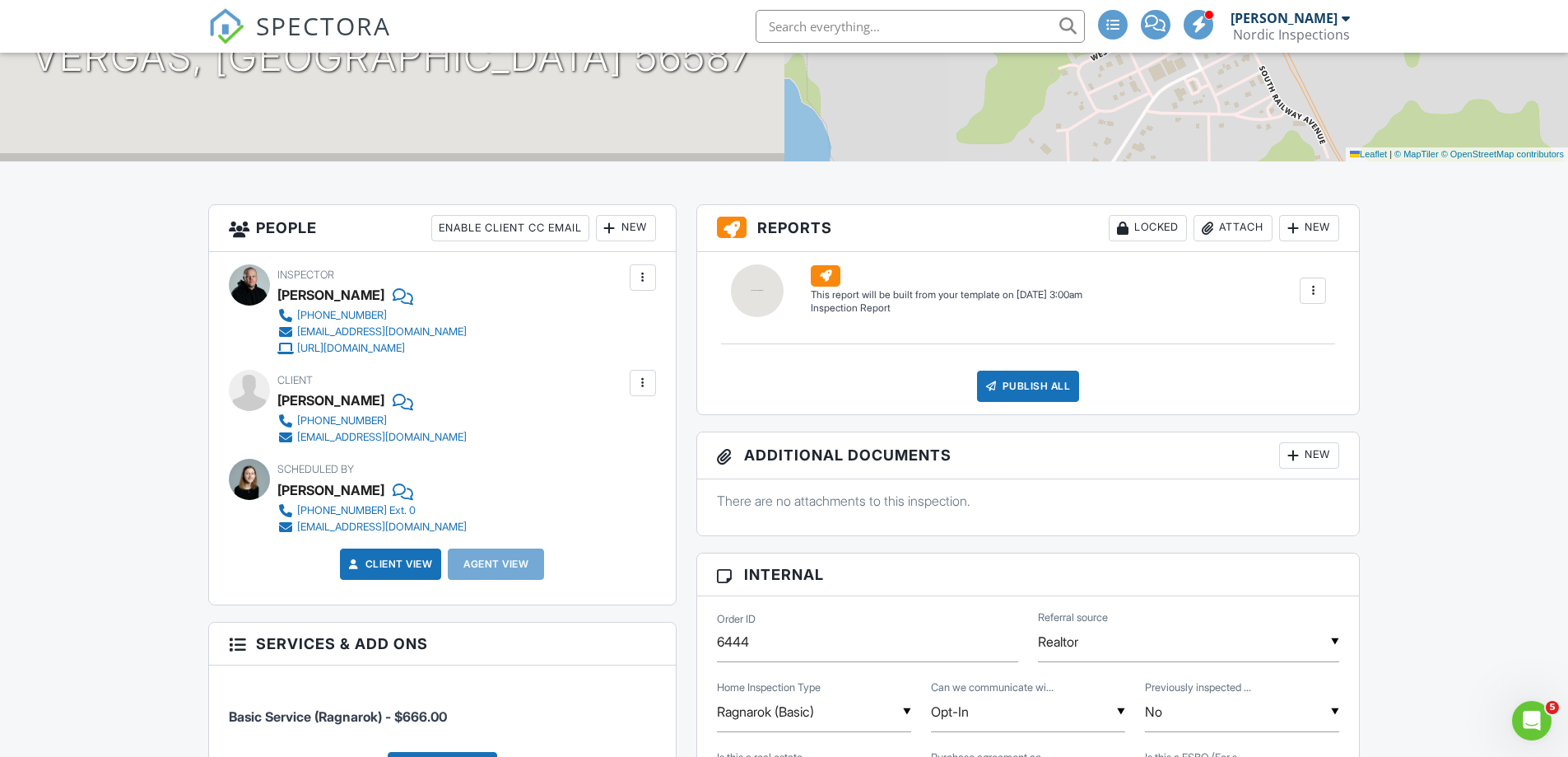
click at [1316, 464] on div "New" at bounding box center [1309, 455] width 60 height 27
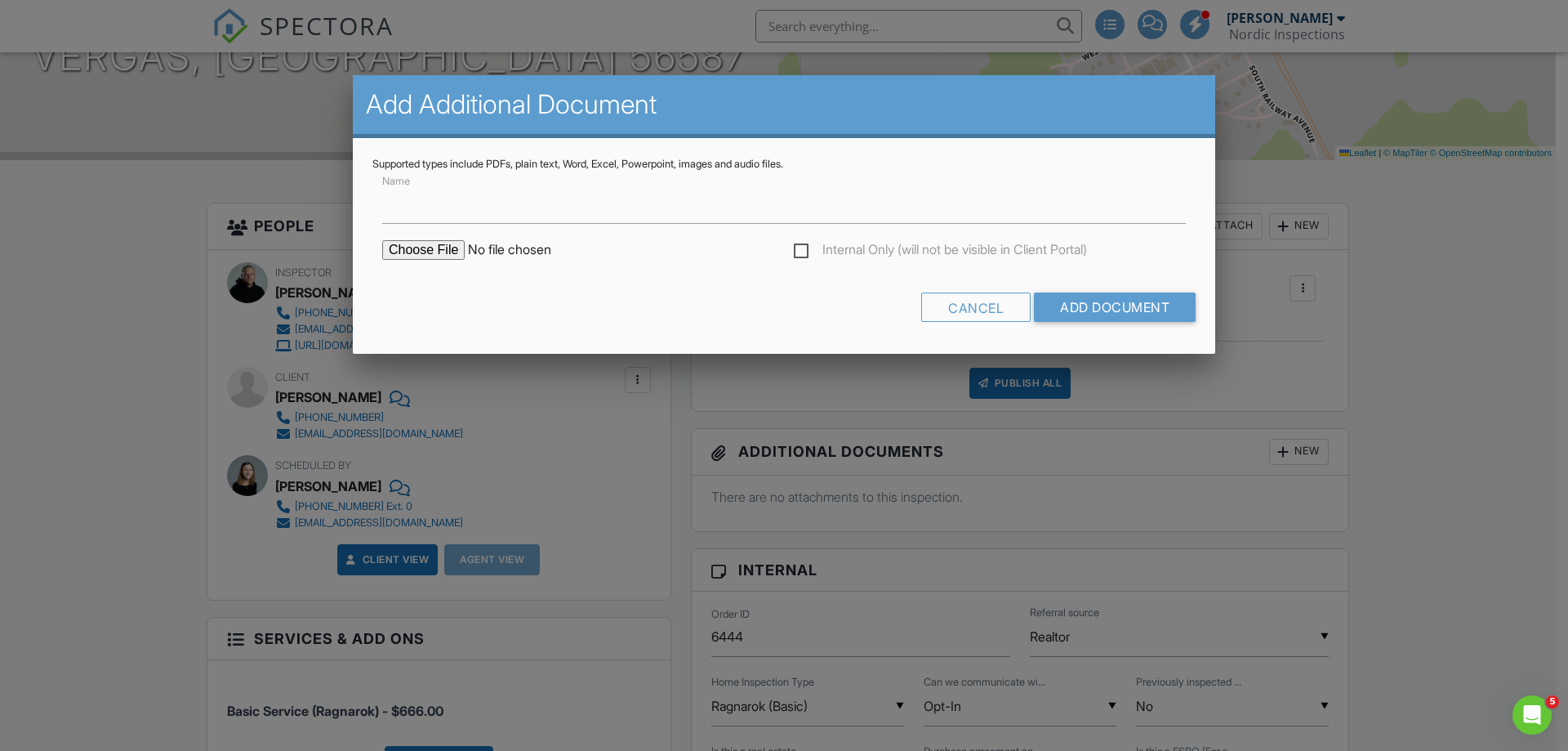
click at [794, 249] on label "Internal Only (will not be visible in Client Portal)" at bounding box center [941, 252] width 293 height 20
click at [794, 249] on input "Internal Only (will not be visible in Client Portal)" at bounding box center [799, 252] width 11 height 11
checkbox input "true"
click at [421, 247] on input "file" at bounding box center [521, 250] width 277 height 19
type input "C:\fakepath\Capture.PNG"
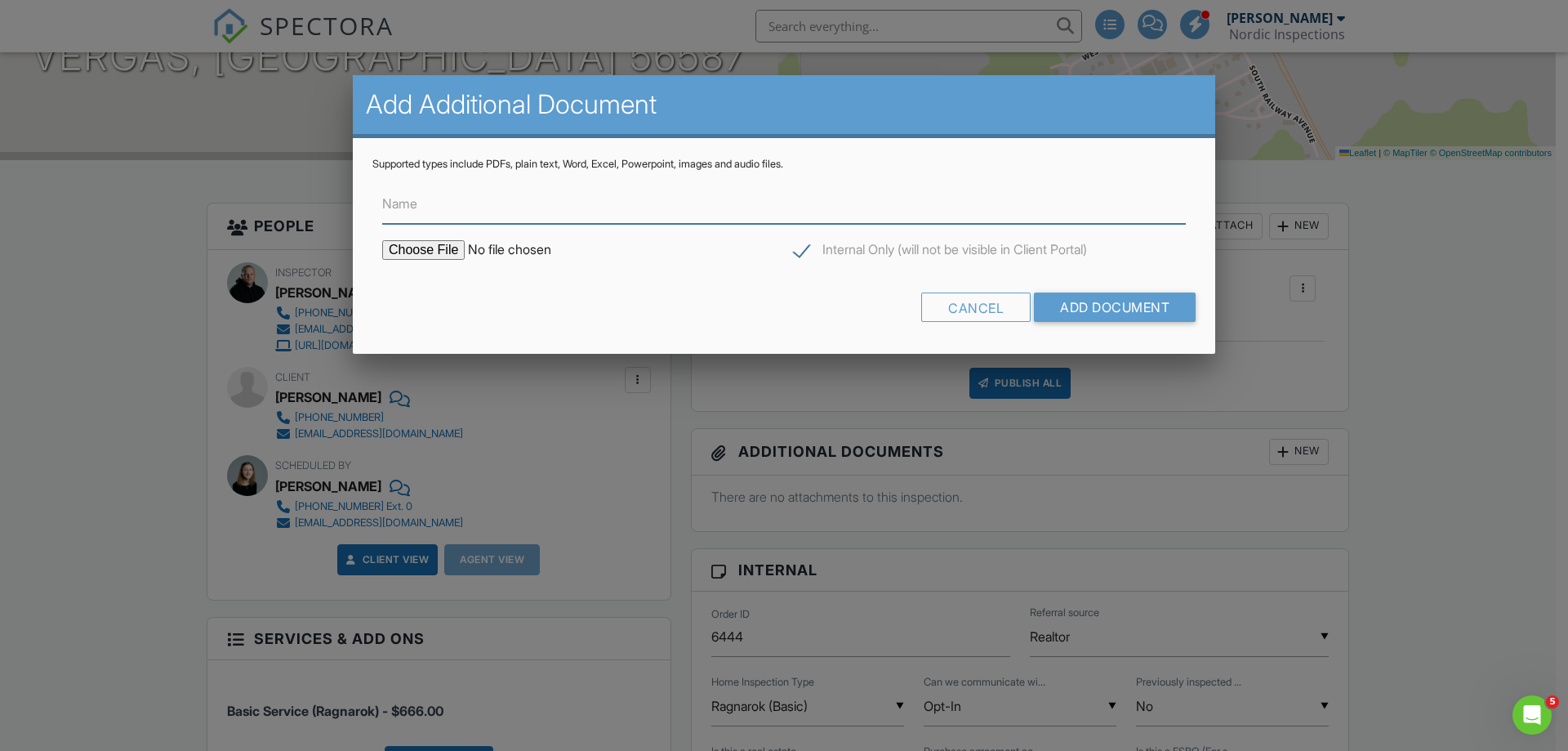
drag, startPoint x: 458, startPoint y: 210, endPoint x: 458, endPoint y: 201, distance: 9.0
click at [458, 209] on input "Name" at bounding box center [784, 203] width 804 height 40
type input "Photo of shop"
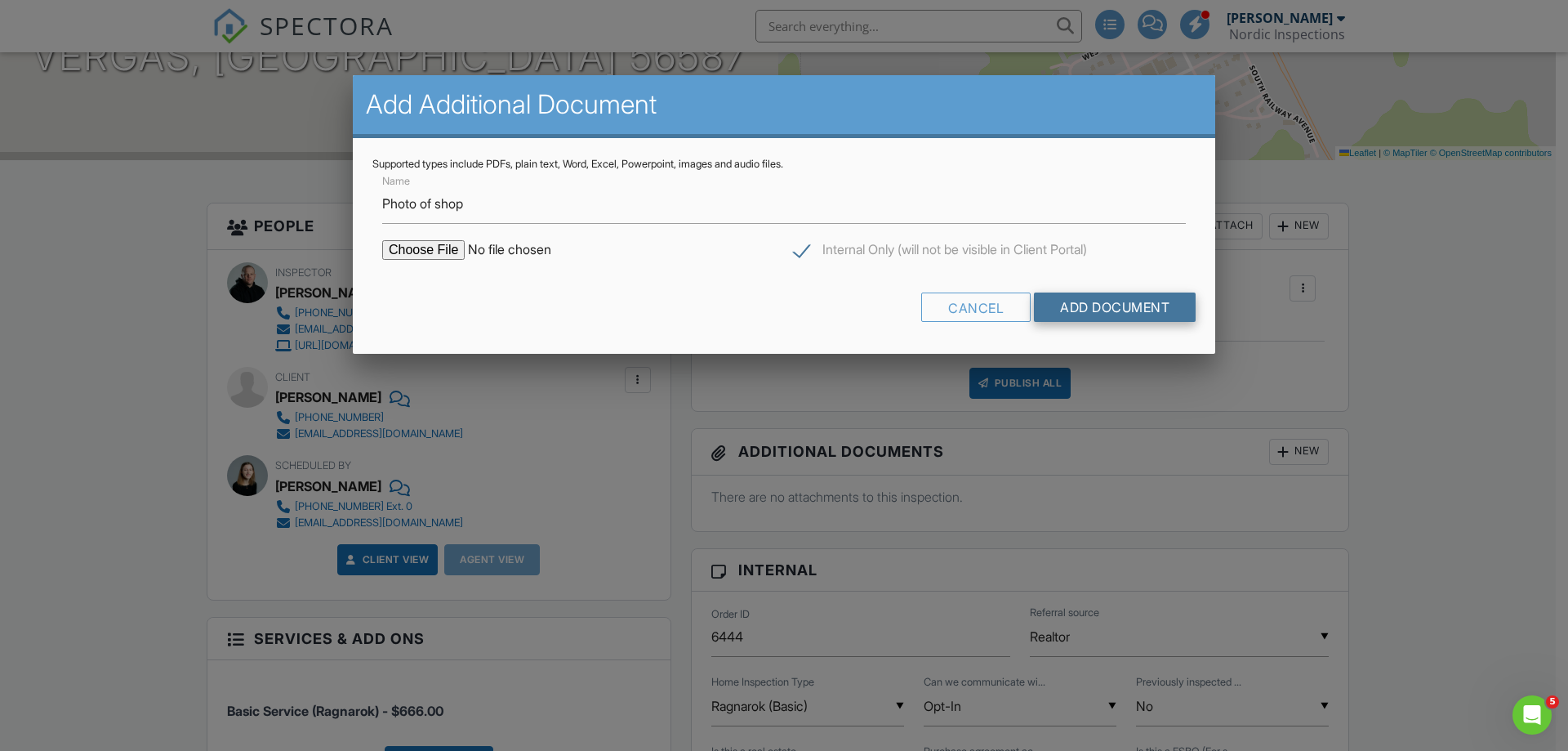
click at [1091, 311] on input "Add Document" at bounding box center [1114, 307] width 162 height 29
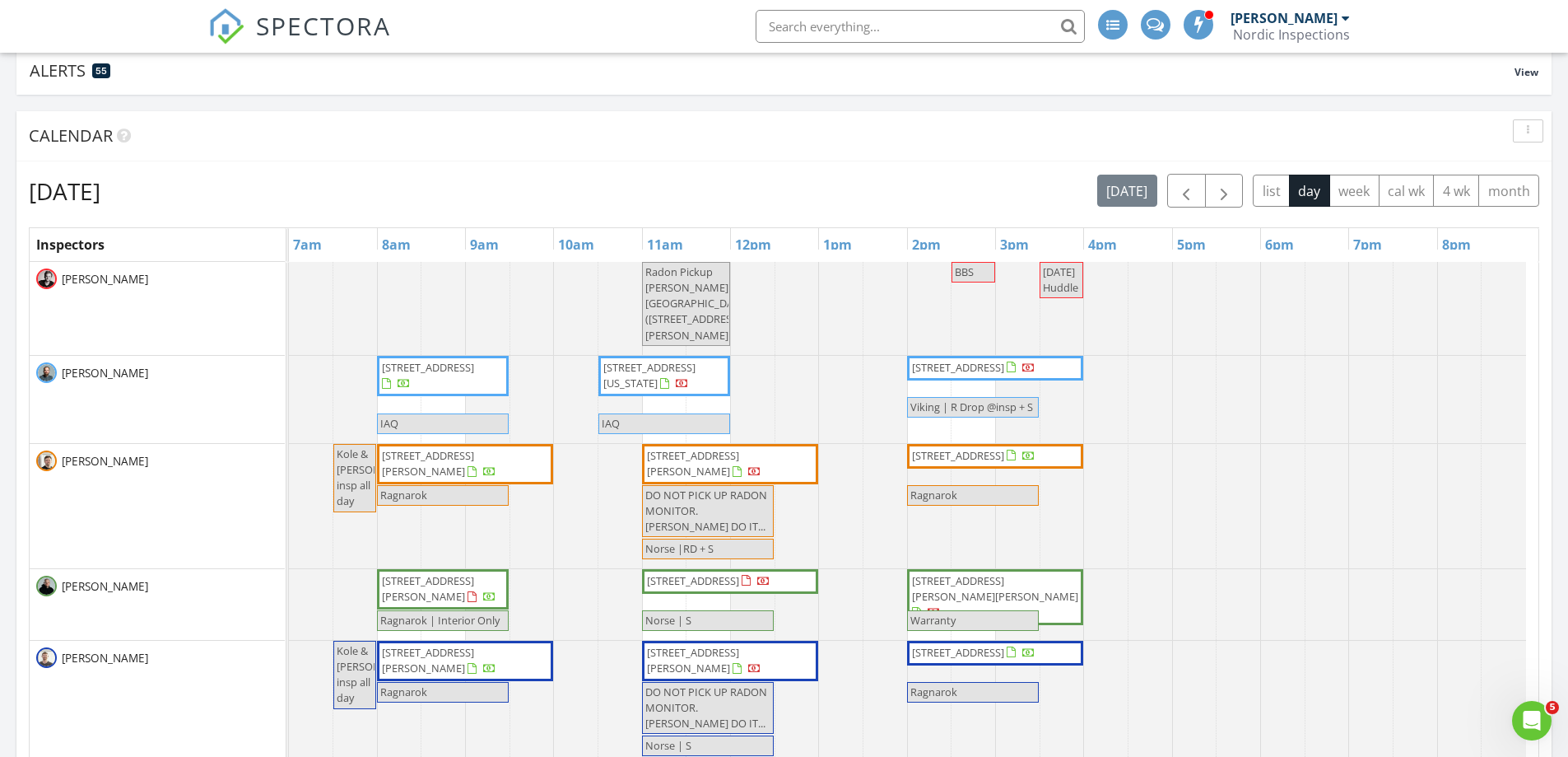
scroll to position [165, 0]
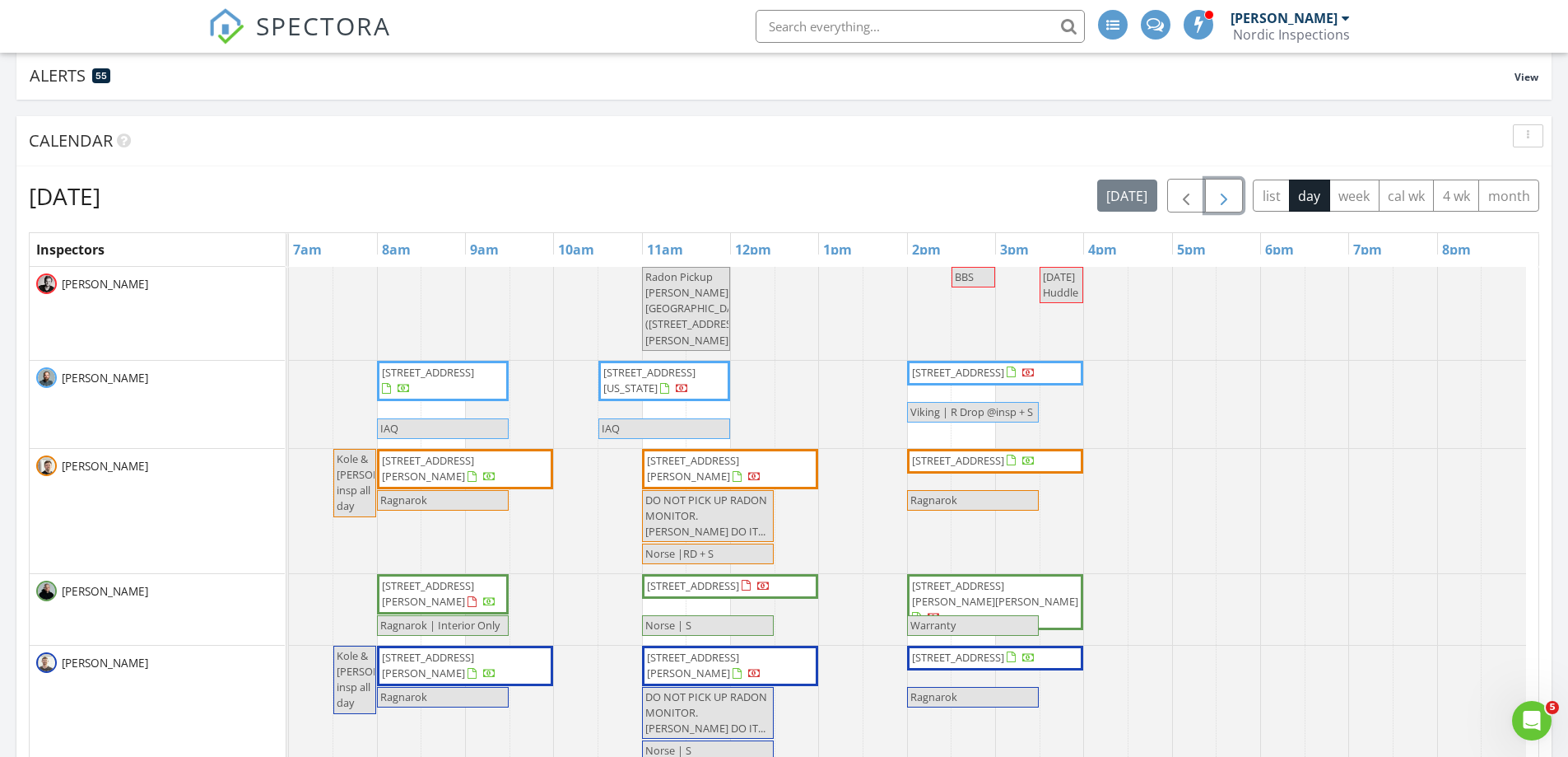
click at [1236, 199] on button "button" at bounding box center [1224, 196] width 38 height 34
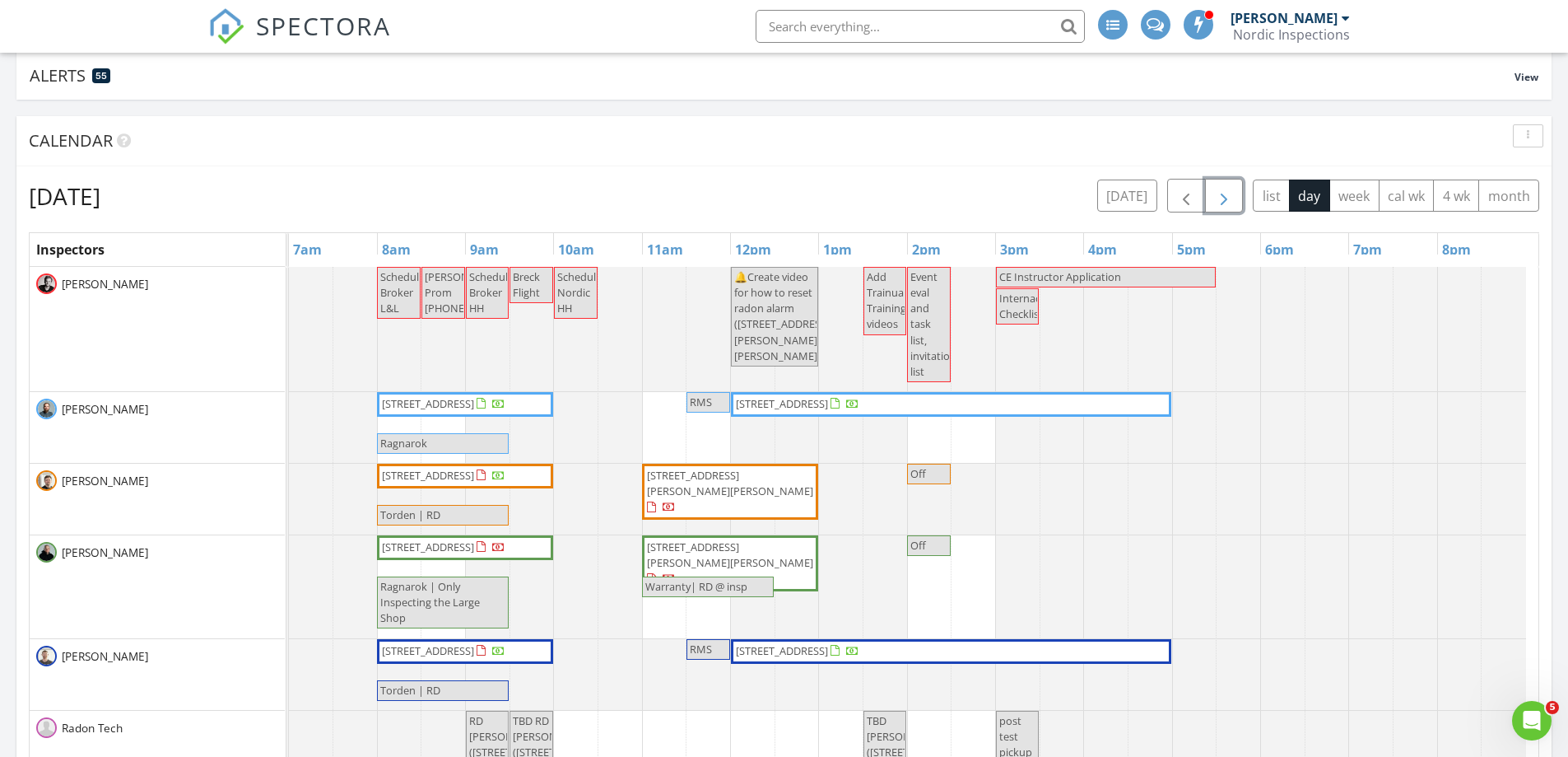
click at [1236, 199] on button "button" at bounding box center [1224, 196] width 38 height 34
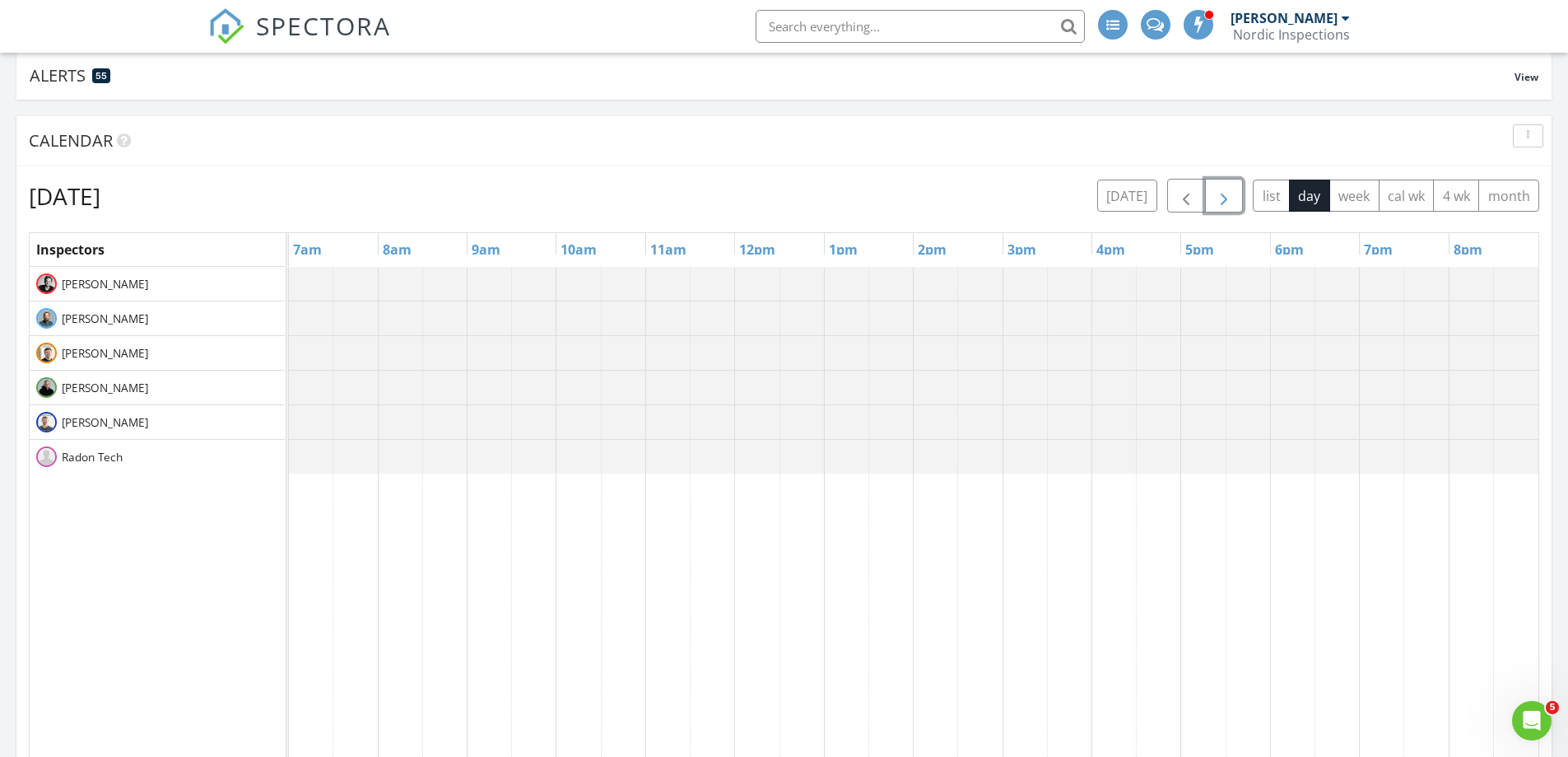
click at [1236, 199] on button "button" at bounding box center [1224, 196] width 38 height 34
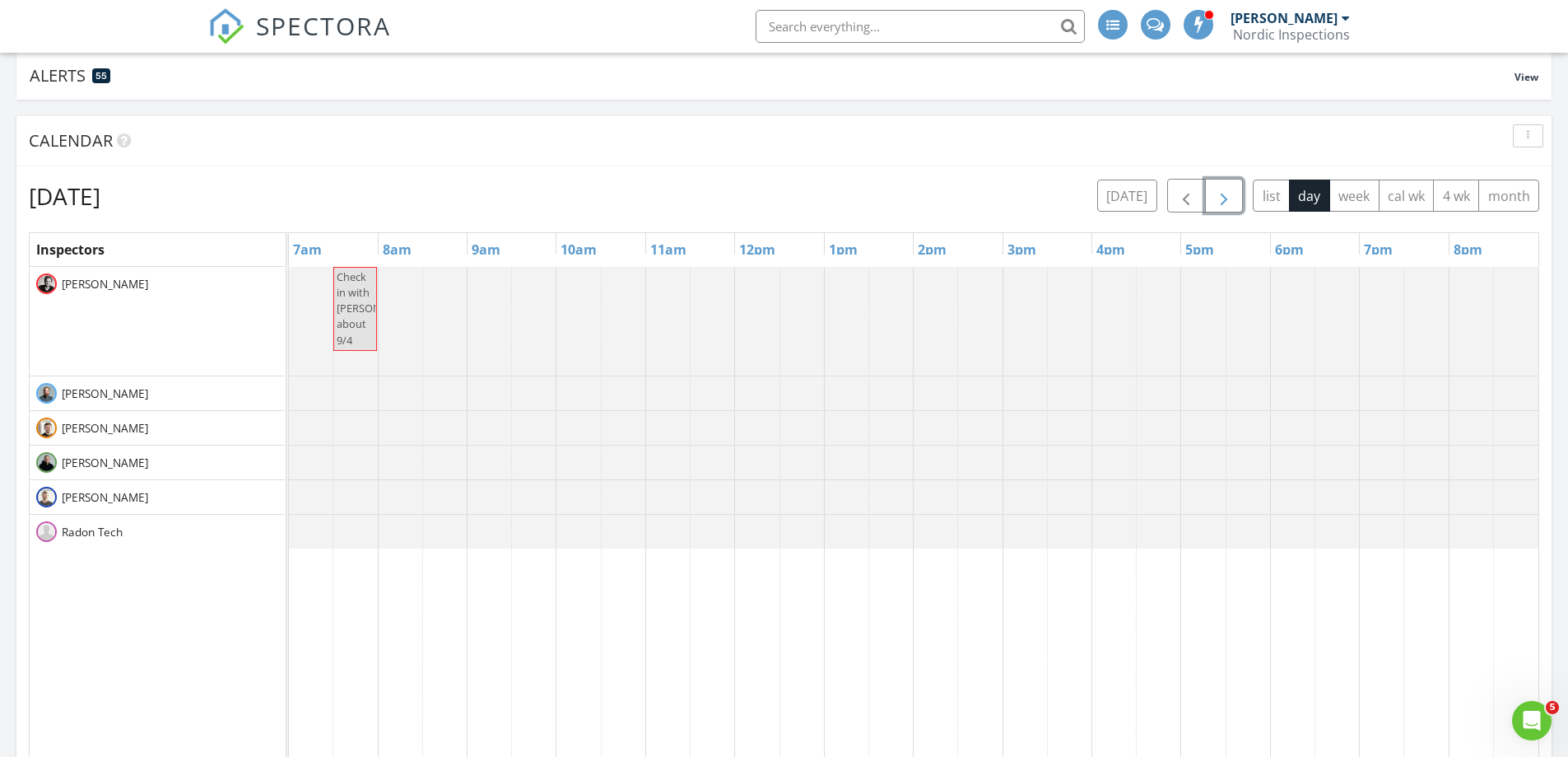
click at [1236, 199] on button "button" at bounding box center [1224, 196] width 38 height 34
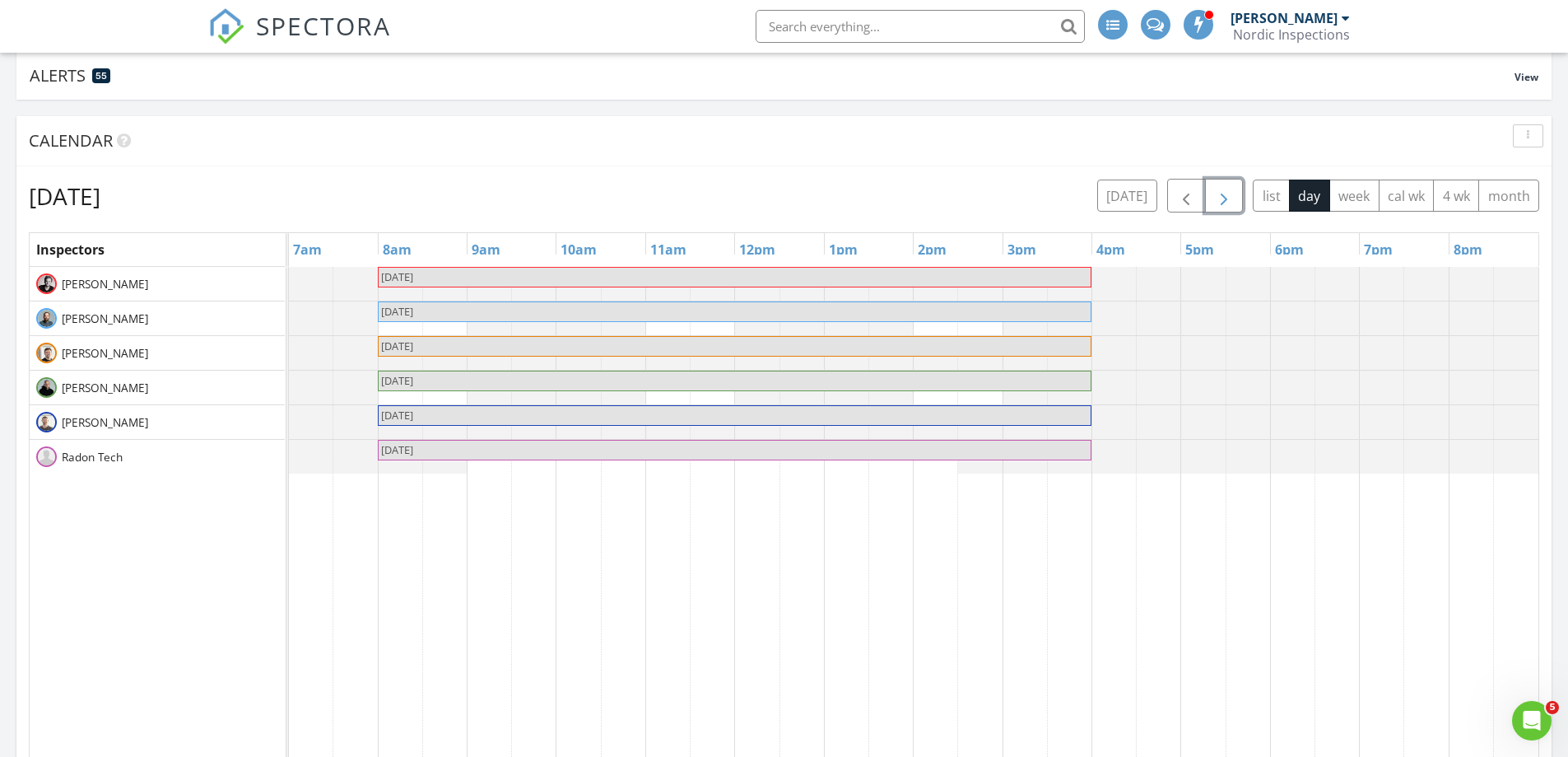
click at [1236, 199] on button "button" at bounding box center [1224, 196] width 38 height 34
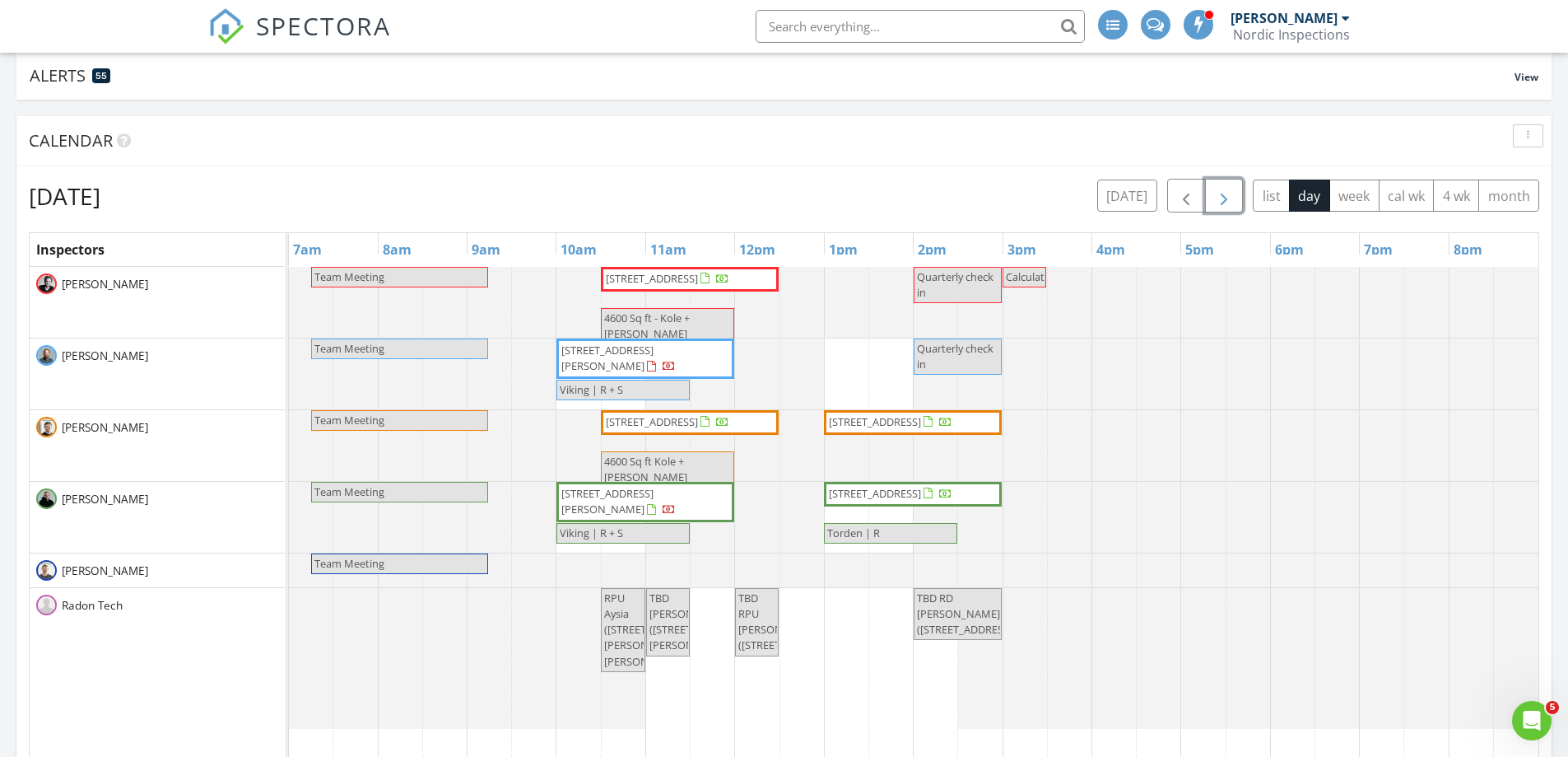
click at [1221, 202] on span "button" at bounding box center [1224, 196] width 20 height 20
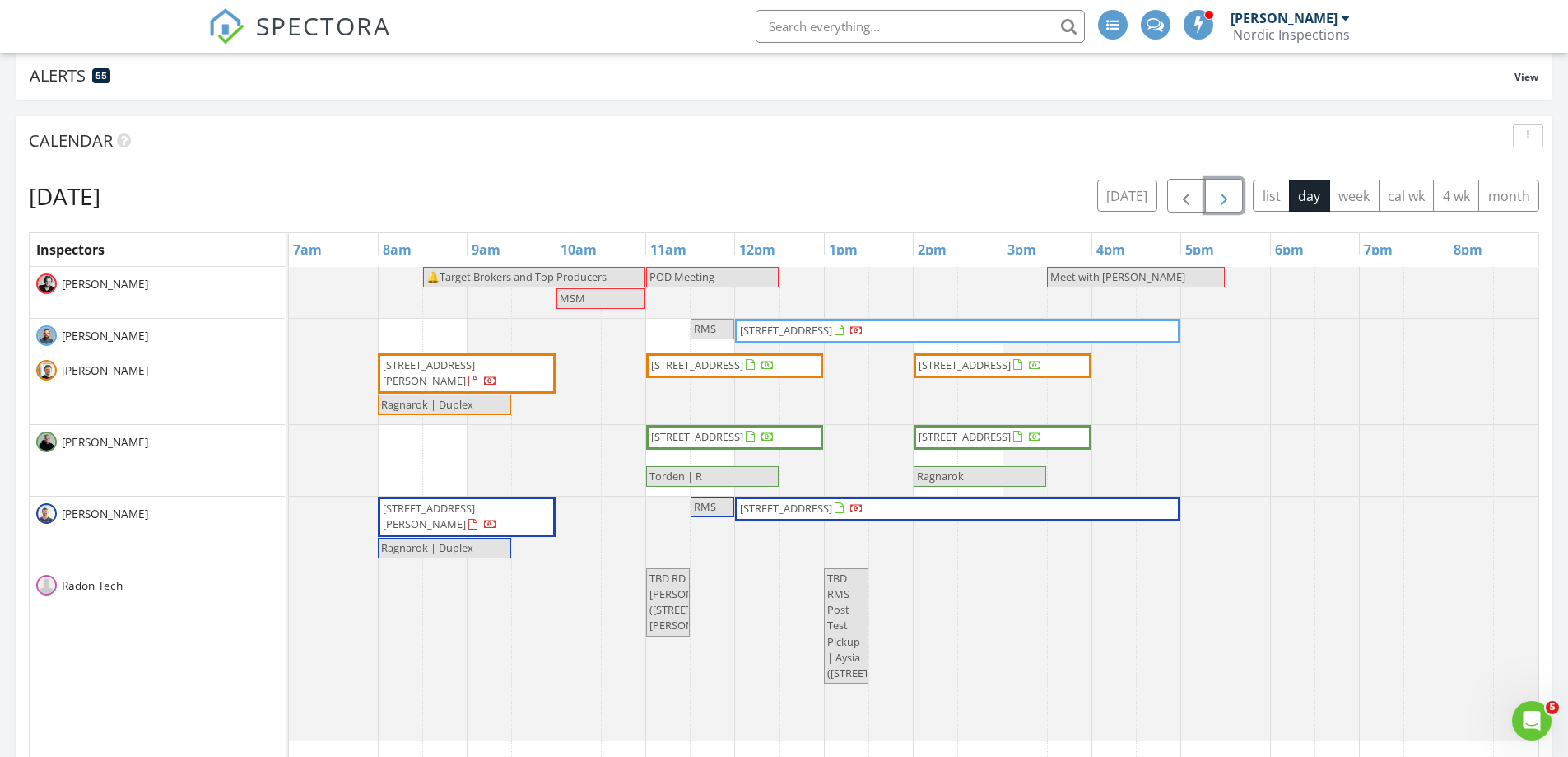
click at [1221, 202] on span "button" at bounding box center [1224, 196] width 20 height 20
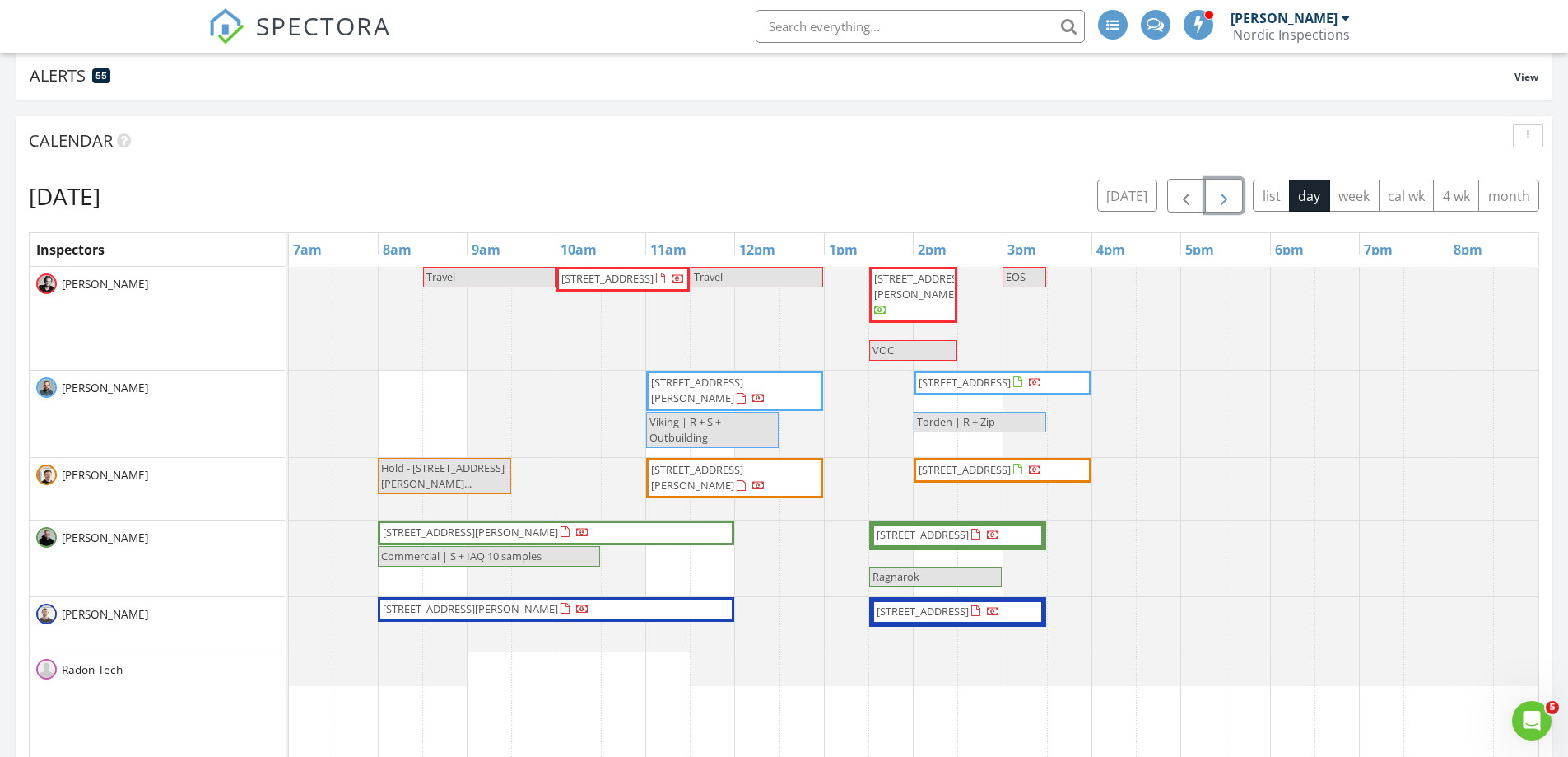
click at [1221, 202] on span "button" at bounding box center [1224, 196] width 20 height 20
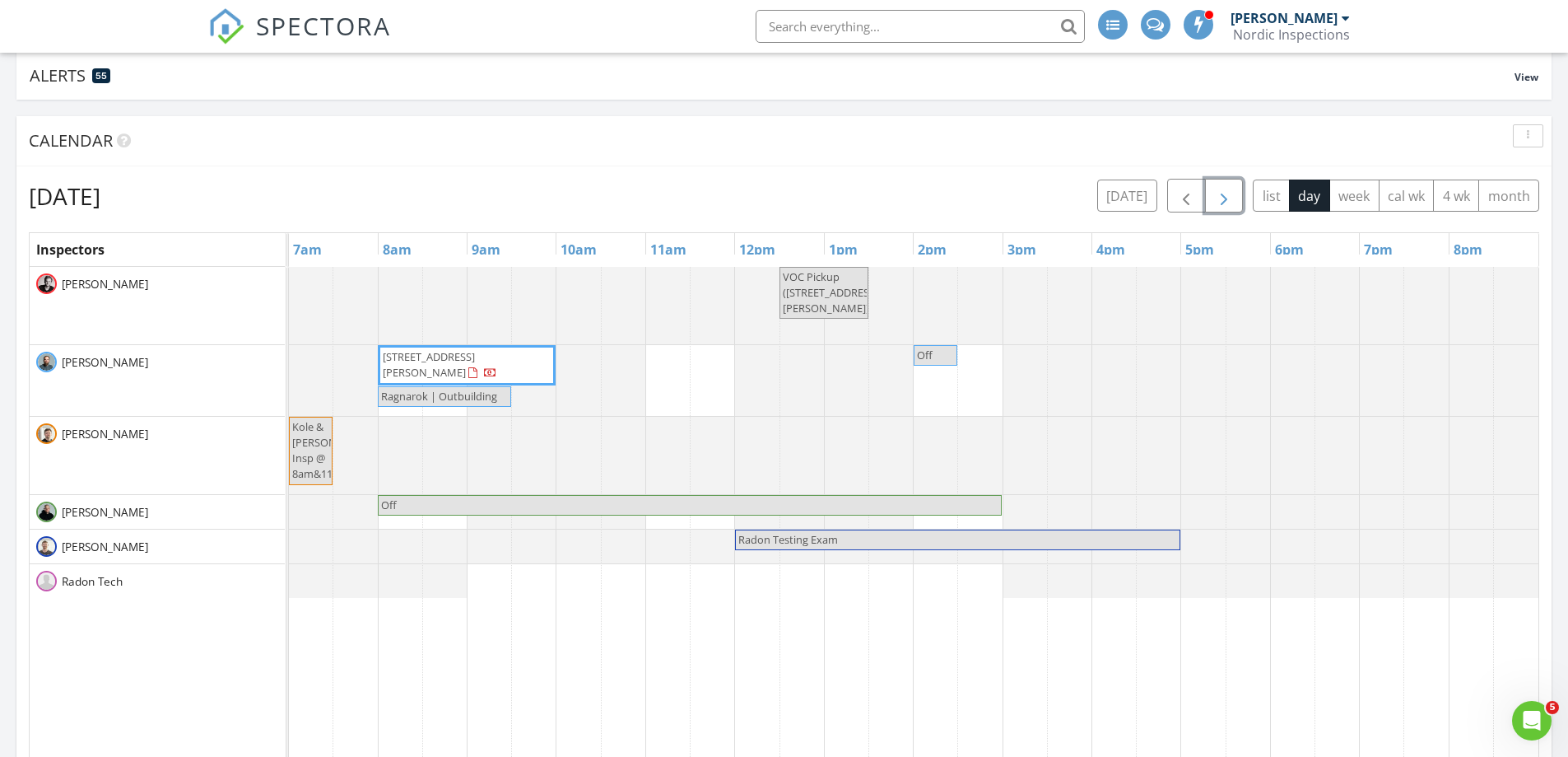
click at [1221, 202] on span "button" at bounding box center [1224, 196] width 20 height 20
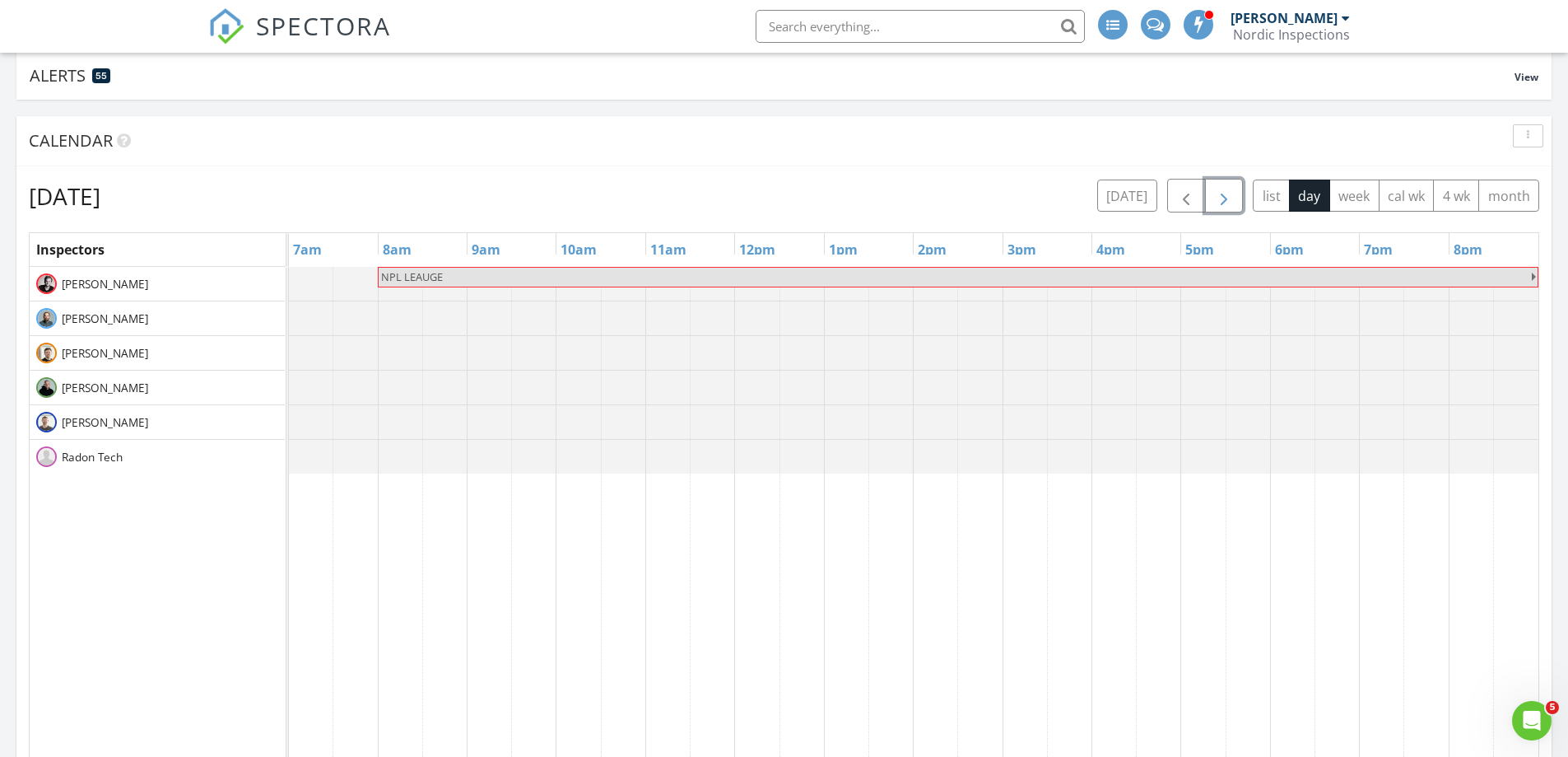
click at [1221, 202] on span "button" at bounding box center [1224, 196] width 20 height 20
click at [1216, 199] on span "button" at bounding box center [1224, 196] width 20 height 20
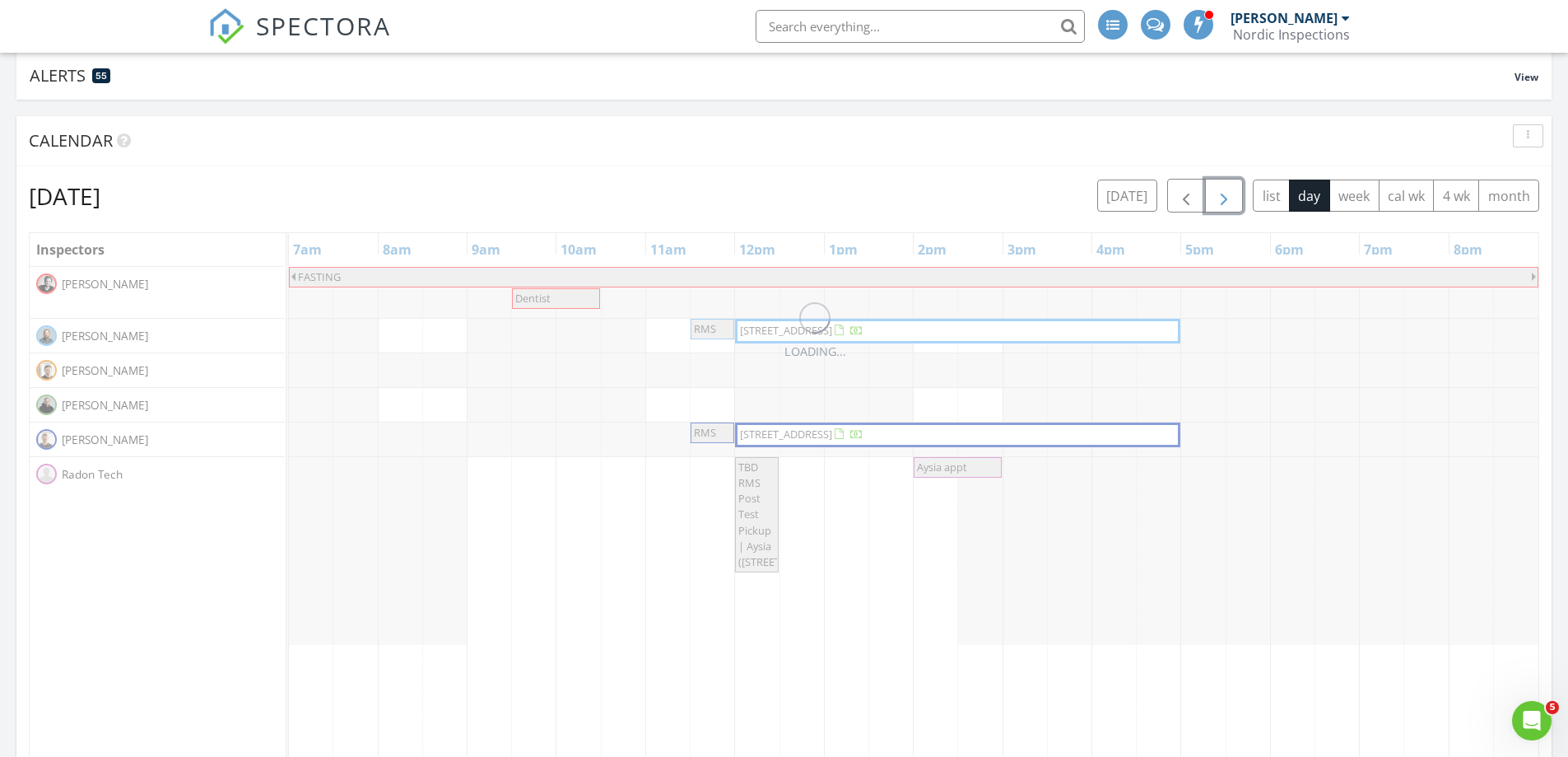
click at [1216, 199] on span "button" at bounding box center [1224, 196] width 20 height 20
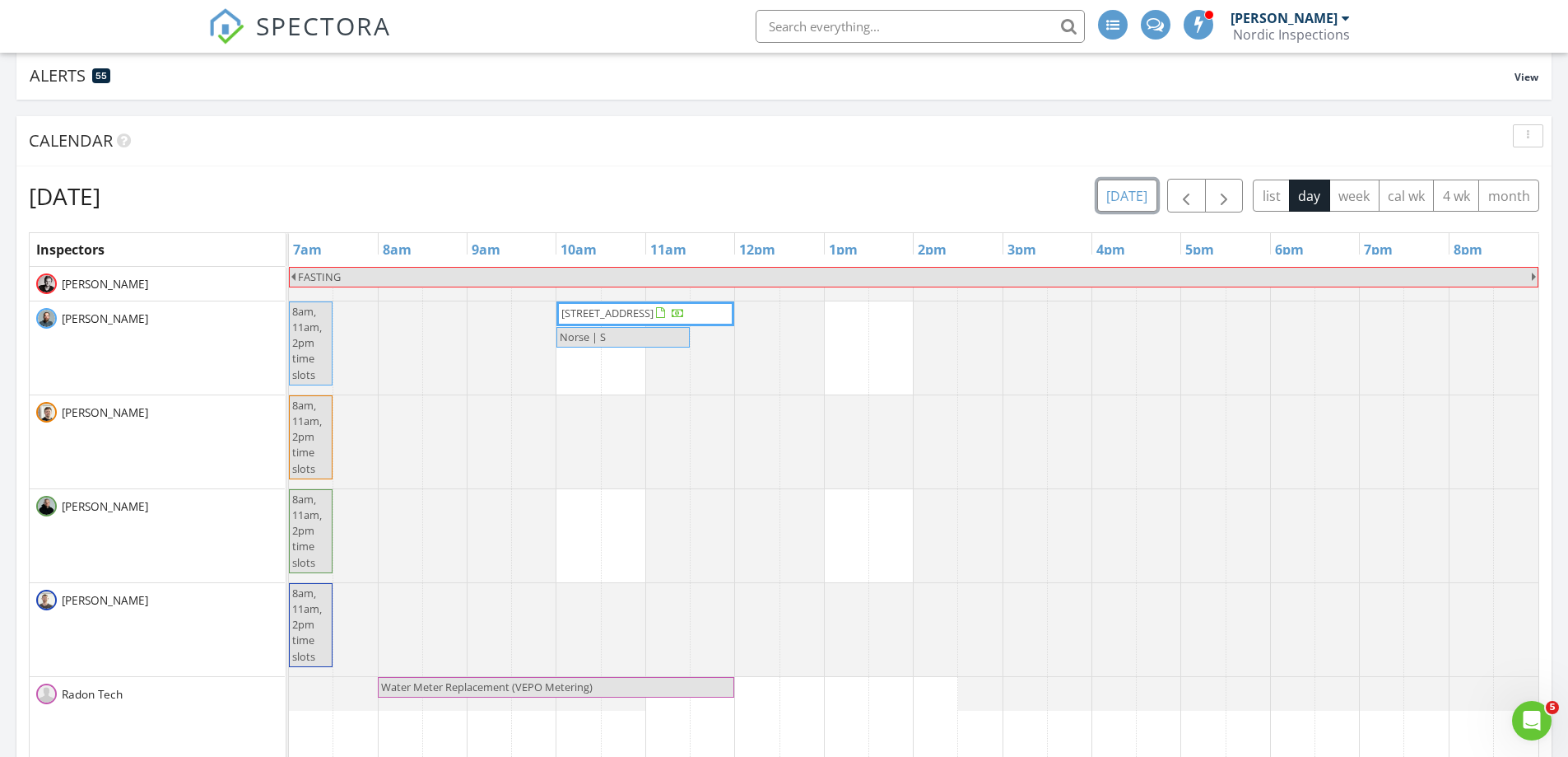
click at [1125, 192] on button "[DATE]" at bounding box center [1126, 196] width 60 height 32
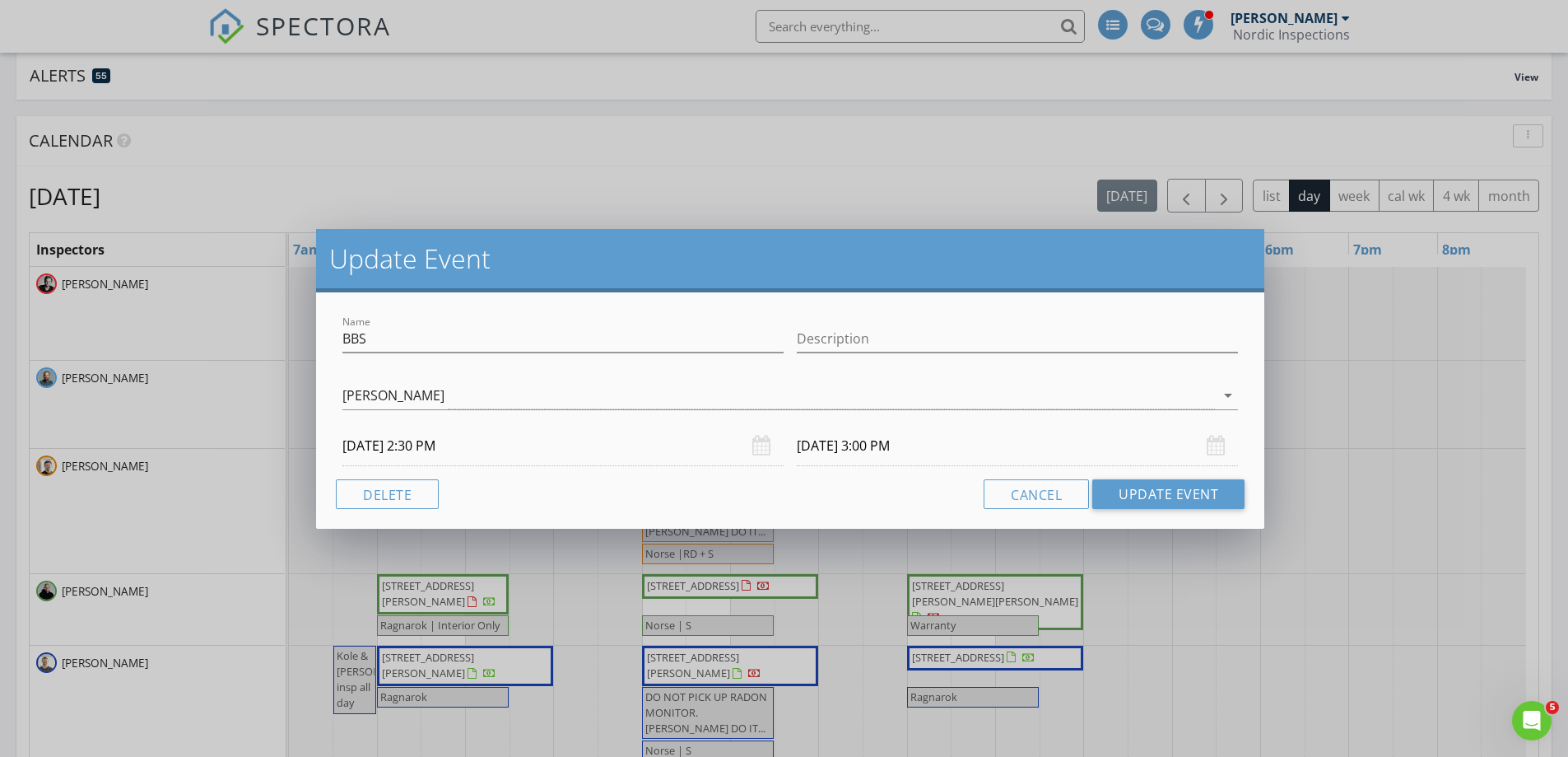
click at [410, 516] on div "Name BBS Description [PERSON_NAME] arrow_drop_down [DATE] 2:30 PM [DATE] 3:00 P…" at bounding box center [790, 410] width 948 height 236
click at [410, 501] on button "Delete" at bounding box center [387, 493] width 103 height 29
